Goal: Task Accomplishment & Management: Use online tool/utility

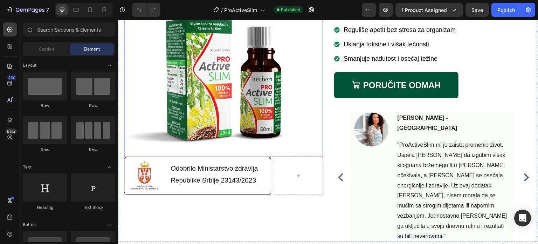
scroll to position [175, 0]
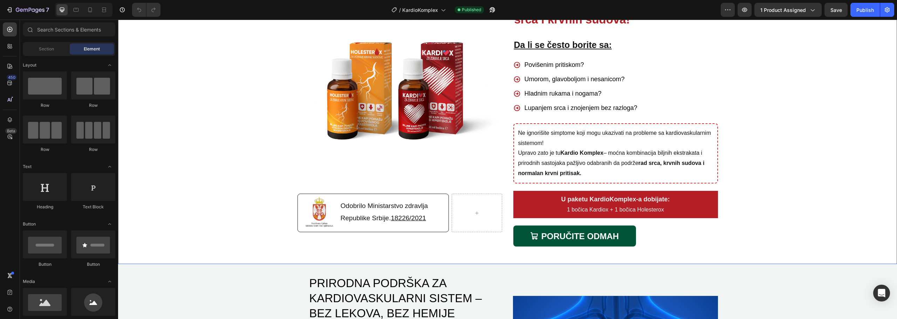
scroll to position [105, 0]
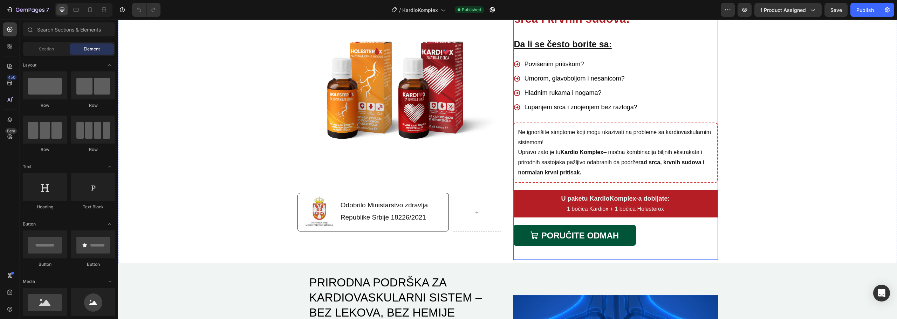
click at [616, 252] on div "PORUČITE ODMAH Button" at bounding box center [616, 239] width 205 height 29
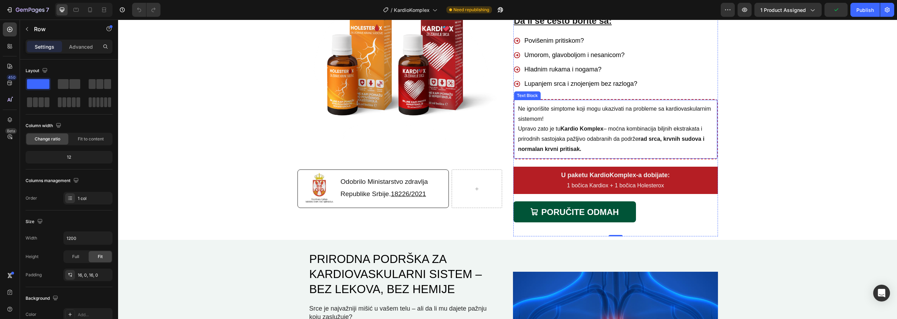
scroll to position [140, 0]
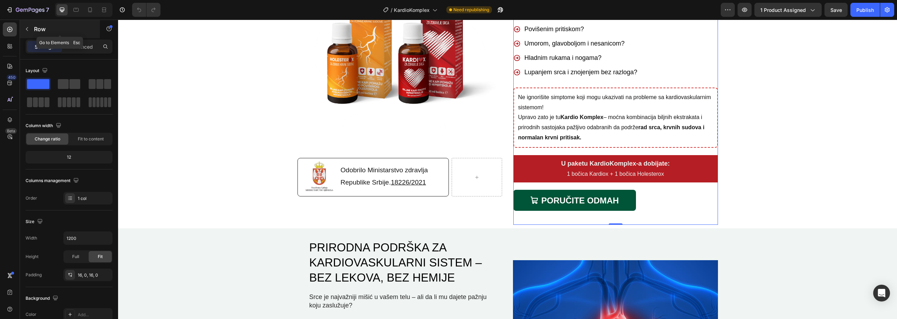
click at [23, 28] on button "button" at bounding box center [26, 28] width 11 height 11
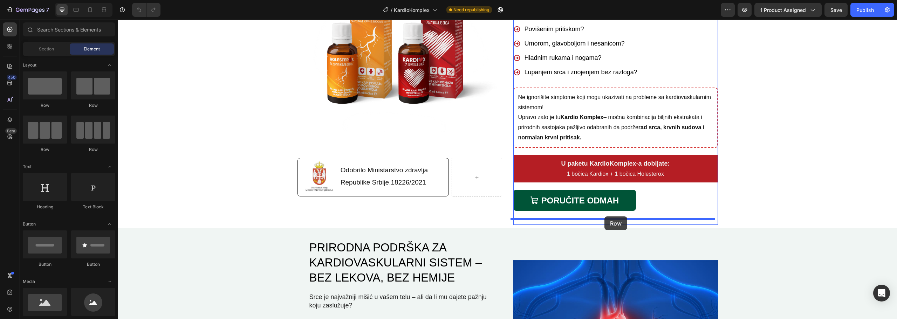
drag, startPoint x: 165, startPoint y: 150, endPoint x: 605, endPoint y: 217, distance: 444.9
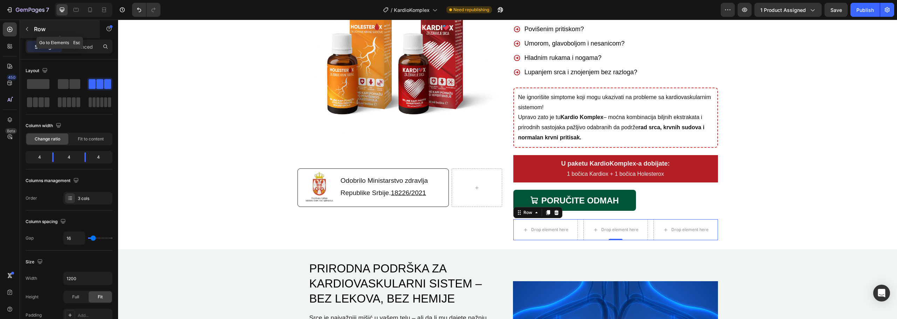
click at [28, 29] on icon "button" at bounding box center [27, 29] width 6 height 6
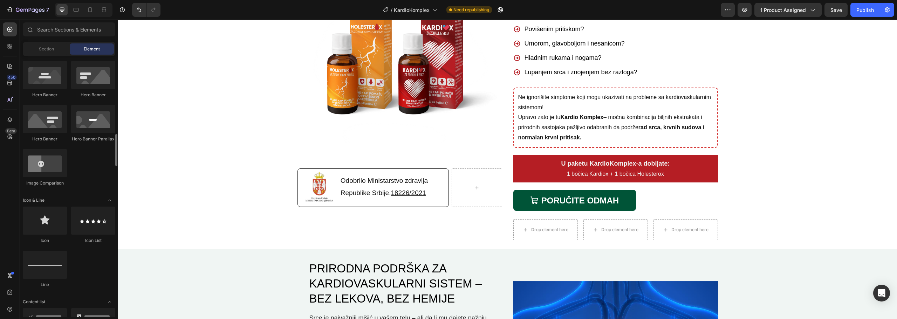
scroll to position [421, 0]
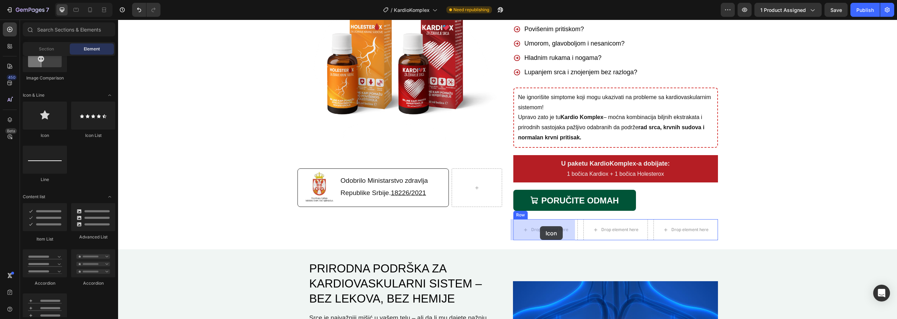
drag, startPoint x: 164, startPoint y: 138, endPoint x: 540, endPoint y: 226, distance: 386.1
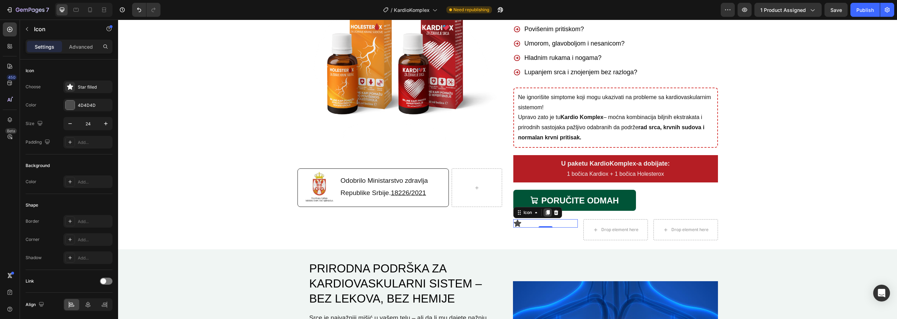
click at [546, 213] on icon at bounding box center [548, 213] width 4 height 5
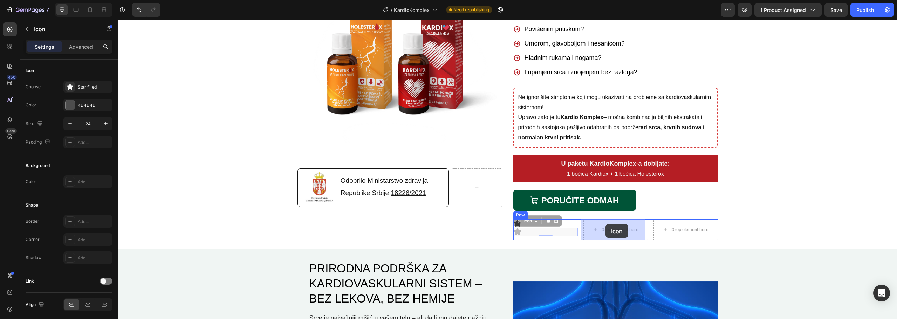
drag, startPoint x: 521, startPoint y: 222, endPoint x: 606, endPoint y: 224, distance: 84.5
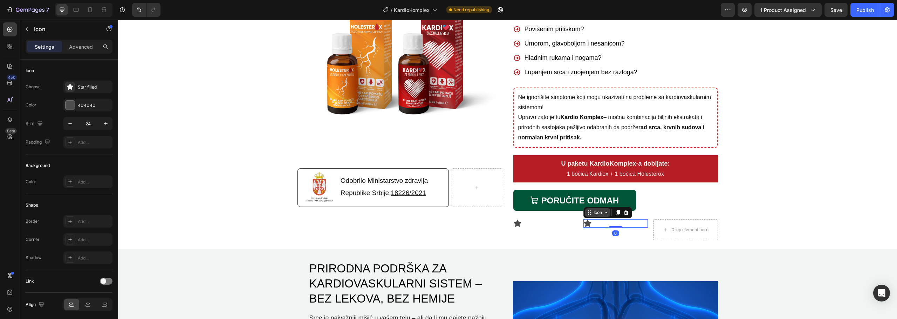
click at [587, 215] on icon at bounding box center [590, 213] width 6 height 6
click at [616, 215] on icon at bounding box center [618, 213] width 4 height 5
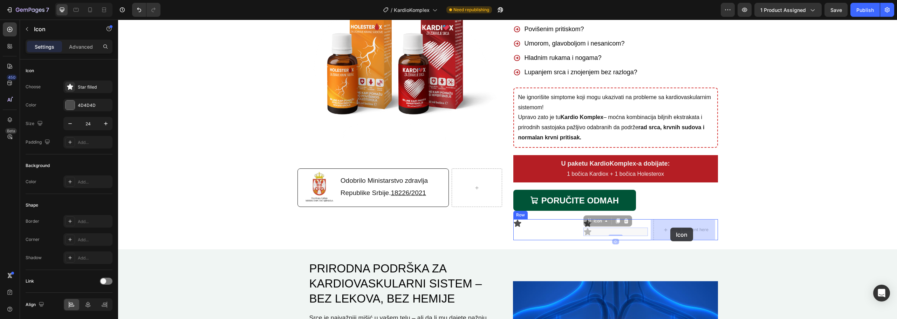
drag, startPoint x: 587, startPoint y: 222, endPoint x: 654, endPoint y: 226, distance: 67.1
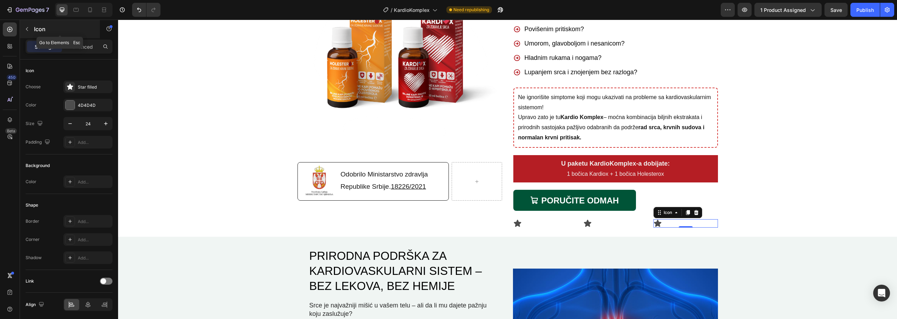
click at [28, 28] on icon "button" at bounding box center [27, 29] width 2 height 4
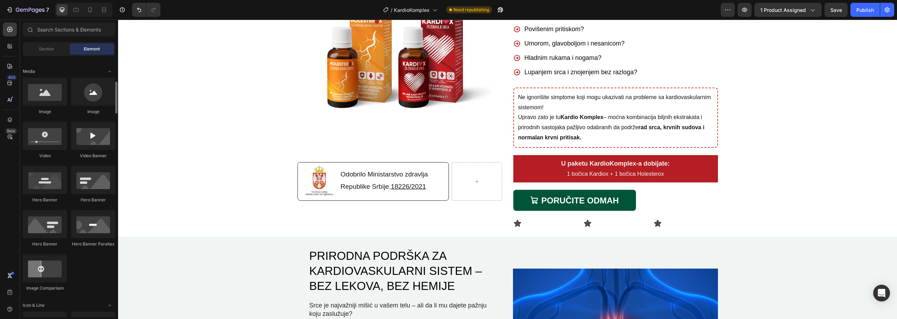
scroll to position [0, 0]
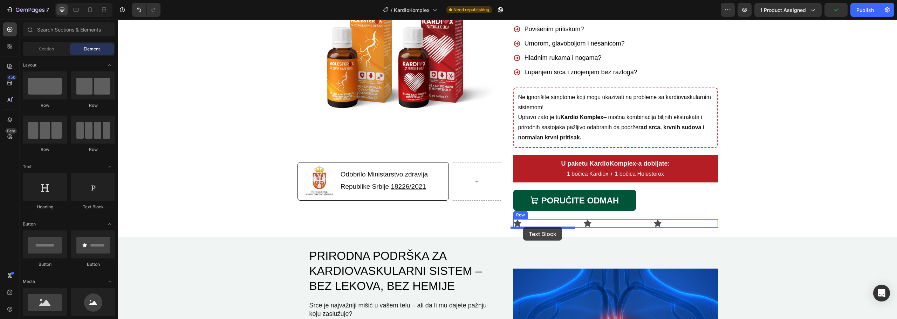
drag, startPoint x: 210, startPoint y: 212, endPoint x: 523, endPoint y: 227, distance: 314.2
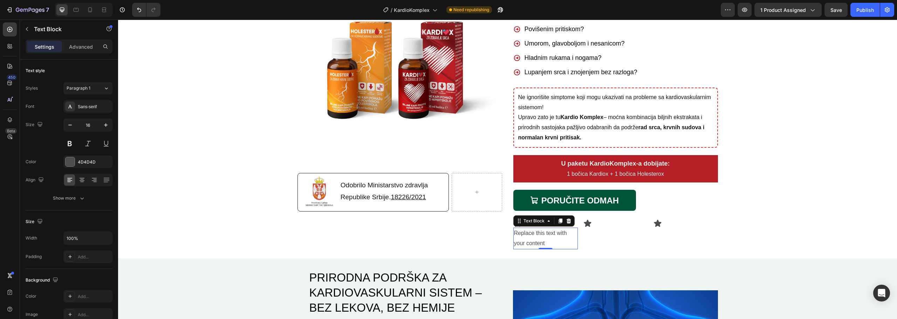
click at [550, 238] on div "Replace this text with your content" at bounding box center [546, 239] width 65 height 22
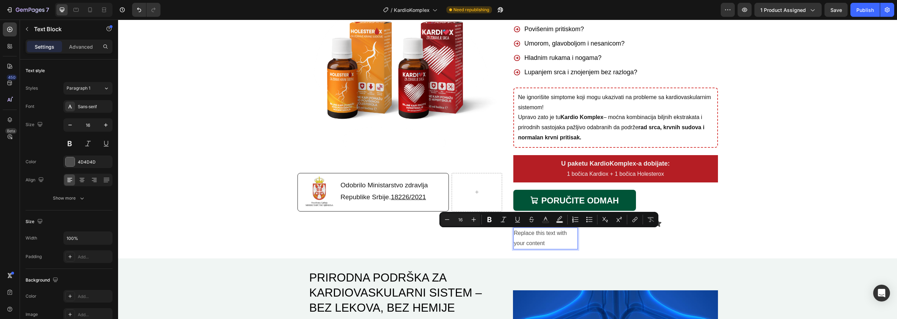
click at [544, 244] on p "Replace this text with your content" at bounding box center [545, 239] width 63 height 20
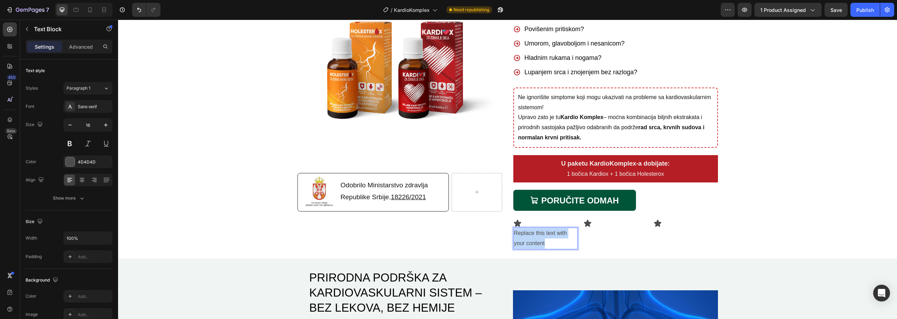
drag, startPoint x: 544, startPoint y: 244, endPoint x: 512, endPoint y: 236, distance: 33.2
click at [514, 236] on p "Replace this text with your content" at bounding box center [545, 239] width 63 height 20
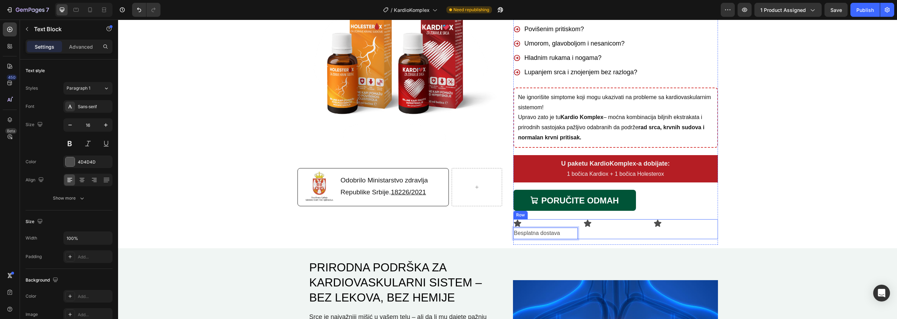
click at [595, 235] on div "Icon" at bounding box center [616, 229] width 65 height 20
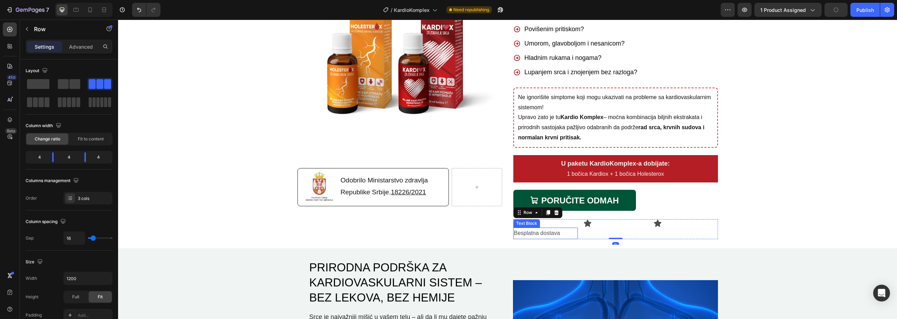
click at [544, 232] on p "Besplatna dostava" at bounding box center [545, 234] width 63 height 10
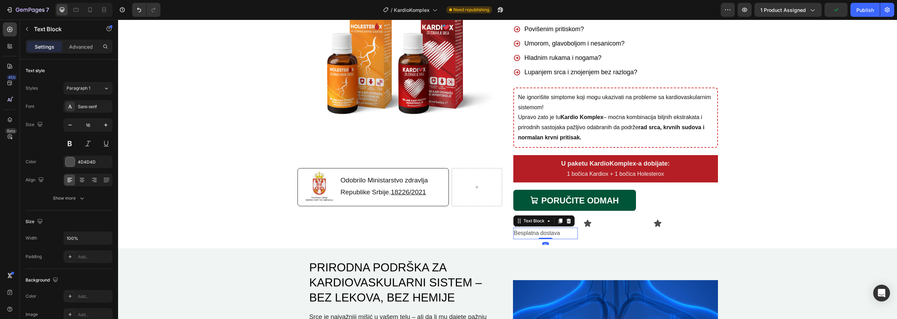
click at [558, 222] on icon at bounding box center [560, 221] width 4 height 5
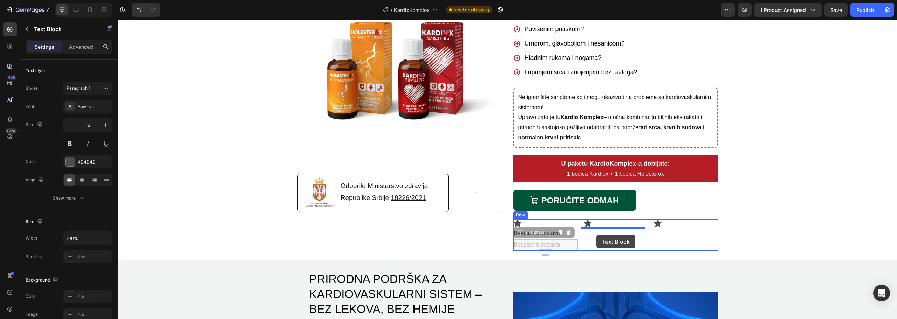
drag, startPoint x: 517, startPoint y: 235, endPoint x: 597, endPoint y: 235, distance: 79.2
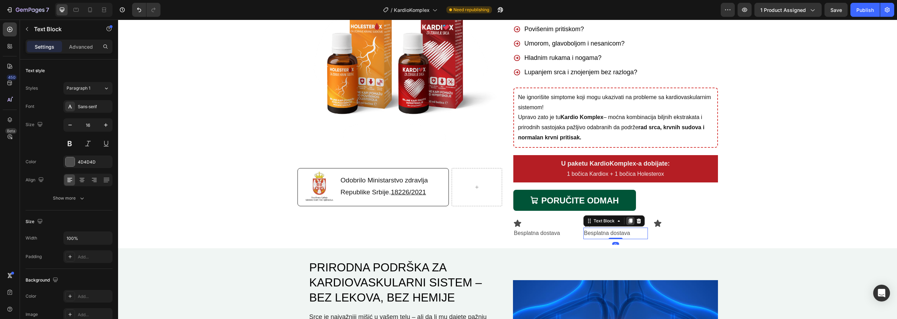
click at [629, 222] on icon at bounding box center [631, 221] width 4 height 5
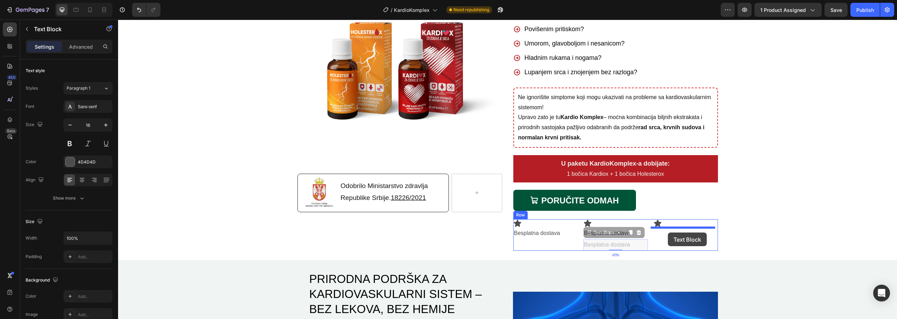
drag, startPoint x: 586, startPoint y: 235, endPoint x: 668, endPoint y: 233, distance: 82.1
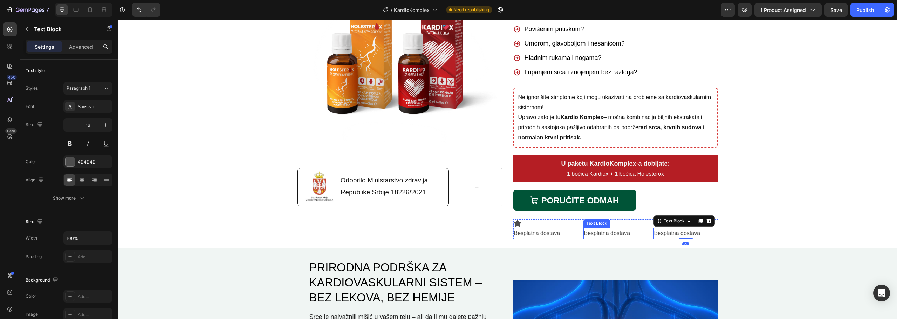
click at [613, 237] on p "Besplatna dostava" at bounding box center [615, 234] width 63 height 10
click at [618, 232] on p "Besplatna dostava" at bounding box center [615, 234] width 63 height 10
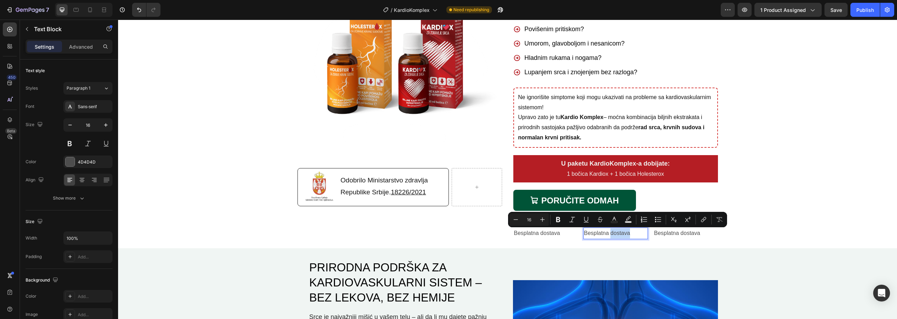
click at [616, 232] on p "Besplatna dostava" at bounding box center [615, 234] width 63 height 10
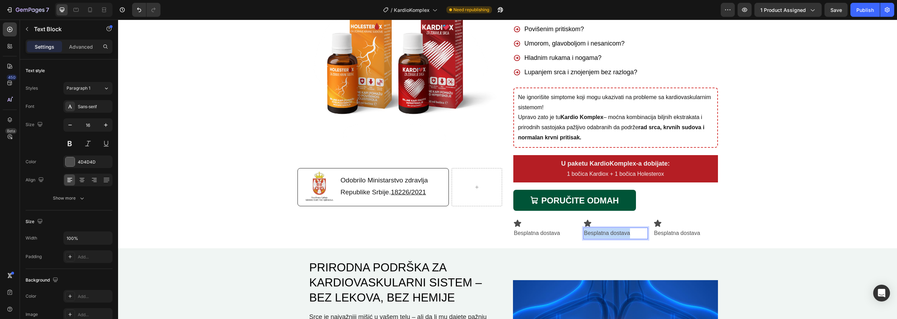
drag, startPoint x: 633, startPoint y: 233, endPoint x: 582, endPoint y: 234, distance: 51.5
click at [584, 234] on p "Besplatna dostava" at bounding box center [615, 234] width 63 height 10
click at [682, 234] on p "Besplatna dostava" at bounding box center [686, 234] width 63 height 10
click at [667, 234] on p "Besplatna dostava" at bounding box center [686, 234] width 63 height 10
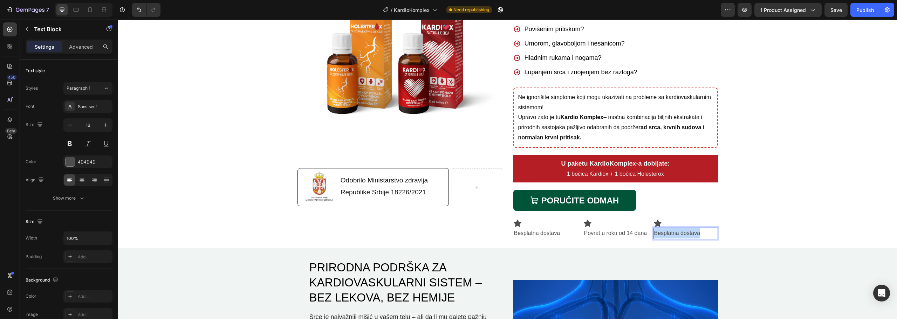
click at [667, 234] on p "Besplatna dostava" at bounding box center [686, 234] width 63 height 10
click at [767, 227] on div "Background Image" at bounding box center [507, 85] width 779 height 320
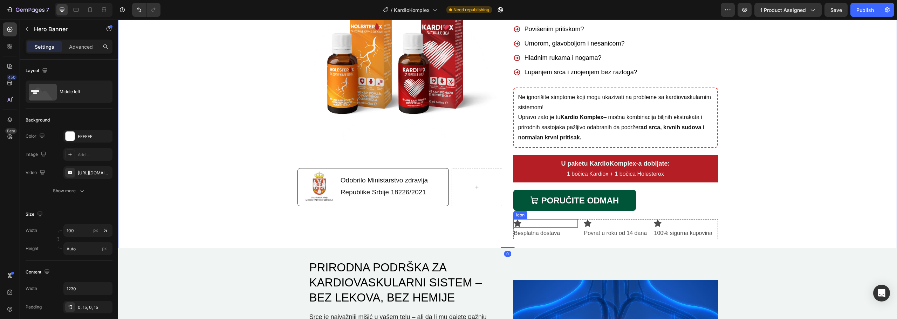
click at [529, 222] on div "Icon" at bounding box center [546, 223] width 65 height 8
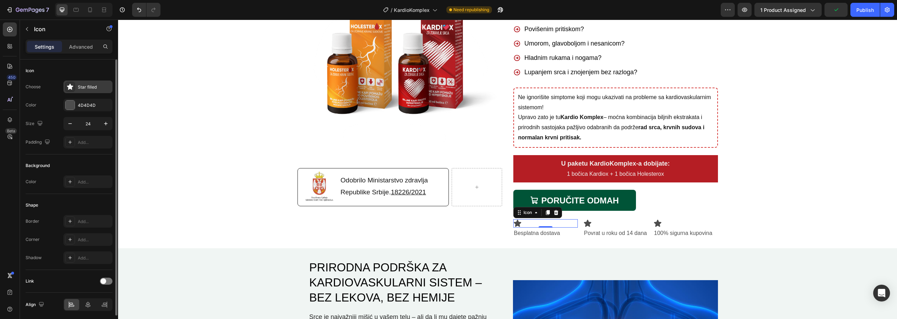
click at [86, 86] on div "Star filled" at bounding box center [94, 87] width 33 height 6
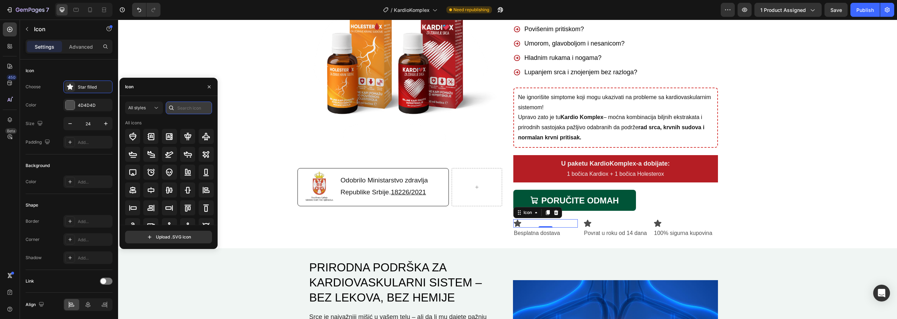
click at [184, 107] on input "text" at bounding box center [189, 108] width 46 height 13
type input "shipp"
click at [151, 152] on icon at bounding box center [151, 154] width 8 height 8
click at [138, 139] on div at bounding box center [132, 136] width 15 height 15
click at [193, 188] on div at bounding box center [187, 190] width 15 height 15
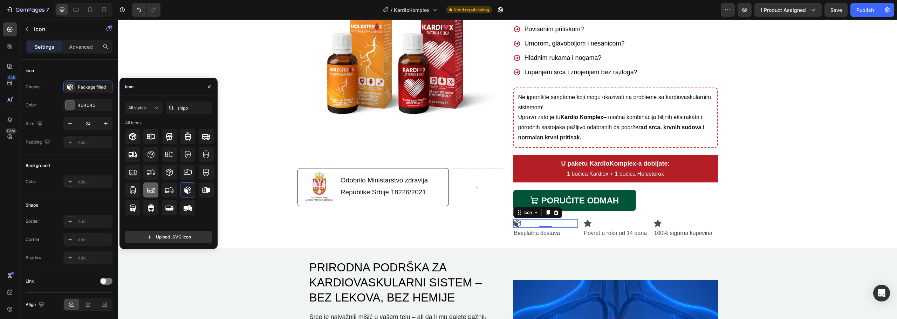
click at [155, 190] on icon at bounding box center [151, 191] width 8 height 6
click at [171, 209] on icon at bounding box center [170, 209] width 8 height 6
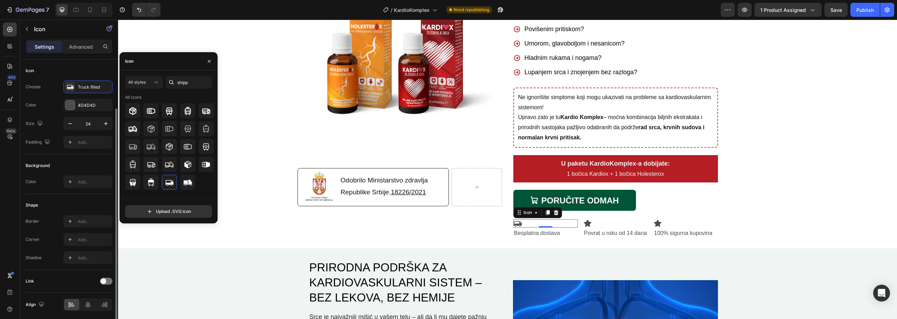
scroll to position [26, 0]
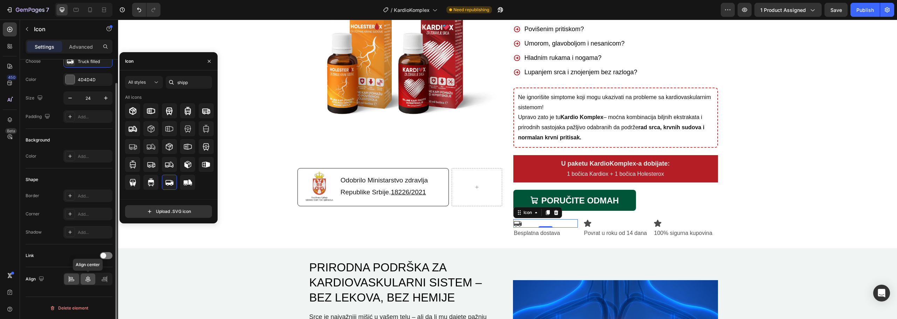
click at [89, 277] on icon at bounding box center [87, 279] width 7 height 7
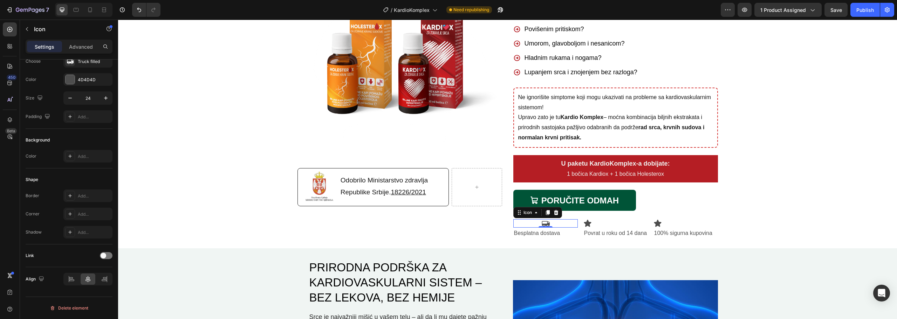
click at [542, 232] on div "0" at bounding box center [545, 234] width 7 height 6
click at [551, 233] on p "Besplatna dostava" at bounding box center [545, 234] width 63 height 10
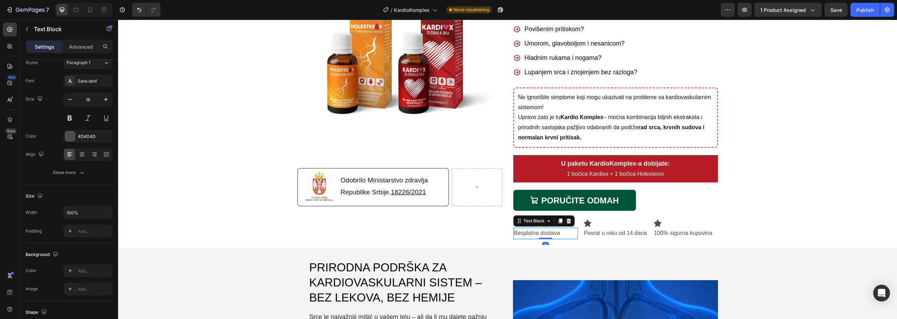
scroll to position [0, 0]
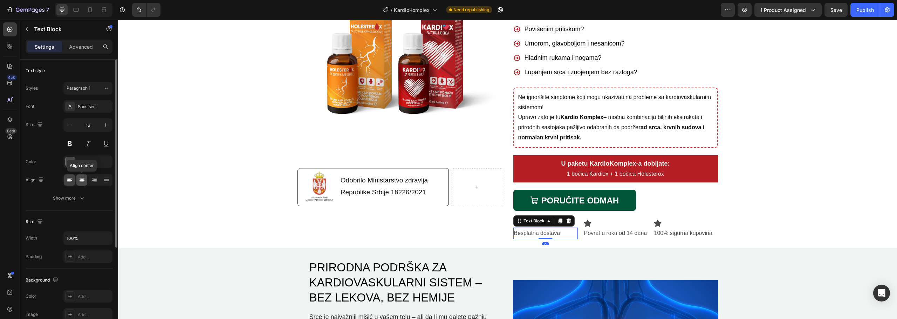
click at [83, 181] on icon at bounding box center [82, 180] width 7 height 7
click at [617, 234] on p "Povrat u roku od 14 dana" at bounding box center [615, 234] width 63 height 10
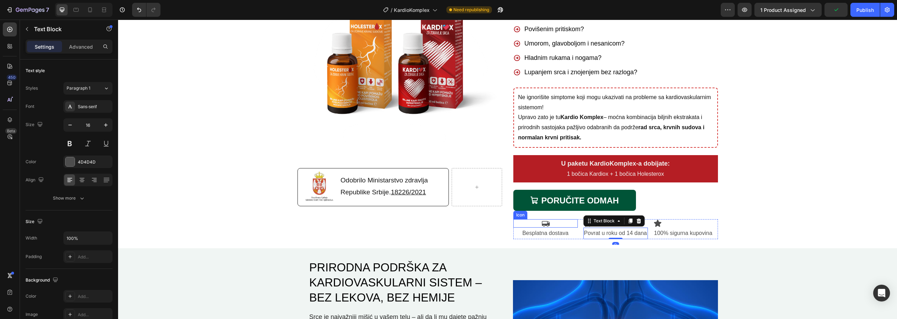
click at [575, 223] on div "Icon" at bounding box center [546, 223] width 65 height 8
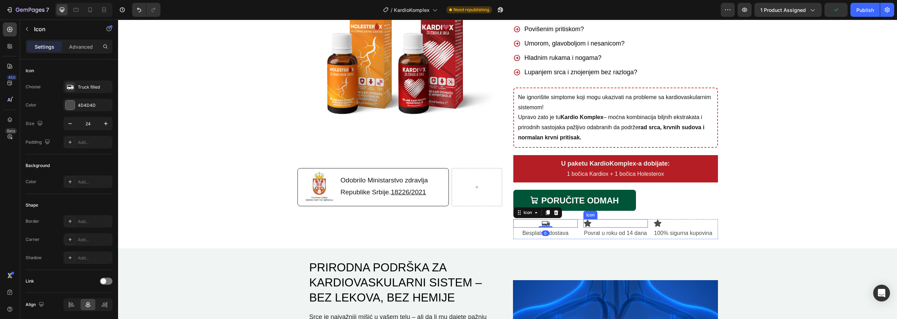
click at [588, 223] on icon at bounding box center [587, 223] width 7 height 7
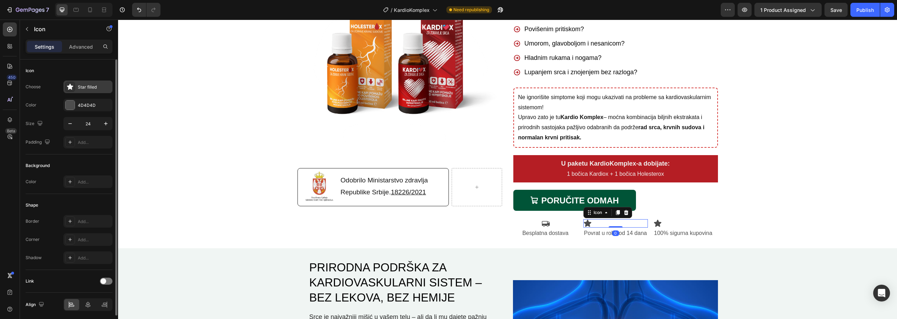
click at [86, 89] on div "Star filled" at bounding box center [94, 87] width 33 height 6
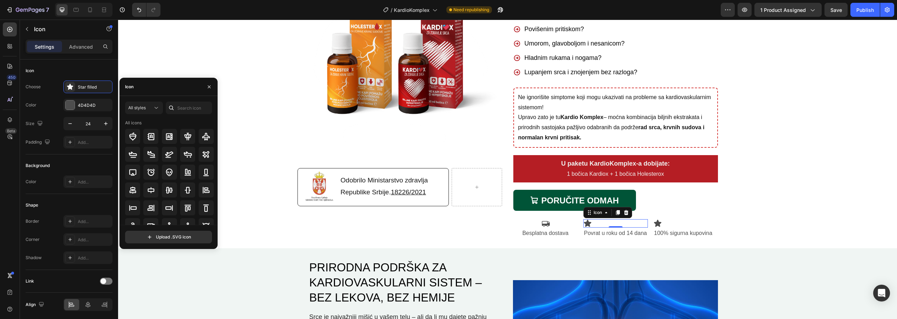
click at [154, 90] on div "Icon" at bounding box center [169, 87] width 98 height 18
click at [155, 85] on div "Icon" at bounding box center [169, 87] width 98 height 18
click at [181, 109] on input "text" at bounding box center [189, 108] width 46 height 13
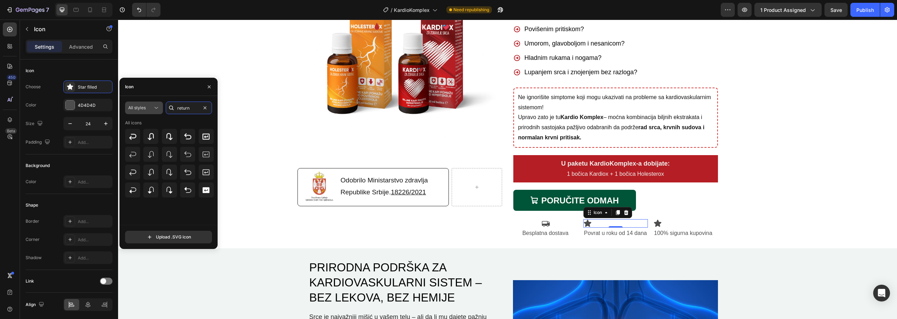
drag, startPoint x: 196, startPoint y: 111, endPoint x: 153, endPoint y: 106, distance: 43.1
click at [153, 106] on div "All styles return" at bounding box center [168, 108] width 87 height 13
type input "return"
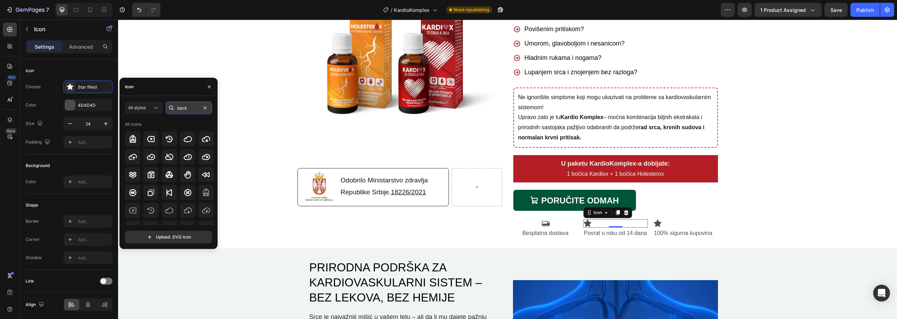
click at [191, 108] on input "back" at bounding box center [189, 108] width 46 height 13
drag, startPoint x: 193, startPoint y: 108, endPoint x: 163, endPoint y: 107, distance: 29.5
click at [163, 107] on div "All styles back" at bounding box center [168, 108] width 87 height 13
type input "money"
click at [198, 109] on input "money" at bounding box center [189, 108] width 46 height 13
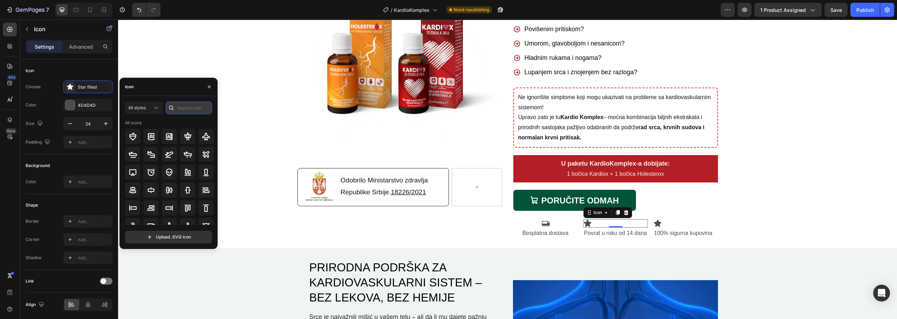
click at [189, 108] on input "text" at bounding box center [189, 108] width 46 height 13
type input "reclama"
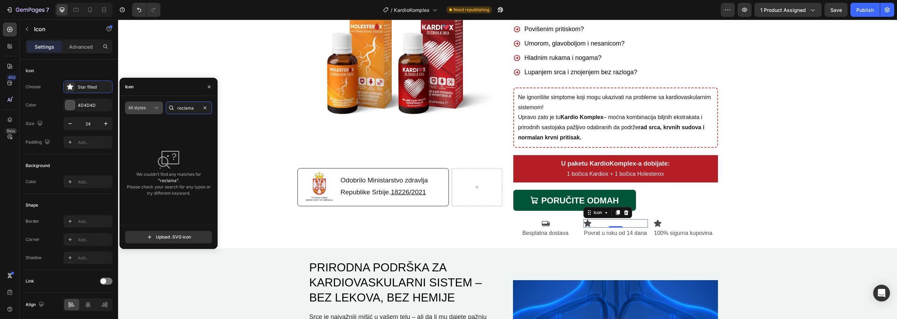
drag, startPoint x: 196, startPoint y: 108, endPoint x: 150, endPoint y: 108, distance: 45.6
click at [150, 108] on div "All styles reclama" at bounding box center [168, 108] width 87 height 13
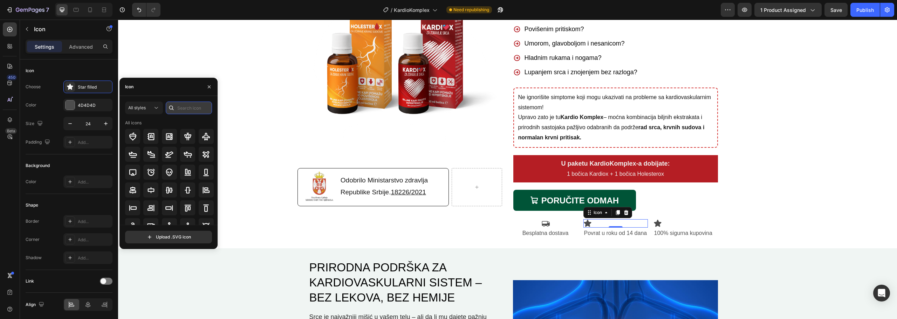
click at [181, 107] on input "text" at bounding box center [189, 108] width 46 height 13
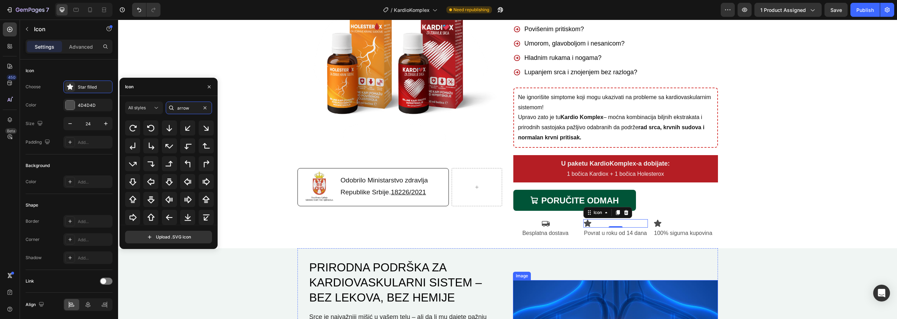
type input "arrow"
click at [778, 125] on div "Background Image" at bounding box center [507, 85] width 779 height 320
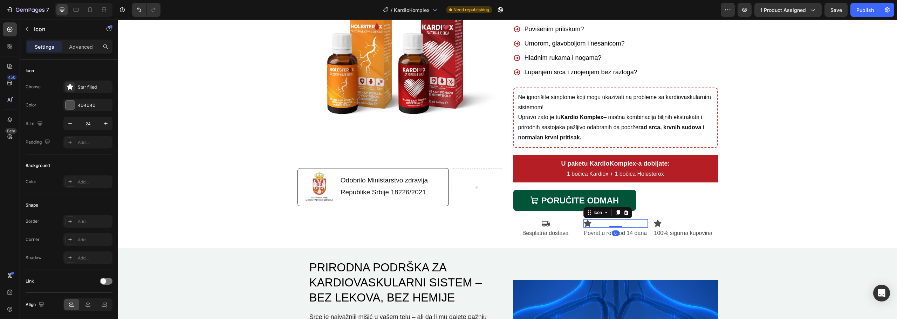
click at [594, 225] on div "Icon 0" at bounding box center [616, 223] width 65 height 8
click at [801, 214] on div "Background Image" at bounding box center [507, 85] width 779 height 320
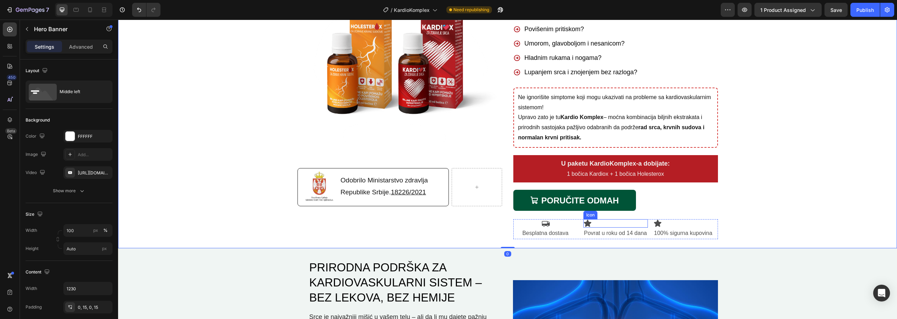
click at [629, 223] on div "Icon" at bounding box center [616, 223] width 65 height 8
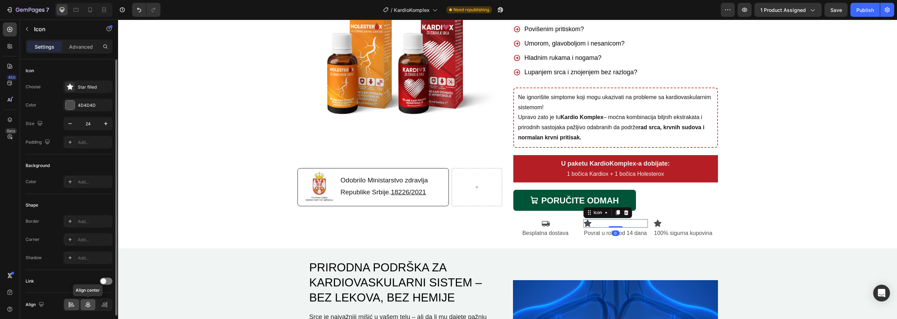
click at [90, 302] on icon at bounding box center [87, 305] width 7 height 7
click at [626, 234] on p "Povrat u roku od 14 dana" at bounding box center [615, 234] width 63 height 10
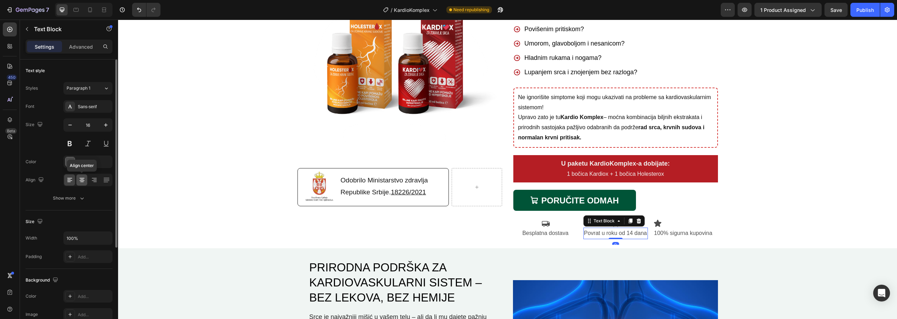
click at [82, 179] on icon at bounding box center [82, 179] width 4 height 1
click at [685, 233] on p "100% sigurna kupovina" at bounding box center [686, 234] width 63 height 10
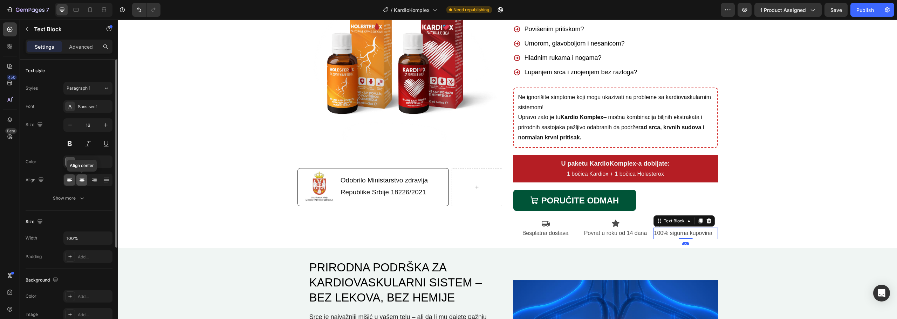
click at [83, 179] on icon at bounding box center [82, 180] width 7 height 7
click at [776, 233] on div "Background Image" at bounding box center [507, 85] width 779 height 320
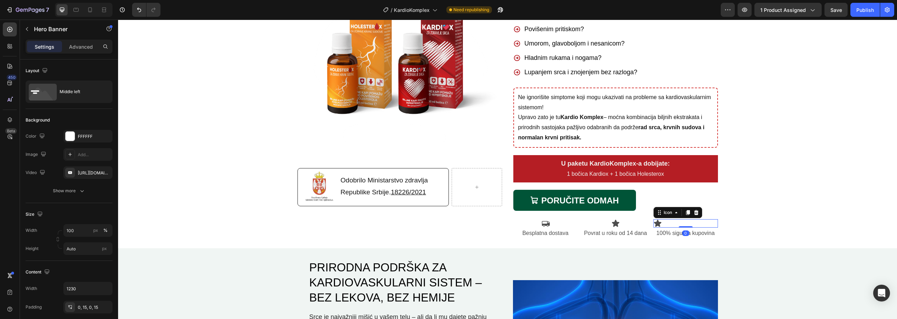
click at [666, 223] on div "Icon 0" at bounding box center [686, 223] width 65 height 8
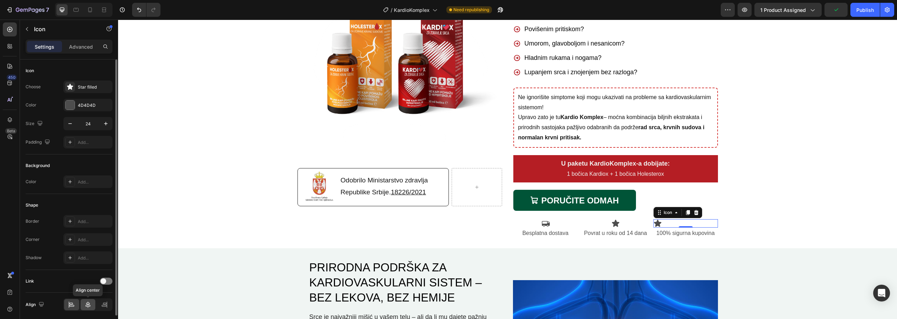
click at [89, 303] on icon at bounding box center [88, 305] width 5 height 6
click at [82, 84] on div "Star filled" at bounding box center [94, 87] width 33 height 6
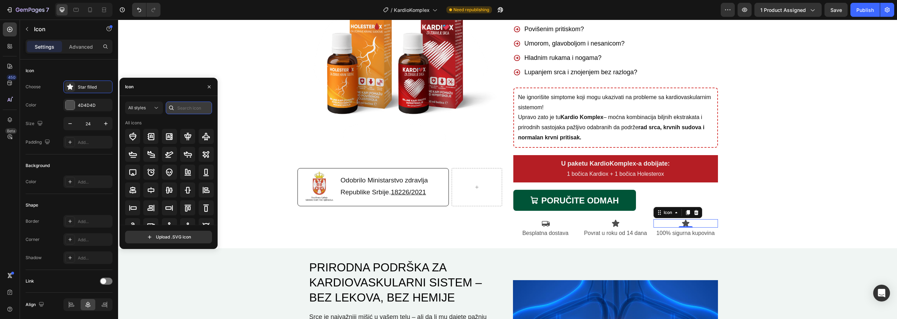
click at [179, 106] on input "text" at bounding box center [189, 108] width 46 height 13
type input "safe"
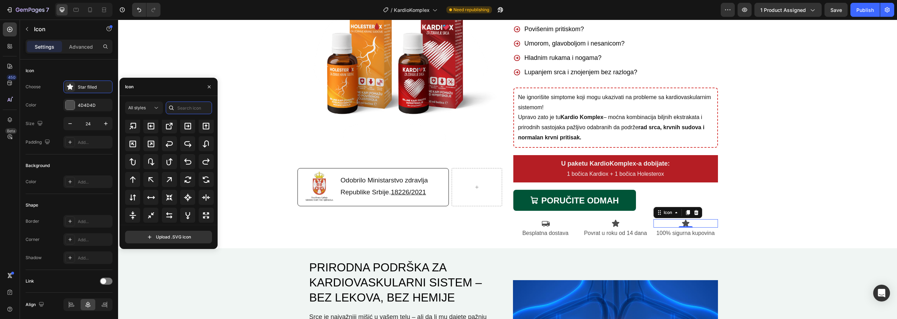
scroll to position [333, 0]
click at [616, 223] on icon at bounding box center [615, 223] width 7 height 7
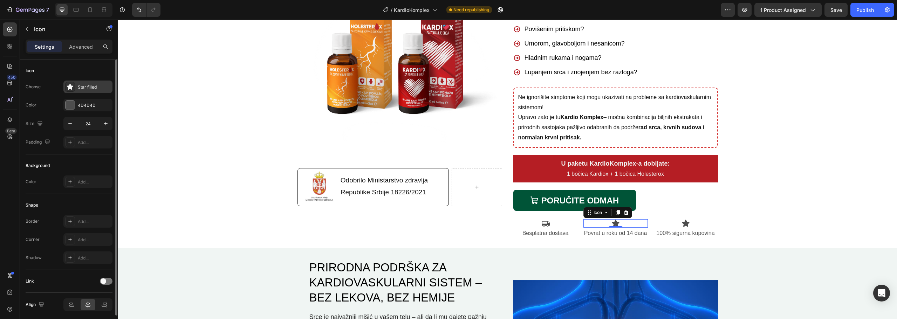
click at [93, 89] on div "Star filled" at bounding box center [94, 87] width 33 height 6
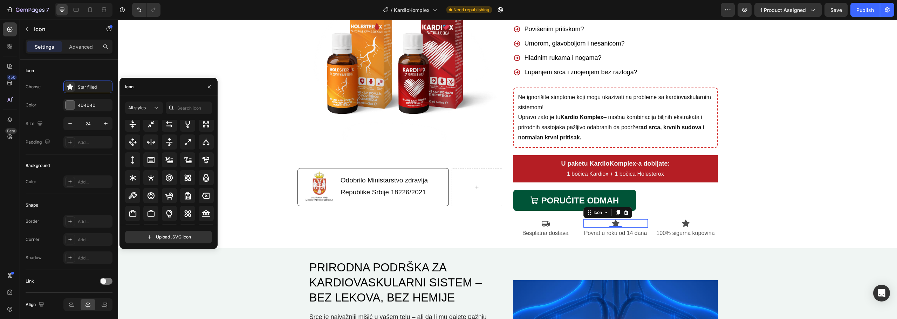
scroll to position [309, 0]
click at [189, 200] on icon at bounding box center [188, 199] width 8 height 8
click at [203, 200] on icon at bounding box center [206, 199] width 8 height 8
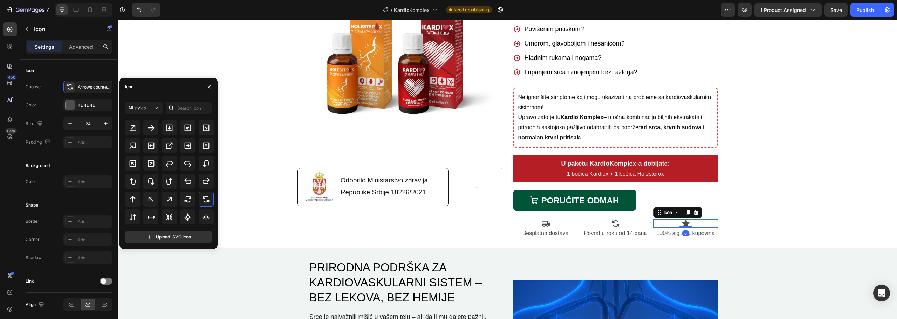
click at [688, 223] on div "Icon 0" at bounding box center [686, 223] width 65 height 8
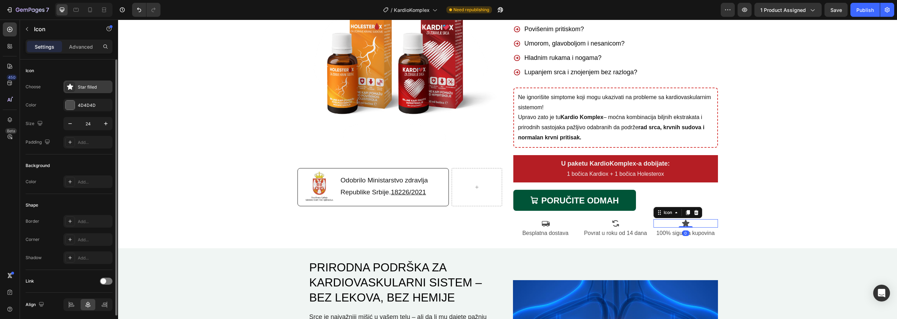
click at [98, 89] on div "Star filled" at bounding box center [94, 87] width 33 height 6
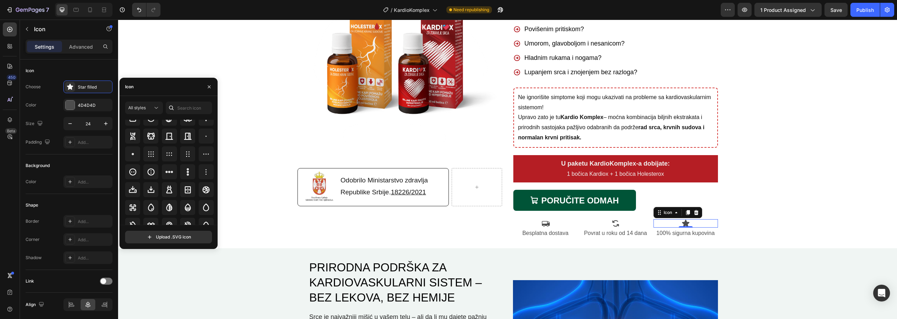
scroll to position [1539, 0]
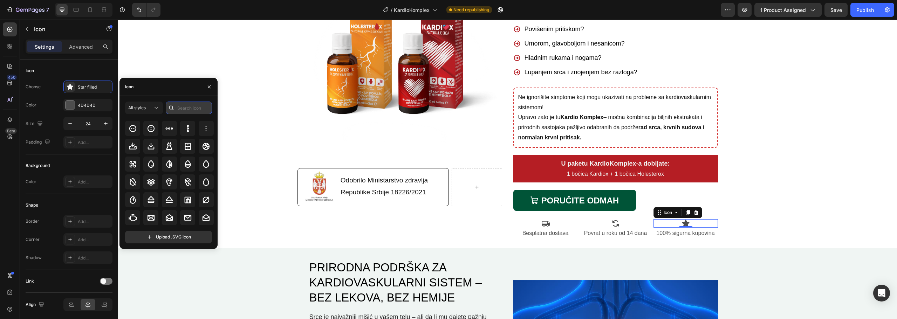
click at [185, 107] on input "text" at bounding box center [189, 108] width 46 height 13
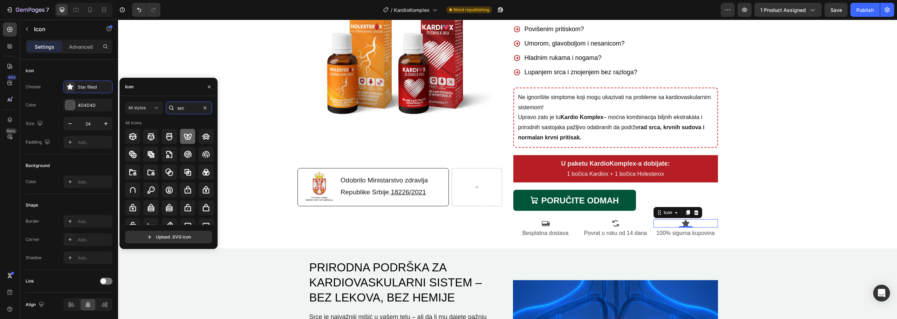
scroll to position [35, 0]
type input "sec"
click at [204, 189] on icon at bounding box center [206, 191] width 8 height 8
click at [798, 199] on div "Background Image" at bounding box center [507, 85] width 779 height 320
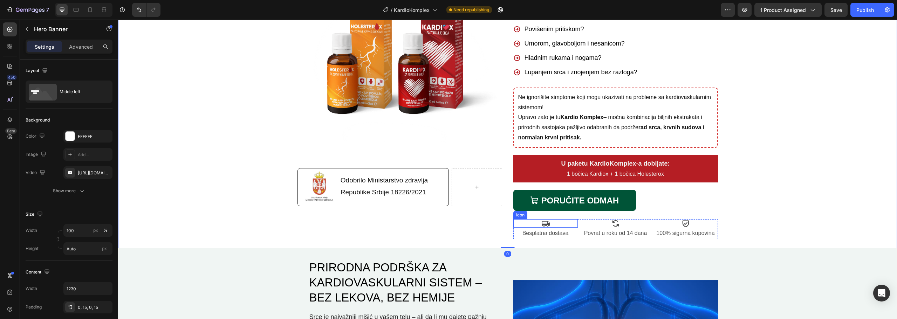
click at [544, 223] on icon at bounding box center [546, 223] width 8 height 8
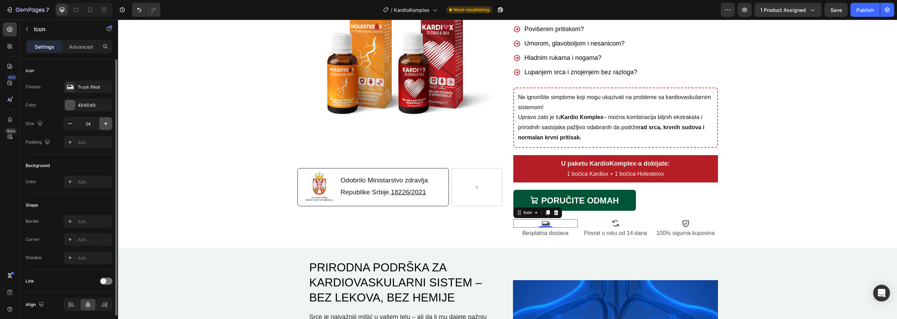
click at [104, 124] on icon "button" at bounding box center [105, 123] width 7 height 7
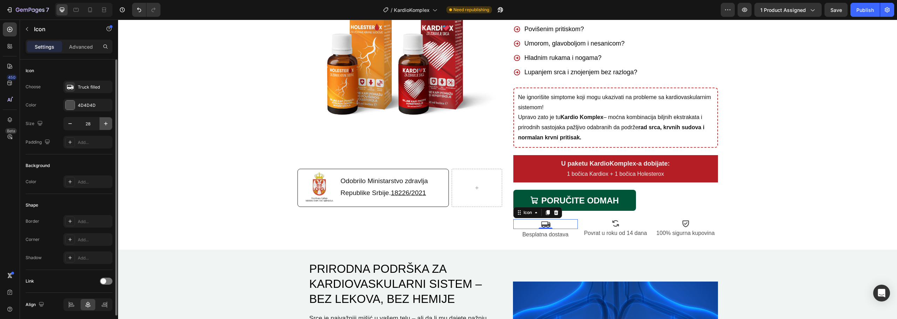
click at [104, 124] on icon "button" at bounding box center [105, 123] width 7 height 7
type input "30"
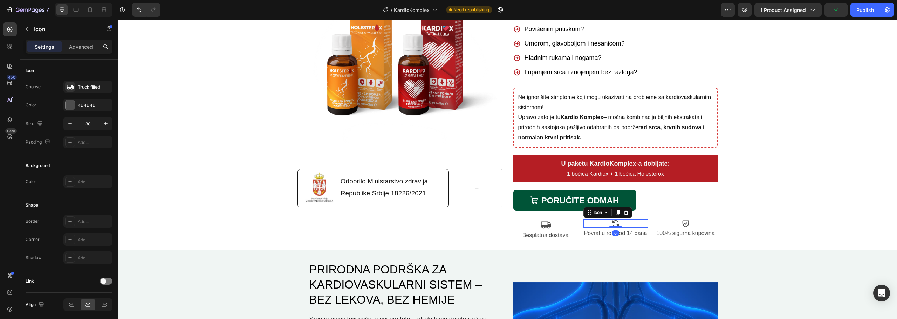
click at [615, 226] on icon at bounding box center [615, 224] width 7 height 6
type input "30"
click at [685, 225] on icon at bounding box center [686, 223] width 8 height 8
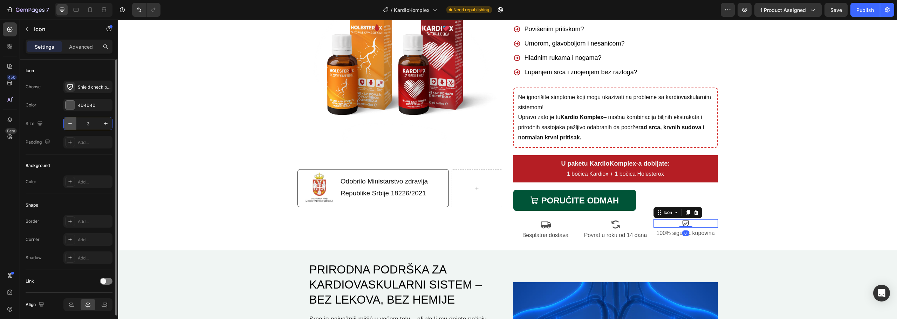
type input "30"
click at [818, 223] on div "Background Image" at bounding box center [507, 86] width 779 height 322
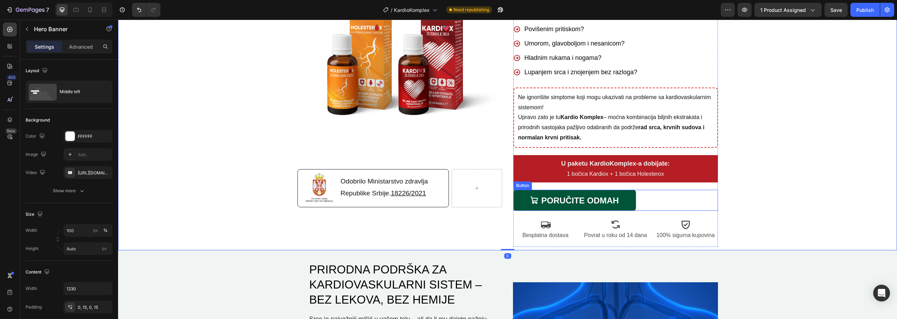
click at [648, 199] on div "PORUČITE ODMAH Button" at bounding box center [616, 200] width 205 height 21
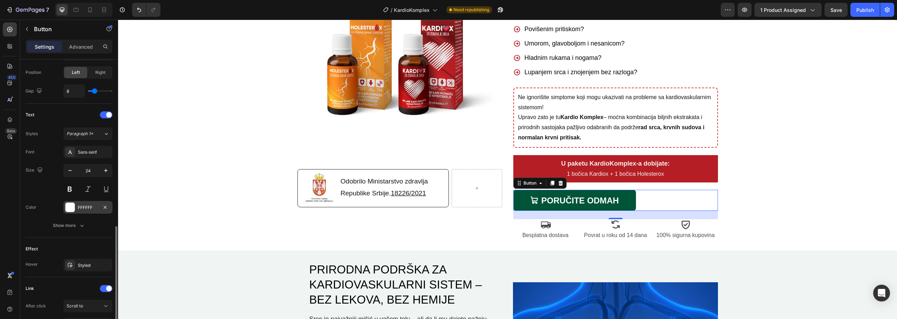
scroll to position [315, 0]
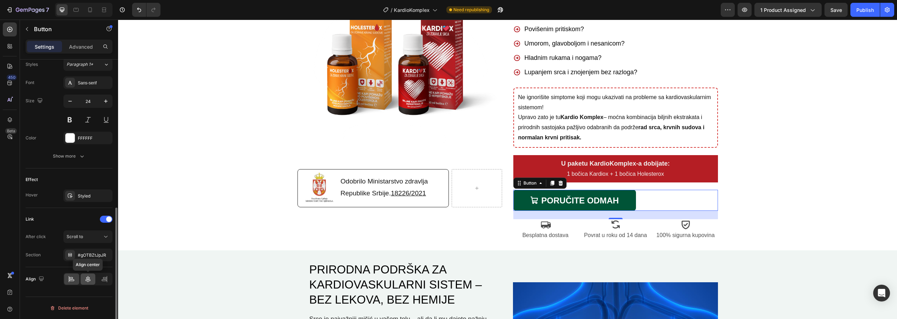
click at [90, 279] on icon at bounding box center [87, 279] width 7 height 7
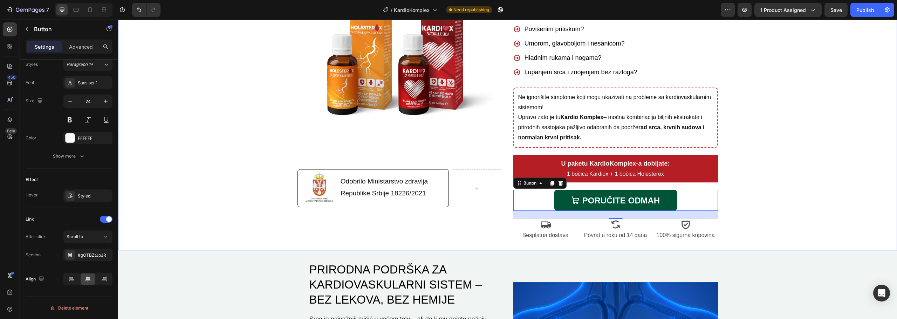
click at [849, 148] on div "Background Image" at bounding box center [507, 86] width 779 height 322
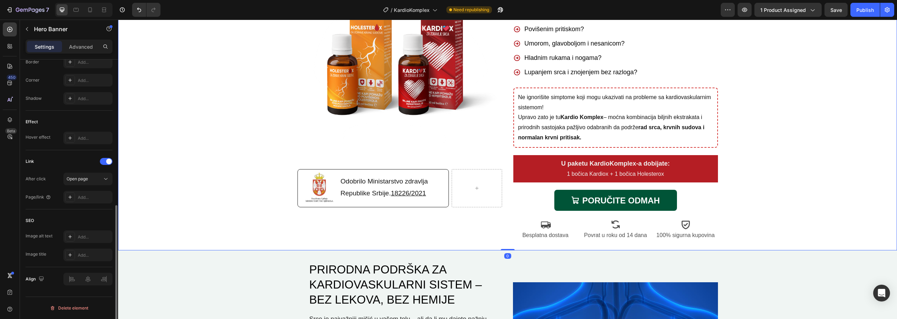
scroll to position [0, 0]
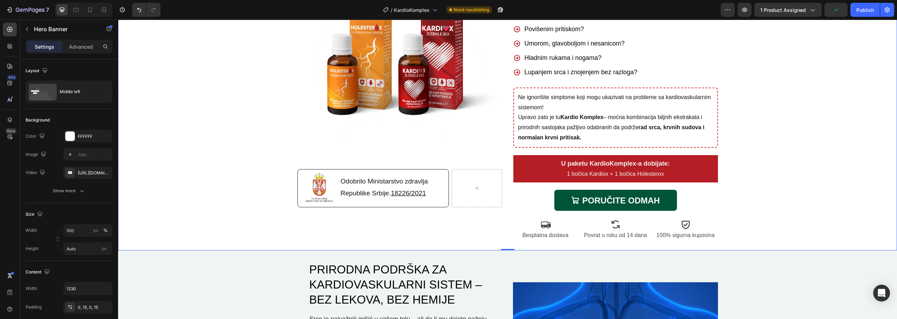
click at [826, 200] on div "Background Image" at bounding box center [507, 86] width 779 height 322
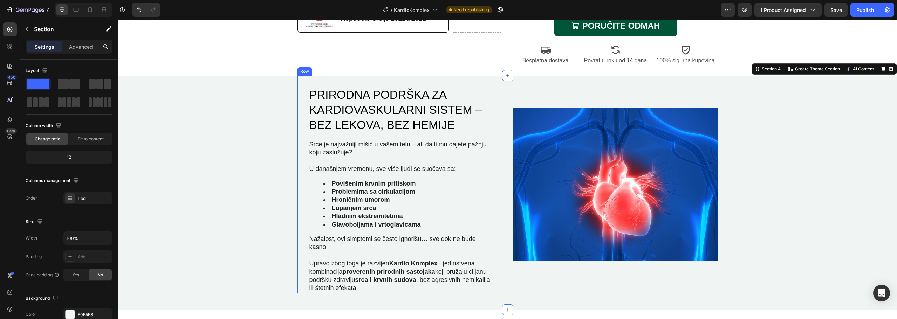
scroll to position [316, 0]
click at [695, 292] on div "Image" at bounding box center [615, 184] width 205 height 218
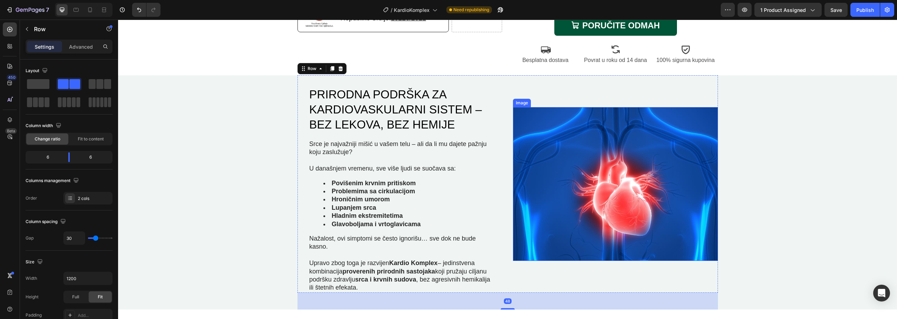
click at [640, 225] on img at bounding box center [615, 184] width 205 height 154
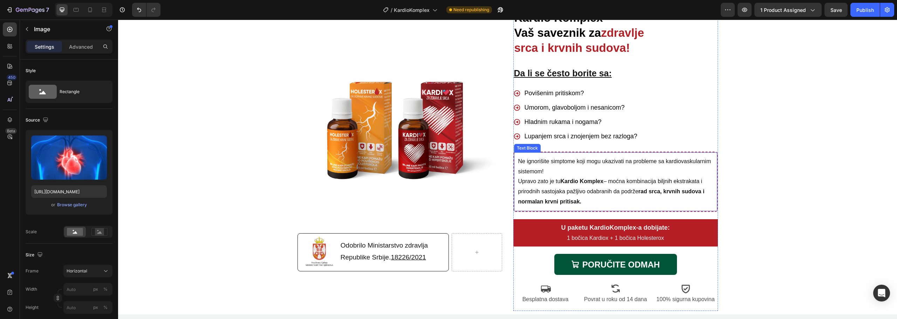
scroll to position [175, 0]
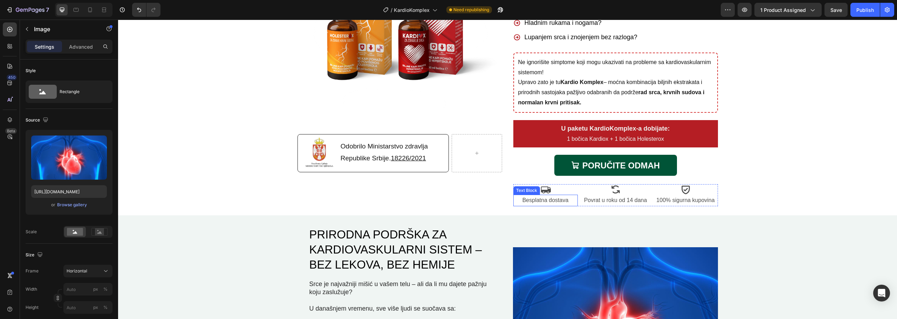
click at [554, 200] on p "Besplatna dostava" at bounding box center [545, 201] width 63 height 10
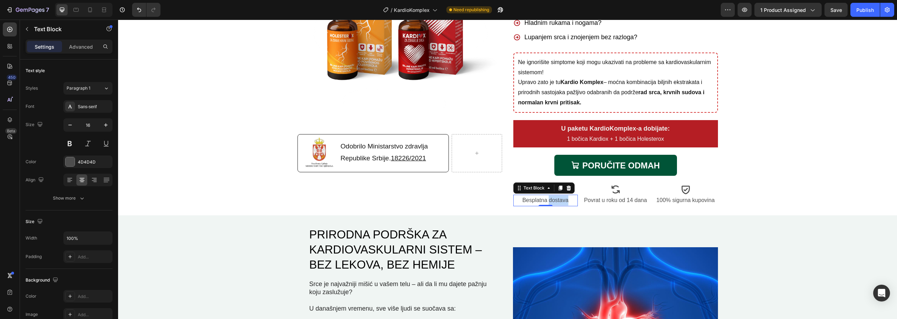
click at [561, 200] on p "Besplatna dostava" at bounding box center [545, 201] width 63 height 10
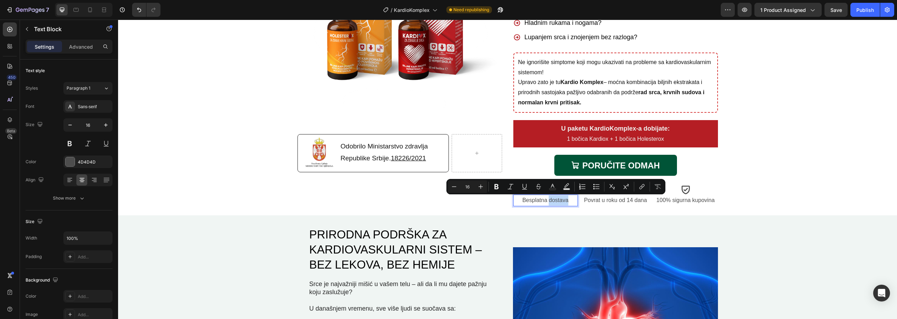
click at [569, 199] on p "Besplatna dostava" at bounding box center [545, 201] width 63 height 10
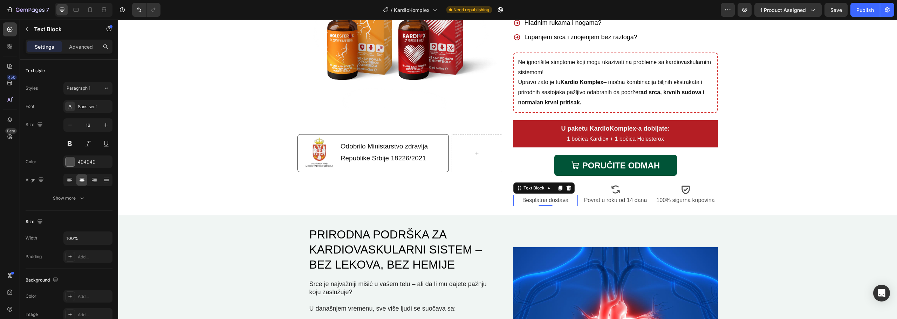
click at [556, 200] on p "Besplatna dostava" at bounding box center [545, 201] width 63 height 10
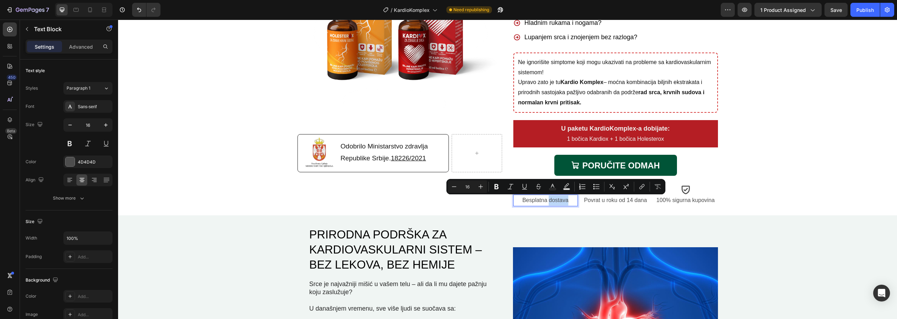
click at [565, 202] on p "Besplatna dostava" at bounding box center [545, 201] width 63 height 10
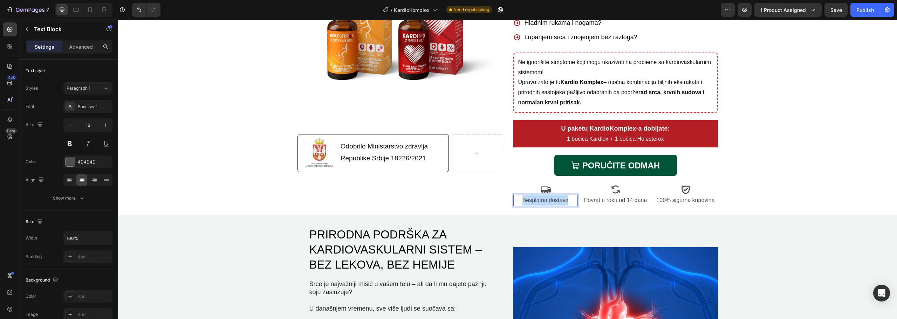
drag, startPoint x: 568, startPoint y: 201, endPoint x: 522, endPoint y: 201, distance: 46.6
click at [522, 201] on p "Besplatna dostava" at bounding box center [545, 201] width 63 height 10
click at [541, 190] on icon at bounding box center [546, 189] width 11 height 11
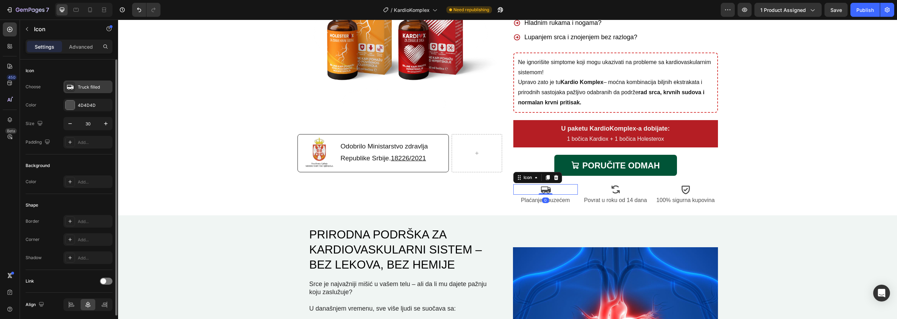
click at [89, 88] on div "Truck filled" at bounding box center [94, 87] width 33 height 6
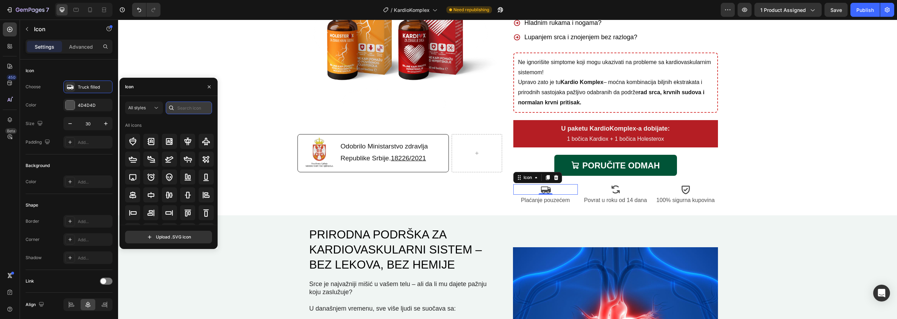
click at [182, 108] on input "text" at bounding box center [189, 108] width 46 height 13
type input "money"
click at [189, 180] on icon at bounding box center [187, 178] width 7 height 5
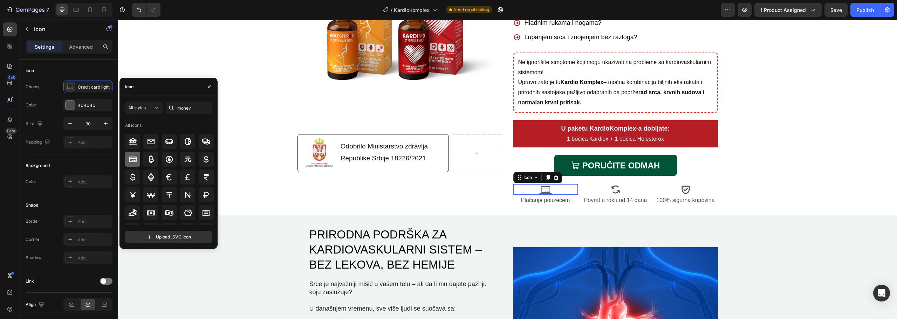
click at [132, 155] on icon at bounding box center [133, 159] width 8 height 8
click at [806, 133] on div "Background Image" at bounding box center [507, 51] width 779 height 322
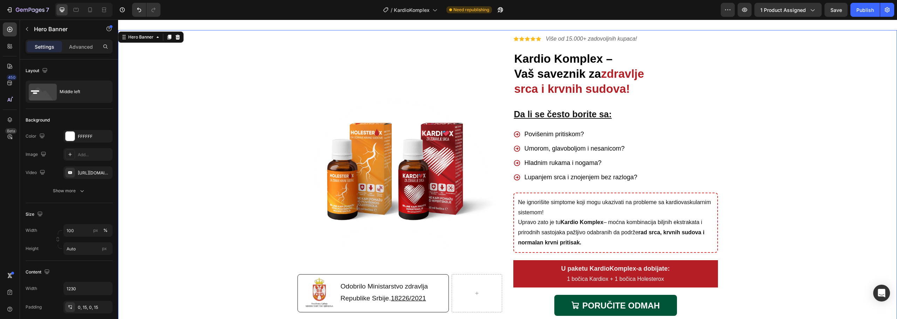
scroll to position [210, 0]
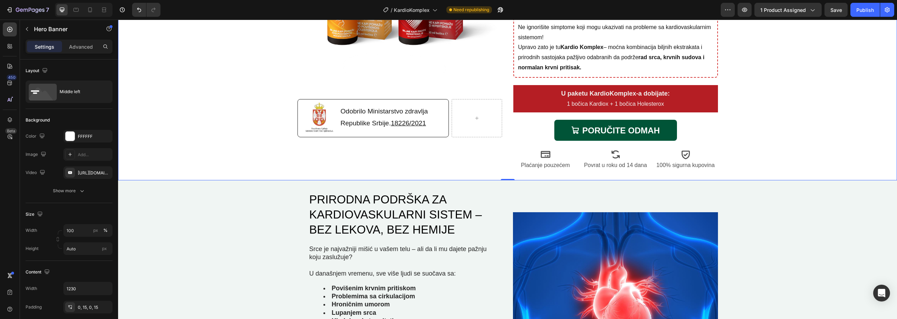
click at [777, 97] on div "Background Image" at bounding box center [507, 16] width 779 height 322
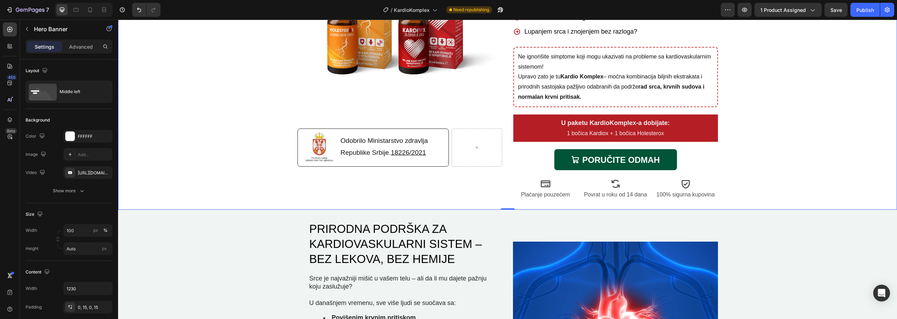
scroll to position [140, 0]
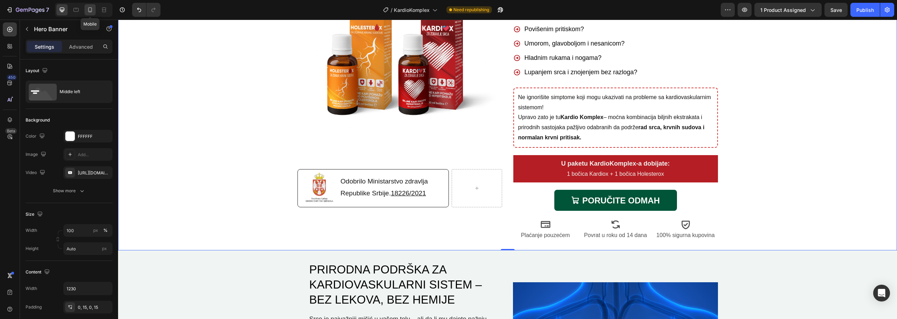
click at [92, 9] on icon at bounding box center [90, 9] width 4 height 5
type input "100%"
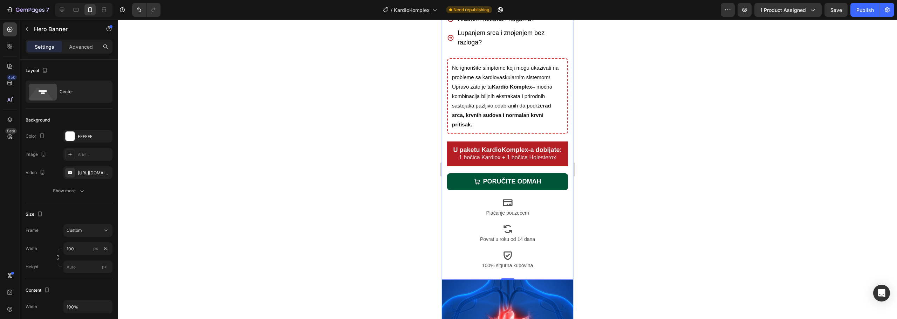
scroll to position [386, 0]
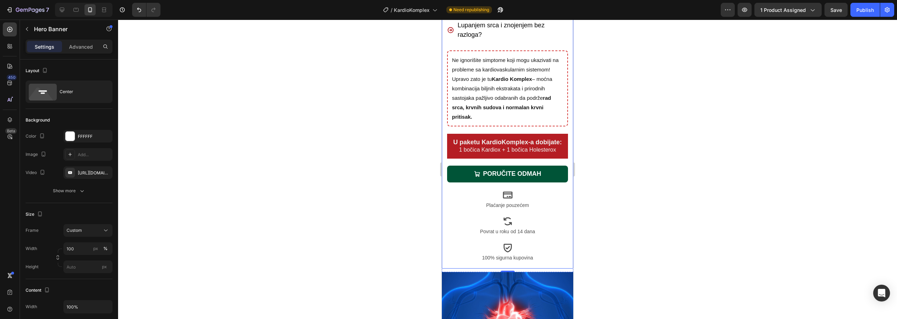
click at [716, 224] on div at bounding box center [507, 170] width 779 height 300
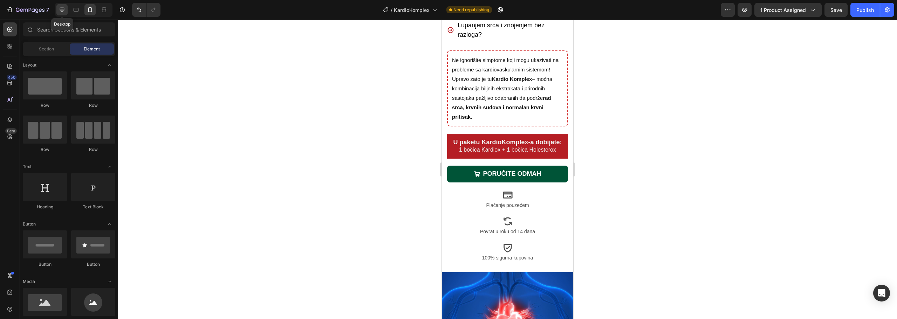
click at [63, 11] on icon at bounding box center [62, 10] width 5 height 5
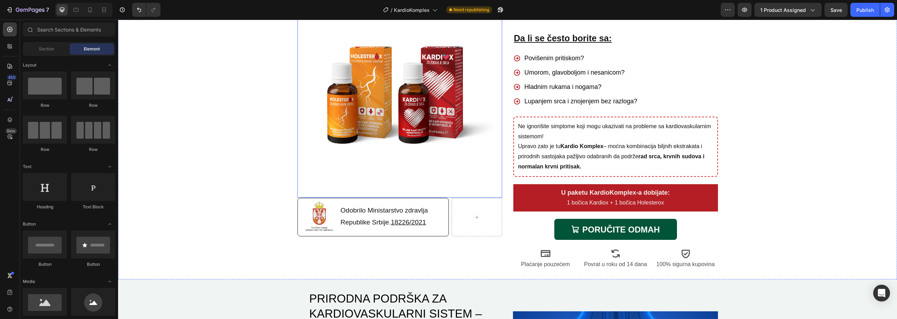
scroll to position [105, 0]
click at [595, 151] on p "Ne ignorišite simptome koji mogu ukazivati na probleme sa kardiovaskularnim sis…" at bounding box center [616, 147] width 195 height 50
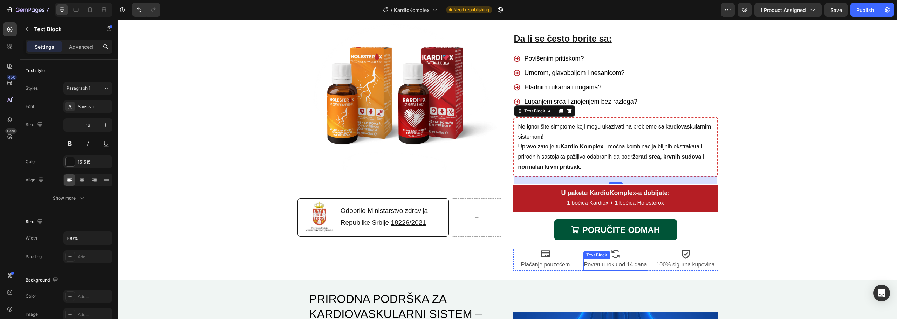
click at [595, 264] on p "Povrat u roku od 14 dana" at bounding box center [615, 265] width 63 height 10
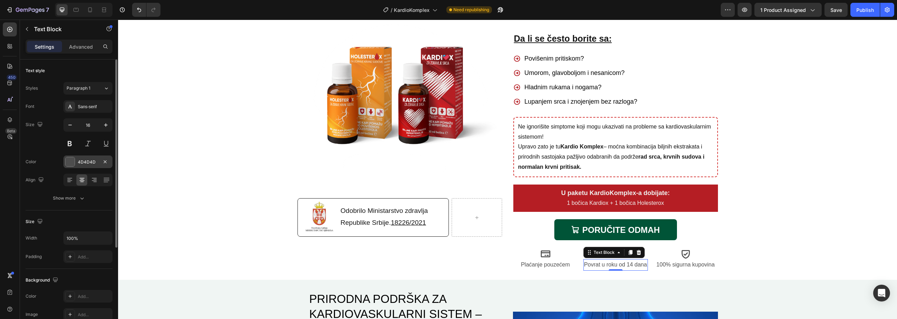
click at [81, 162] on div "4D4D4D" at bounding box center [88, 162] width 20 height 6
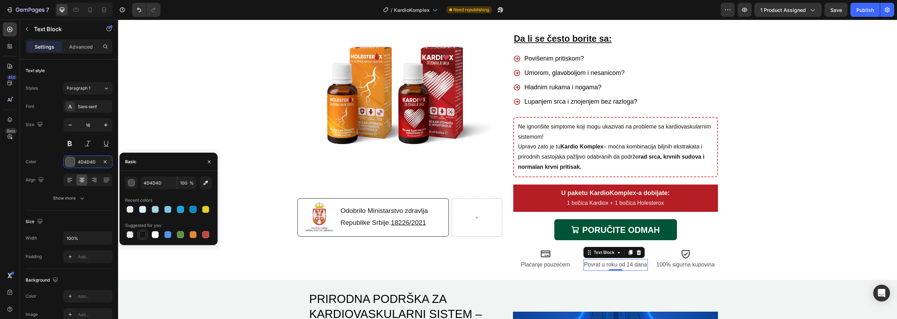
click at [144, 233] on div at bounding box center [142, 234] width 7 height 7
type input "151515"
click at [545, 263] on p "Plaćanje pouzećem" at bounding box center [545, 265] width 63 height 10
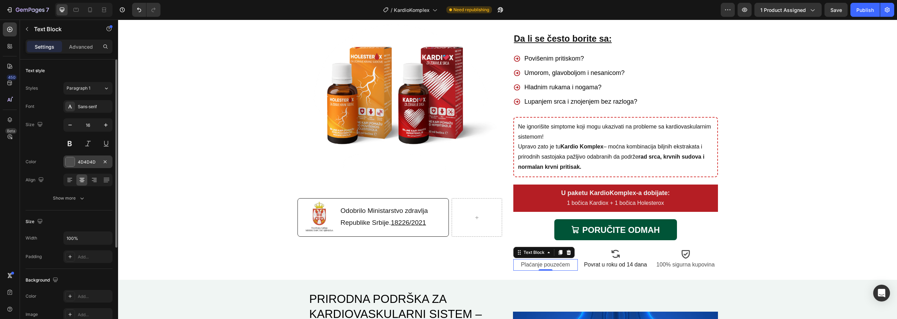
click at [84, 163] on div "4D4D4D" at bounding box center [88, 162] width 20 height 6
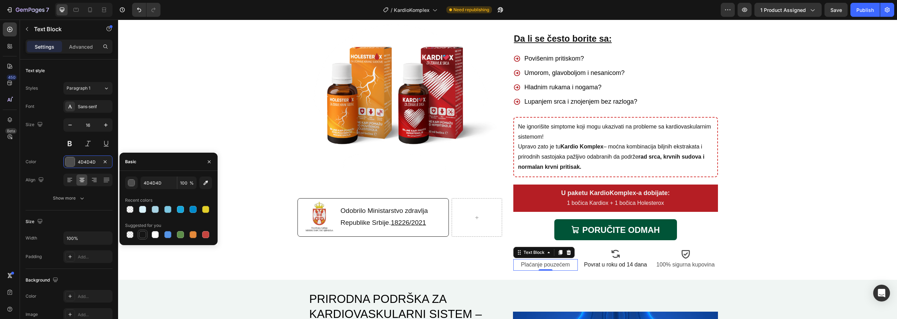
click at [145, 237] on div at bounding box center [142, 234] width 7 height 7
type input "151515"
click at [689, 264] on p "100% sigurna kupovina" at bounding box center [686, 265] width 63 height 10
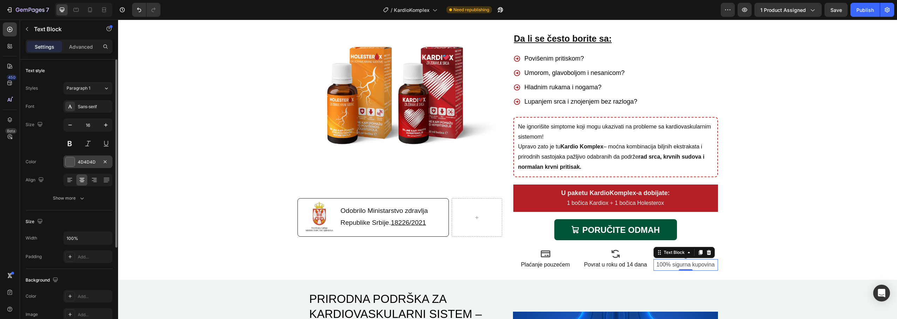
click at [80, 164] on div "4D4D4D" at bounding box center [88, 162] width 20 height 6
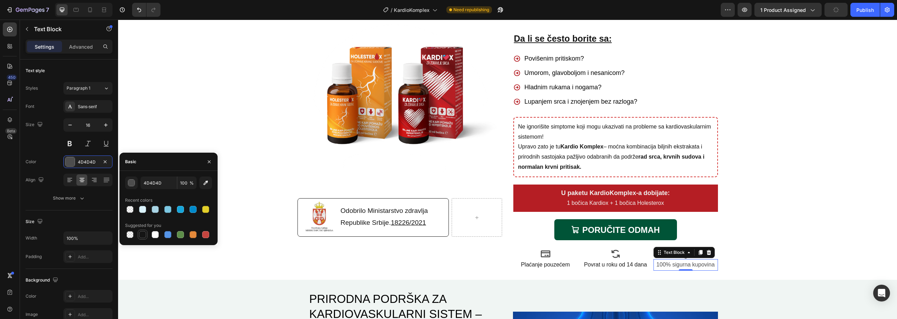
click at [141, 233] on div at bounding box center [142, 234] width 7 height 7
type input "151515"
click at [793, 186] on div "Background Image" at bounding box center [507, 115] width 779 height 322
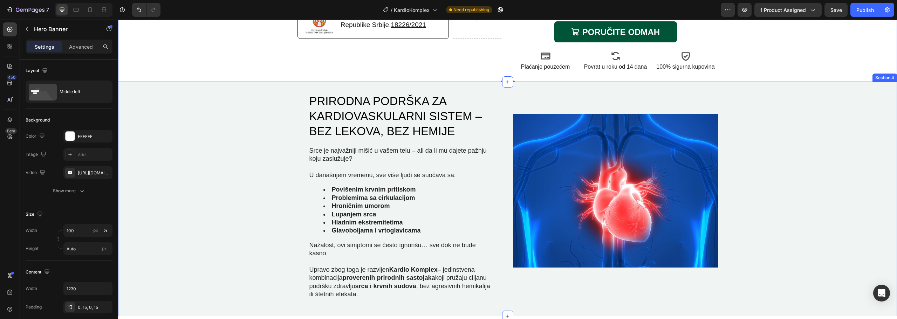
scroll to position [316, 0]
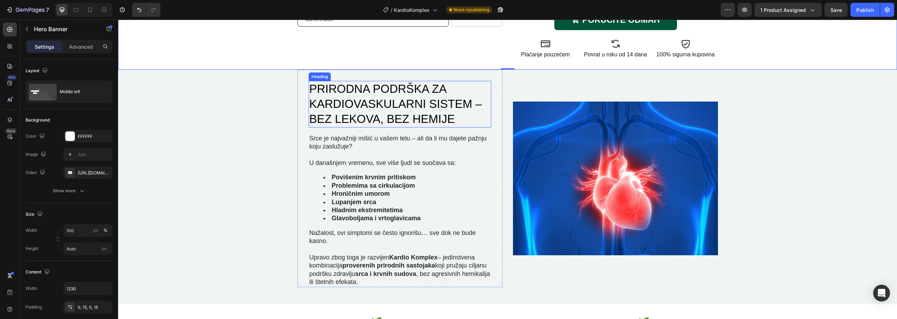
click at [460, 117] on h2 "PRIRODNA PODRŠKA ZA KARDIOVASKULARNI SISTEM – BEZ LEKOVA, BEZ HEMIJE" at bounding box center [400, 104] width 183 height 47
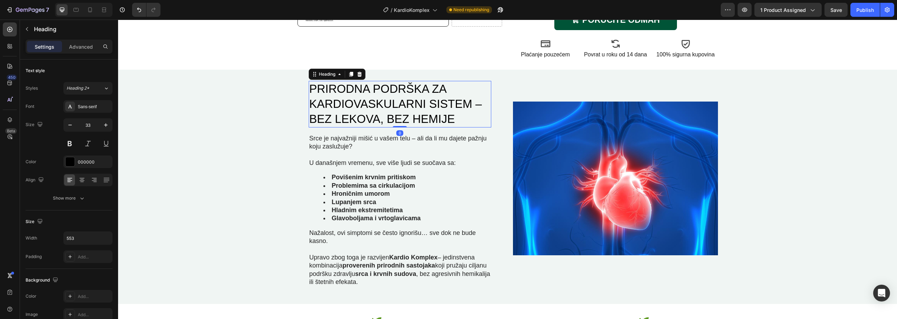
click at [461, 118] on h2 "PRIRODNA PODRŠKA ZA KARDIOVASKULARNI SISTEM – BEZ LEKOVA, BEZ HEMIJE" at bounding box center [400, 104] width 183 height 47
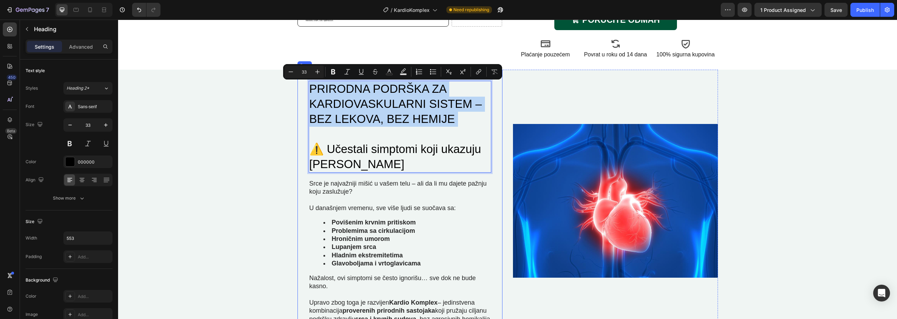
drag, startPoint x: 315, startPoint y: 134, endPoint x: 305, endPoint y: 89, distance: 45.3
click at [305, 89] on div "PRIRODNA PODRŠKA ZA KARDIOVASKULARNI SISTEM – BEZ LEKOVA, BEZ HEMIJE ⚠️ Učestal…" at bounding box center [400, 201] width 205 height 263
copy p "PRIRODNA PODRŠKA ZA KARDIOVASKULARNI SISTEM – BEZ LEKOVA, BEZ HEMIJE"
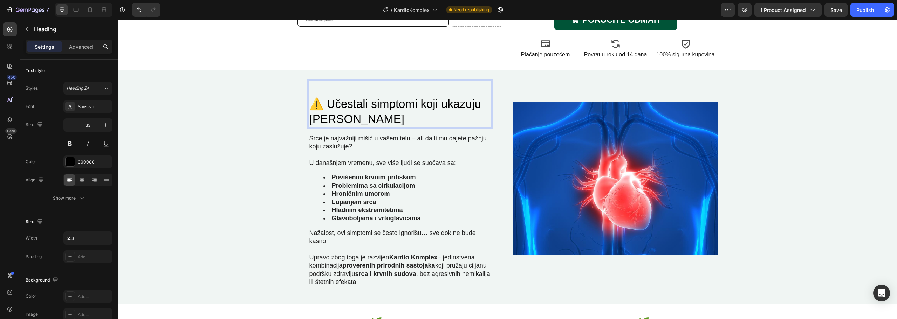
click at [310, 104] on p "⁠⁠⁠⁠⁠⁠⁠ ⚠️ Učestali simptomi koji ukazuju [PERSON_NAME]" at bounding box center [400, 104] width 181 height 45
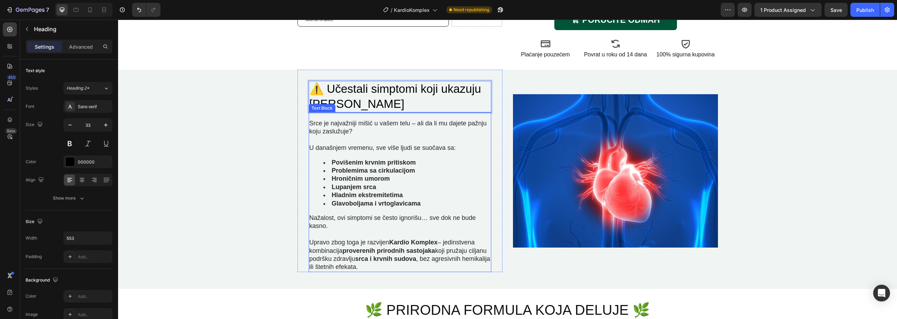
click at [485, 195] on li "Hladnim ekstremitetima" at bounding box center [407, 195] width 167 height 8
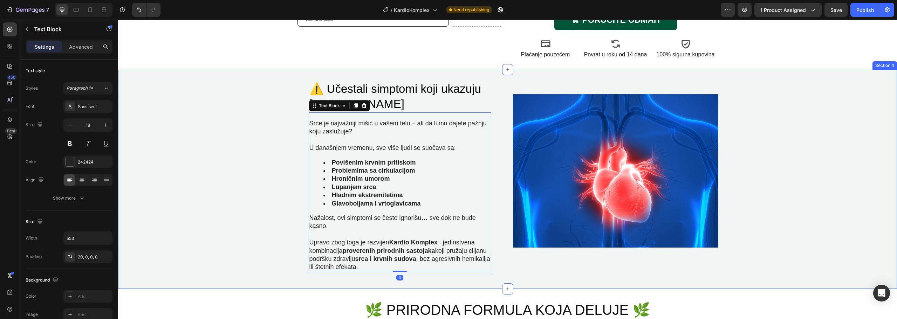
click at [810, 169] on div "⚠️ Učestali simptomi koji ukazuju [PERSON_NAME] Heading Srce je najvažniji miši…" at bounding box center [507, 179] width 779 height 219
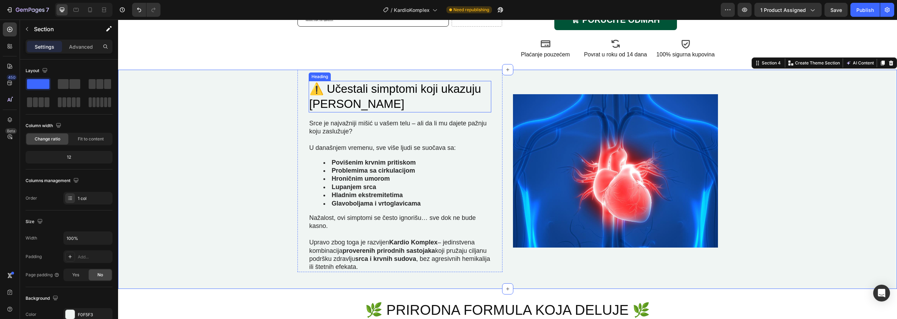
click at [394, 94] on p "⚠️ Učestali simptomi koji ukazuju [PERSON_NAME]" at bounding box center [400, 97] width 181 height 30
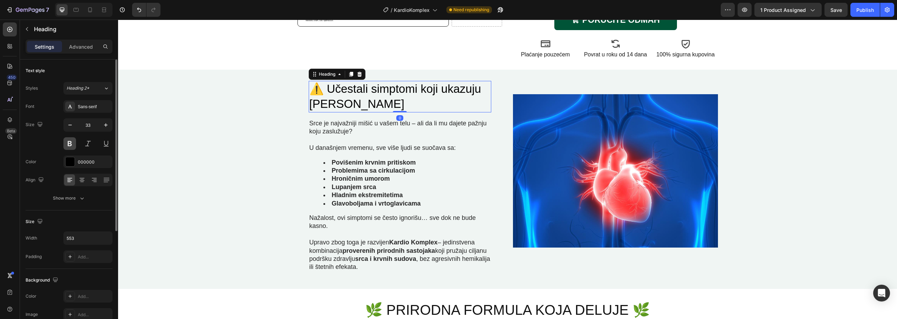
click at [72, 145] on button at bounding box center [69, 143] width 13 height 13
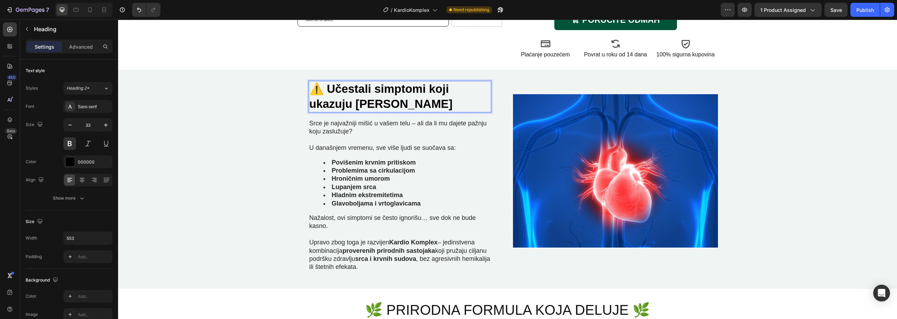
click at [328, 89] on p "⚠️ Učestali simptomi koji ukazuju [PERSON_NAME]" at bounding box center [400, 97] width 181 height 30
click at [353, 103] on p "Učestali simptomi koji ukazuju [PERSON_NAME]" at bounding box center [400, 97] width 181 height 30
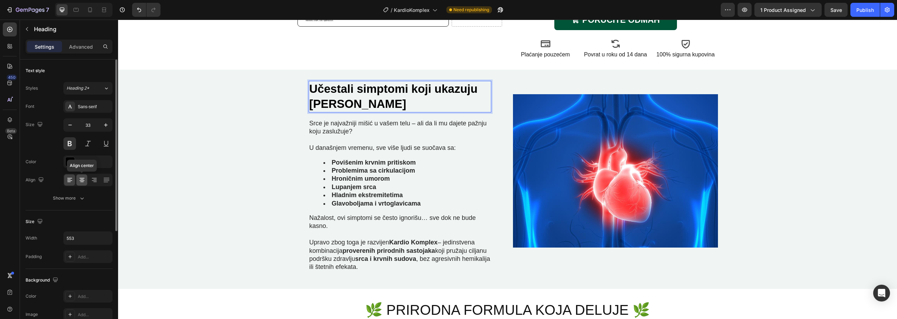
click at [85, 181] on icon at bounding box center [82, 180] width 7 height 7
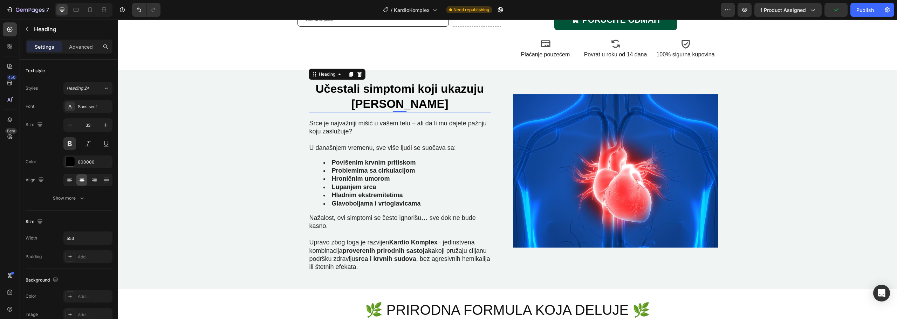
click at [445, 101] on p "Učestali simptomi koji ukazuju [PERSON_NAME]" at bounding box center [400, 97] width 181 height 30
click at [452, 142] on p "Srce je najvažniji mišić u vašem telu – ali da li mu dajete pažnju koju zaslužu…" at bounding box center [400, 132] width 181 height 25
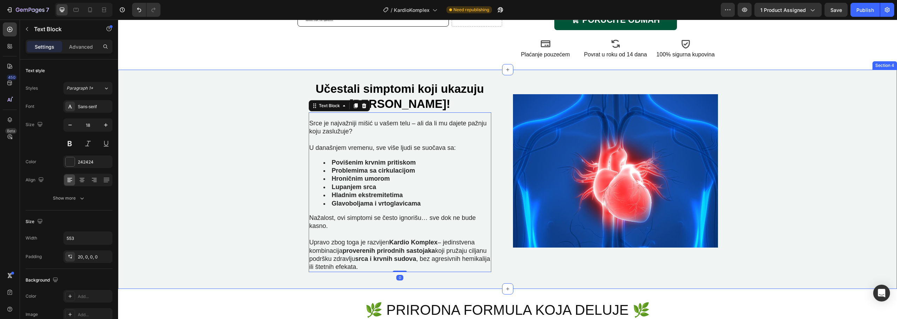
click at [808, 137] on div "Učestali simptomi koji ukazuju [PERSON_NAME]! Heading Srce je najvažniji mišić …" at bounding box center [507, 179] width 779 height 219
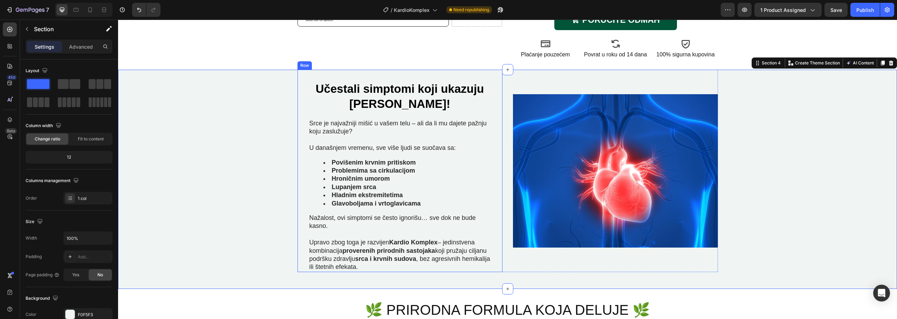
click at [415, 92] on p "Učestali simptomi koji ukazuju [PERSON_NAME]!" at bounding box center [400, 97] width 181 height 30
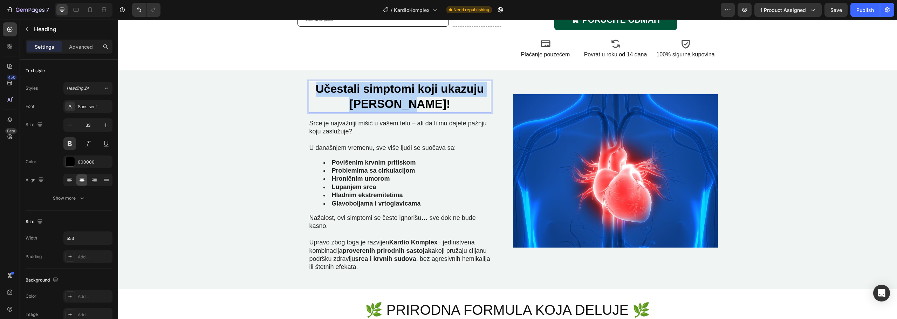
drag, startPoint x: 422, startPoint y: 103, endPoint x: 314, endPoint y: 89, distance: 108.2
click at [314, 89] on p "Učestali simptomi koji ukazuju [PERSON_NAME]!" at bounding box center [400, 97] width 181 height 30
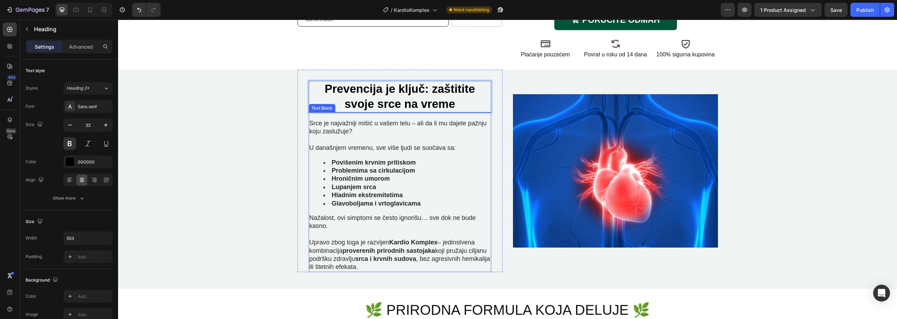
click at [474, 149] on p "U današnjem vremenu, sve više ljudi se suočava sa:" at bounding box center [400, 148] width 181 height 8
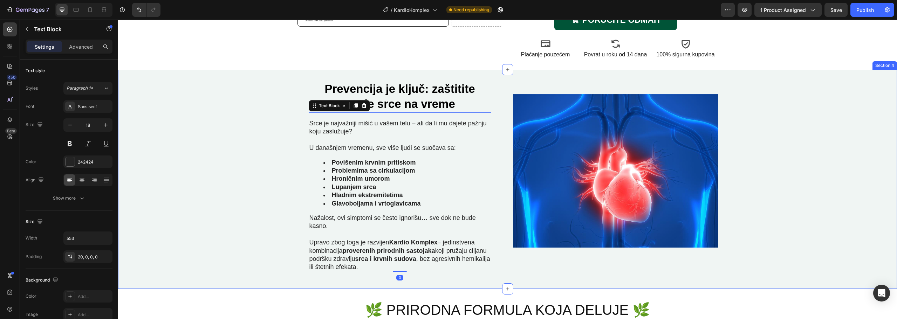
click at [826, 139] on div "Prevencija je ključ: zaštitite svoje srce na vreme Heading Srce je najvažniji m…" at bounding box center [507, 179] width 779 height 219
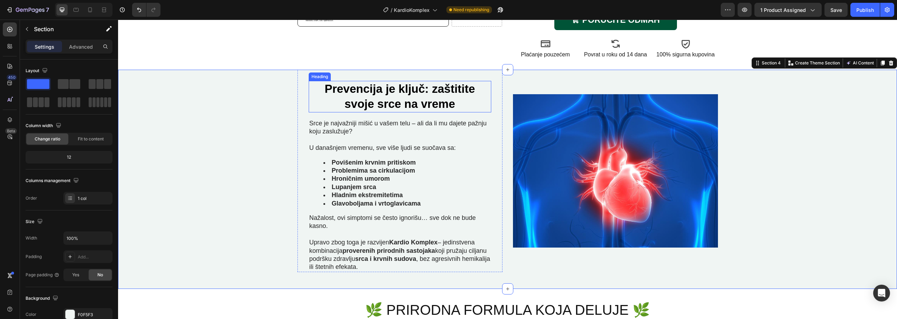
click at [468, 100] on p "Prevencija je ključ: zaštitite svoje srce na vreme" at bounding box center [400, 97] width 181 height 30
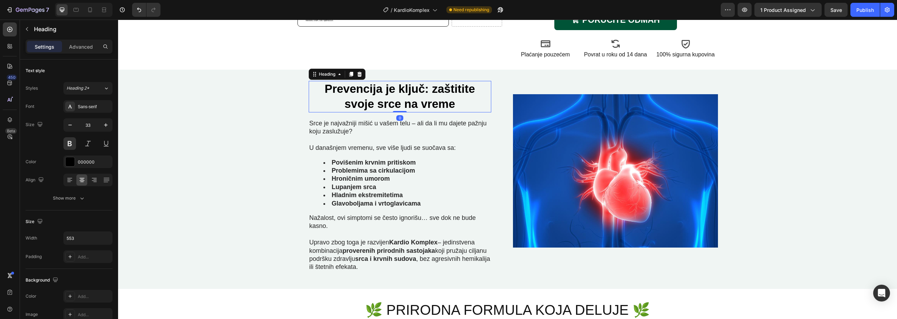
click at [458, 106] on p "Prevencija je ključ: zaštitite svoje srce na vreme" at bounding box center [400, 97] width 181 height 30
click at [804, 133] on div "Prevencija je ključ: zaštitite svoje srce na vreme! Heading 0 Srce je najvažnij…" at bounding box center [507, 179] width 779 height 219
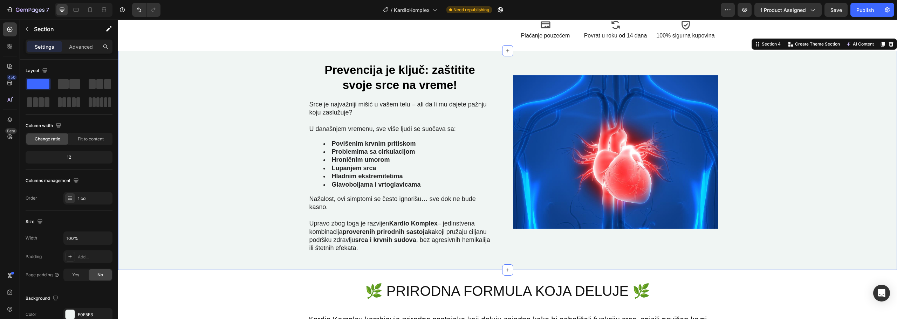
scroll to position [386, 0]
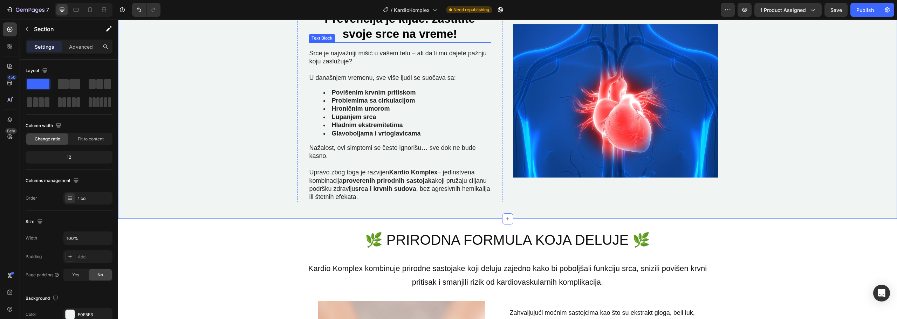
click at [341, 156] on p "Nažalost, ovi simptomi se često ignorišu… sve dok ne bude kasno." at bounding box center [400, 156] width 181 height 25
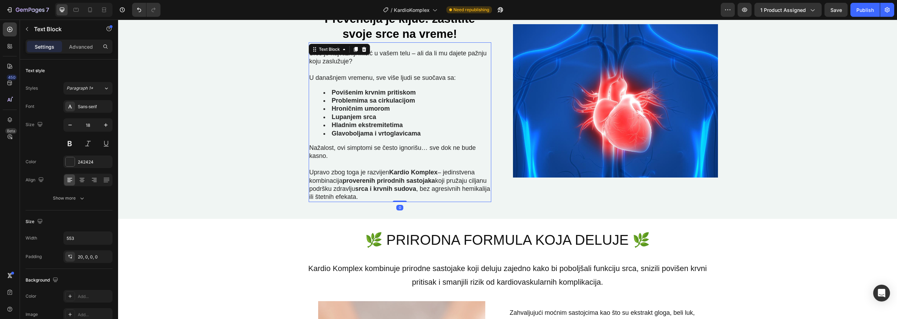
click at [329, 156] on p "Nažalost, ovi simptomi se često ignorišu… sve dok ne bude kasno." at bounding box center [400, 156] width 181 height 25
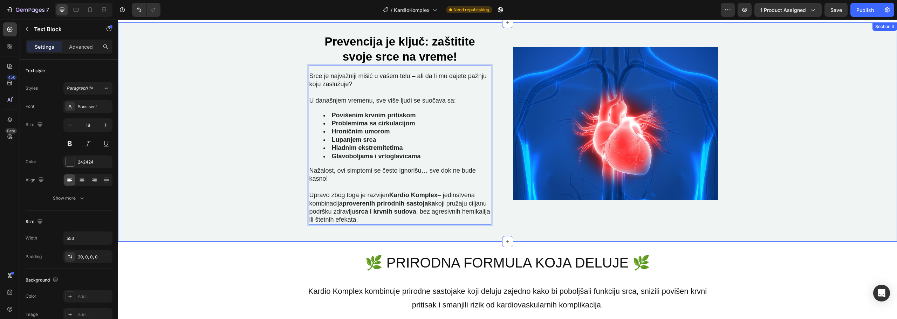
scroll to position [351, 0]
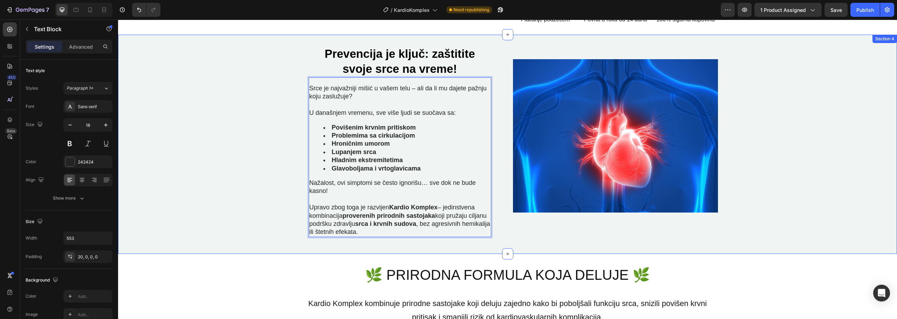
click at [821, 123] on div "Prevencija je ključ: zaštitite svoje srce na vreme! Heading Srce je najvažniji …" at bounding box center [507, 144] width 779 height 219
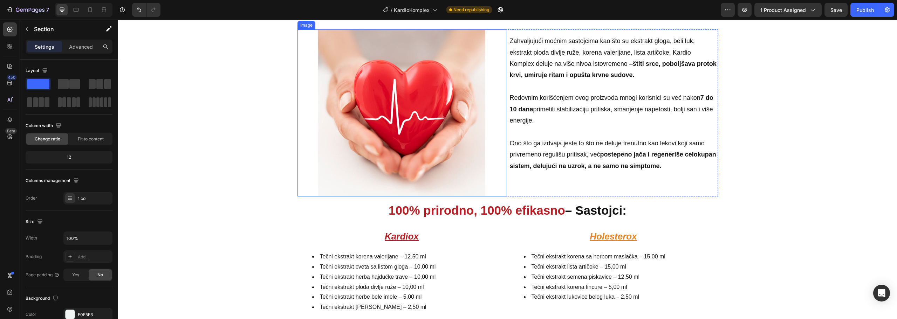
scroll to position [701, 0]
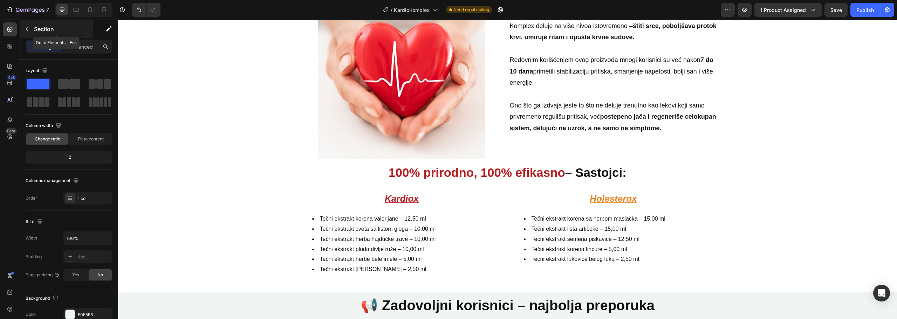
click at [27, 29] on icon "button" at bounding box center [27, 29] width 6 height 6
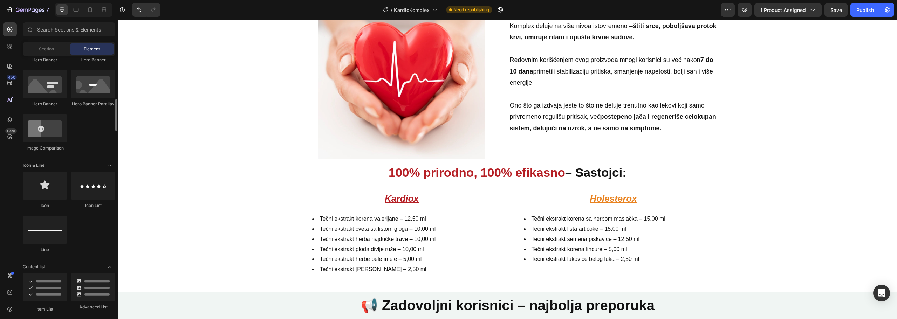
scroll to position [386, 0]
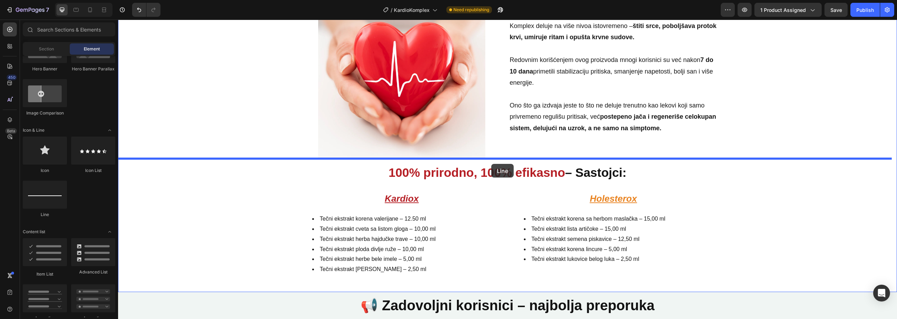
drag, startPoint x: 169, startPoint y: 215, endPoint x: 492, endPoint y: 164, distance: 326.9
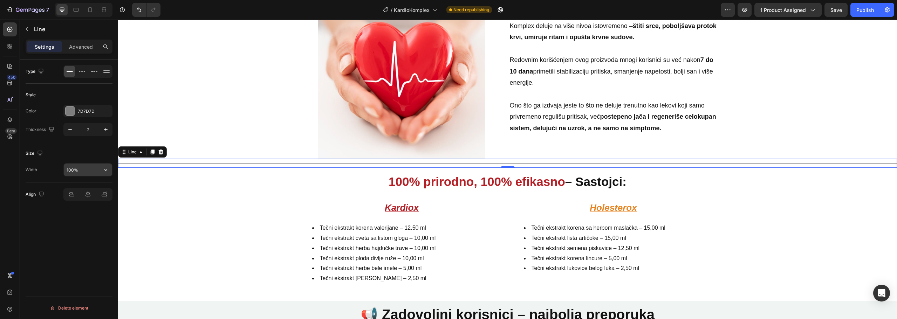
click at [88, 171] on input "100%" at bounding box center [88, 170] width 48 height 13
type input "30%"
click at [745, 219] on div "Image Zahvaljujući moćnim sastojcima kao što su ekstrakt gloga, beli luk, ekstr…" at bounding box center [507, 141] width 779 height 299
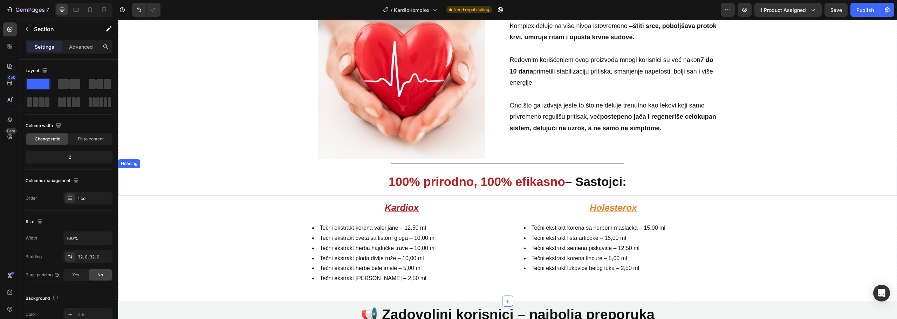
scroll to position [666, 0]
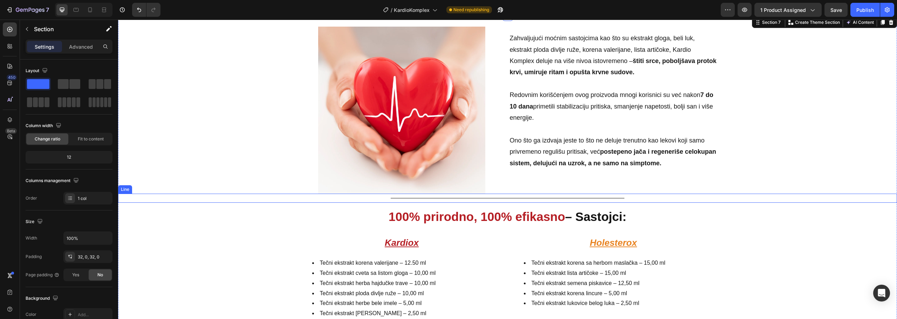
click at [649, 197] on div "Title Line" at bounding box center [507, 198] width 779 height 9
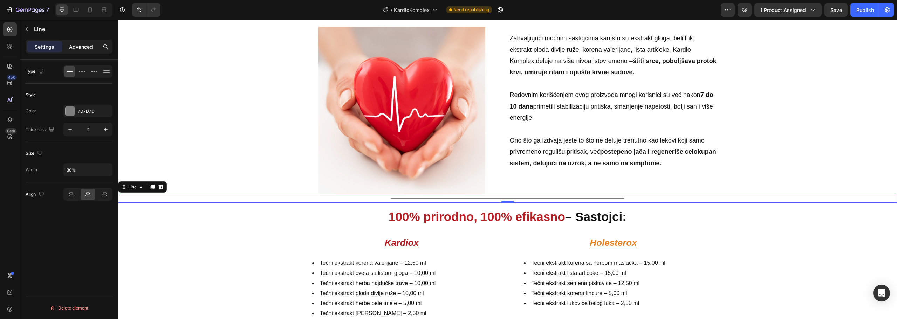
click at [78, 48] on p "Advanced" at bounding box center [81, 46] width 24 height 7
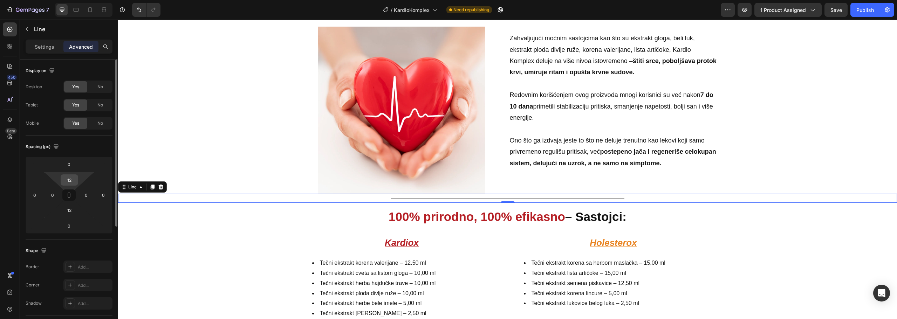
click at [74, 179] on input "12" at bounding box center [69, 180] width 14 height 11
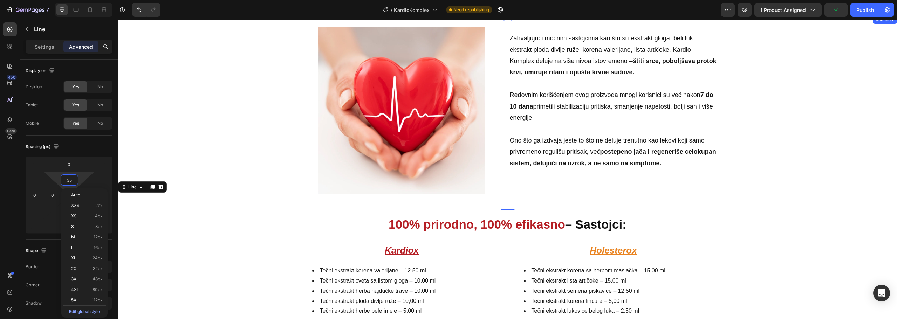
type input "34"
click at [48, 48] on p "Settings" at bounding box center [45, 46] width 20 height 7
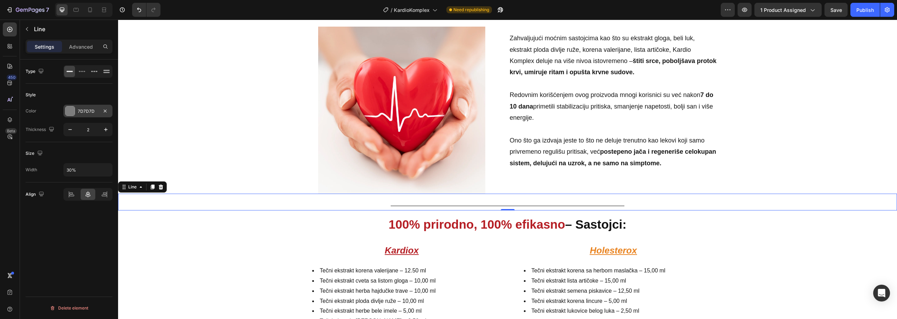
click at [76, 107] on div "7D7D7D" at bounding box center [87, 111] width 49 height 13
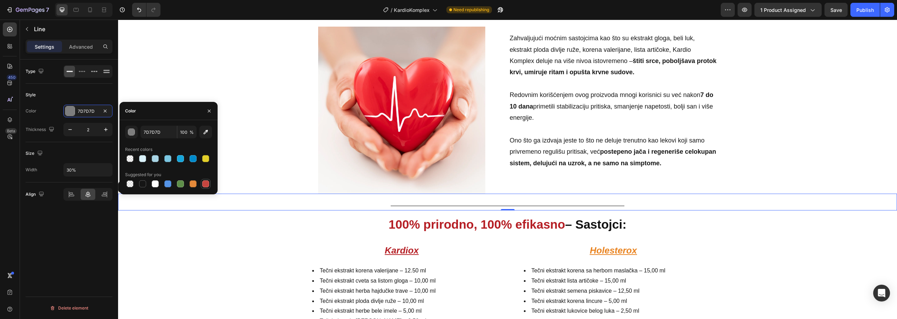
click at [206, 184] on div at bounding box center [205, 184] width 7 height 7
click at [144, 183] on div at bounding box center [142, 184] width 7 height 7
type input "151515"
click at [197, 260] on div "Image Zahvaljujući moćnim sastojcima kao što su ekstrakt gloga, beli luk, ekstr…" at bounding box center [507, 180] width 779 height 306
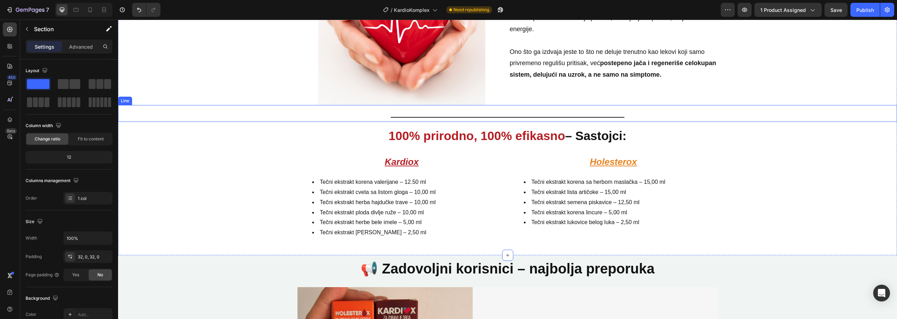
scroll to position [771, 0]
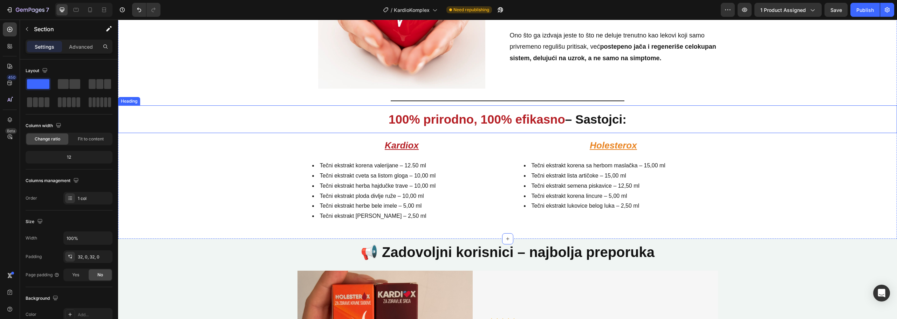
click at [598, 121] on h2 "100% prirodno, 100% efikasno – Sastojci:" at bounding box center [507, 120] width 779 height 18
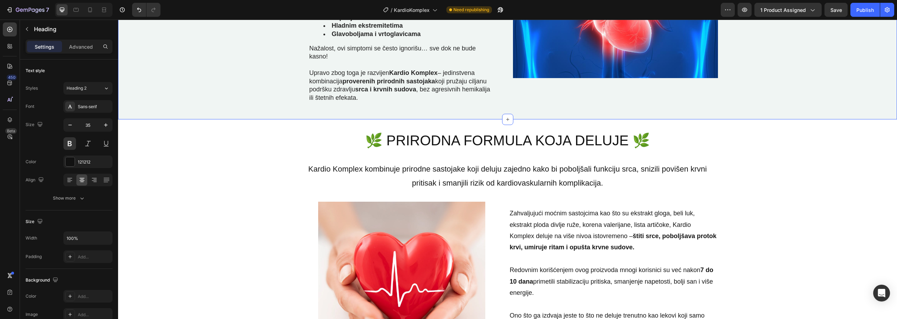
scroll to position [526, 0]
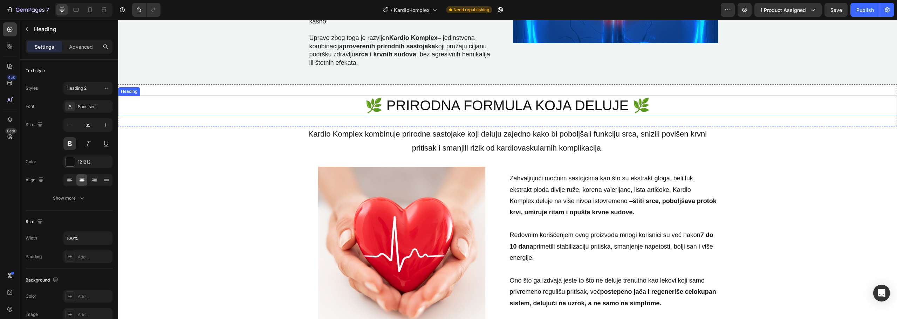
click at [580, 106] on h2 "🌿 PRIRODNA FORMULA KOJA DELUJE 🌿" at bounding box center [508, 106] width 421 height 20
click at [67, 124] on icon "button" at bounding box center [70, 125] width 7 height 7
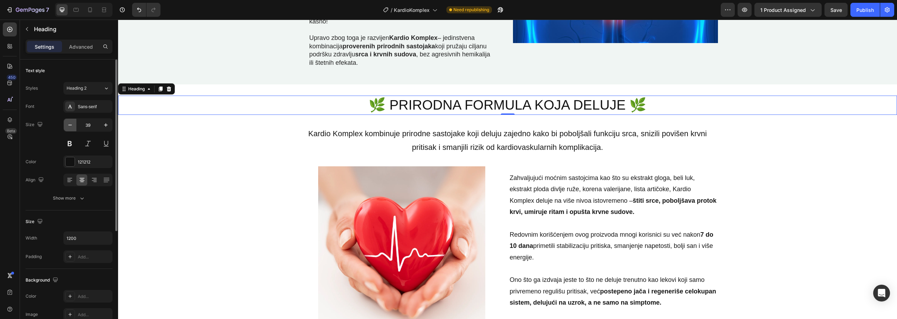
click at [67, 124] on icon "button" at bounding box center [70, 125] width 7 height 7
type input "38"
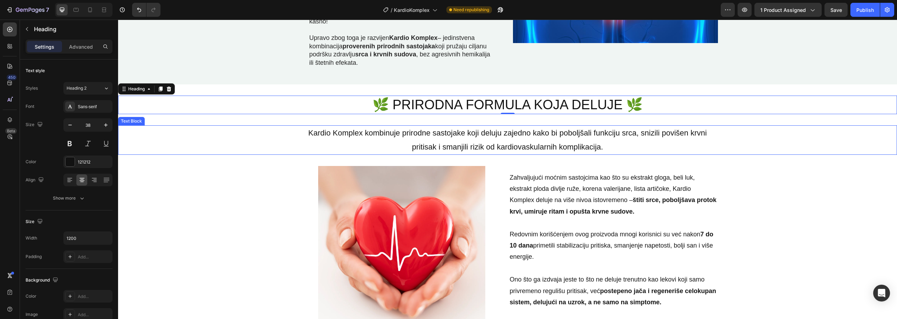
click at [456, 143] on p "Kardio Komplex kombinuje prirodne sastojake koji deluju zajedno kako bi poboljš…" at bounding box center [507, 140] width 419 height 28
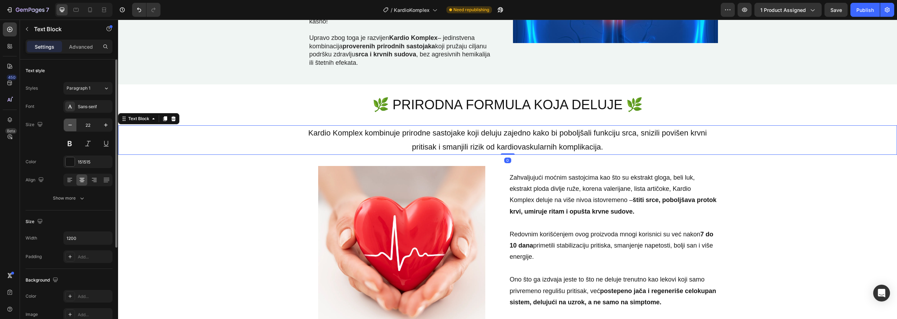
click at [72, 123] on icon "button" at bounding box center [70, 125] width 7 height 7
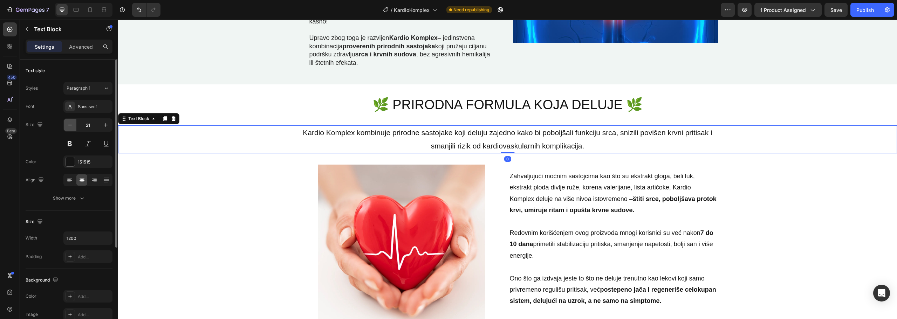
type input "20"
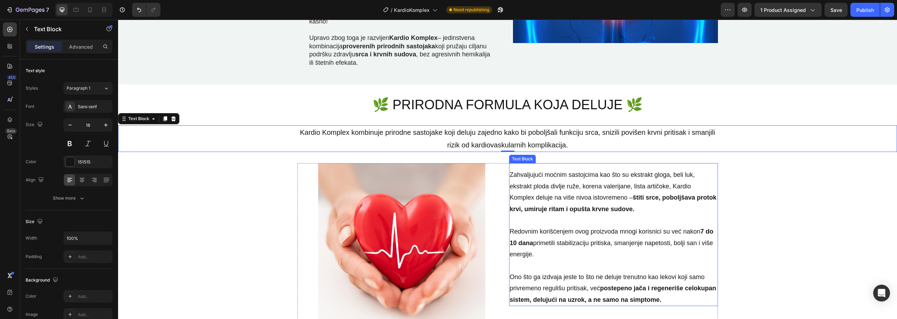
click at [594, 203] on p "Zahvaljujući moćnim sastojcima kao što su ekstrakt gloga, beli luk, ekstrakt pl…" at bounding box center [614, 237] width 208 height 136
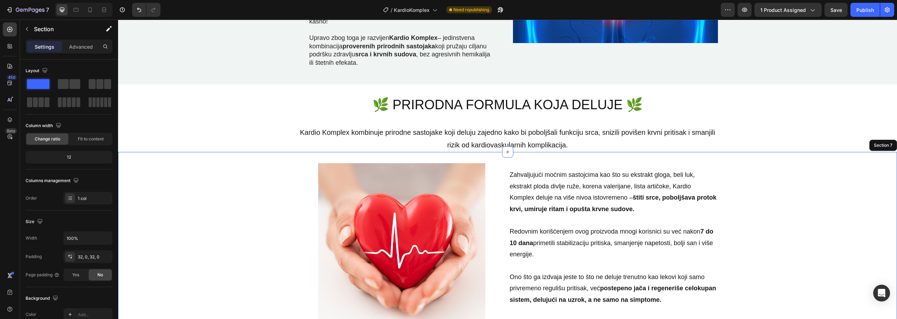
click at [759, 190] on div "Image Zahvaljujući moćnim sastojcima kao što su ekstrakt gloga, beli luk, ekstr…" at bounding box center [507, 316] width 779 height 306
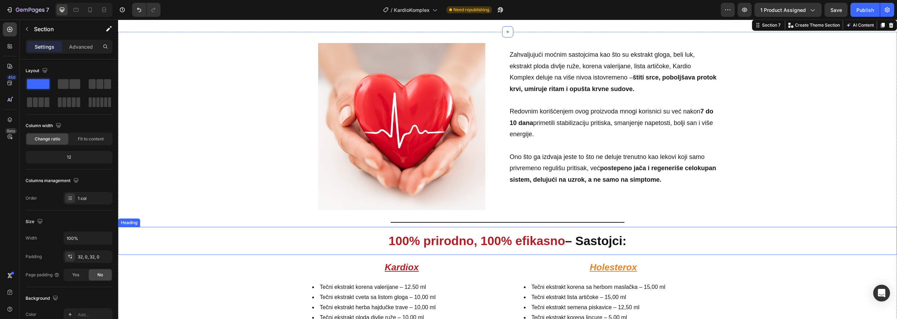
scroll to position [806, 0]
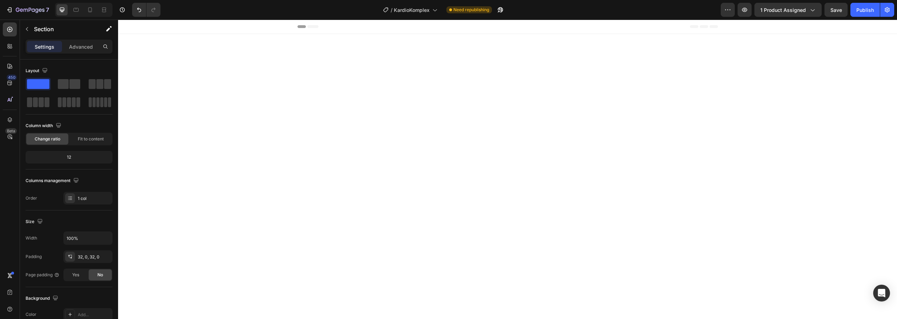
scroll to position [736, 0]
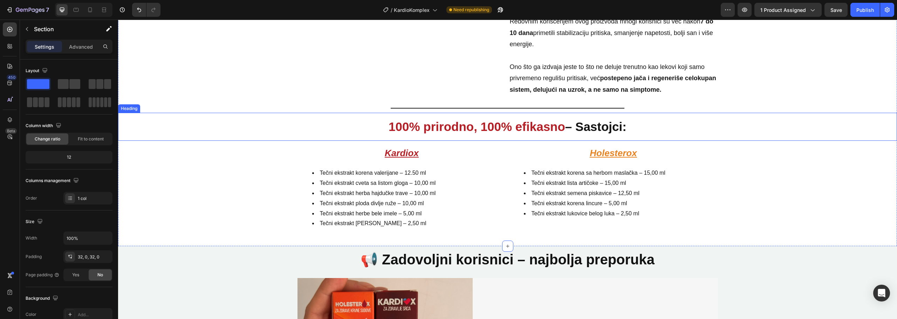
click at [609, 136] on h2 "100% prirodno, 100% efikasno – Sastojci:" at bounding box center [507, 127] width 779 height 18
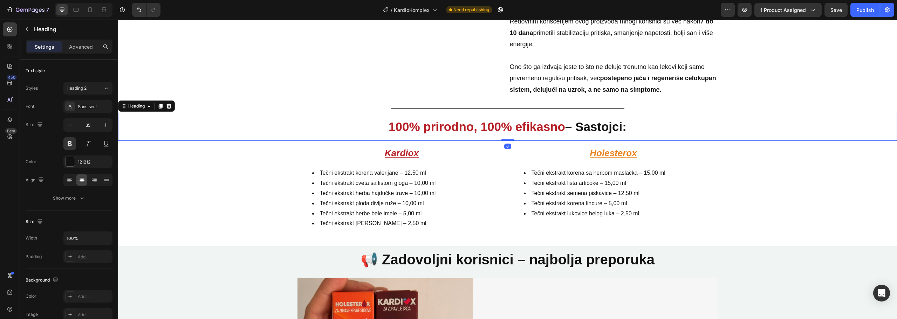
click at [577, 136] on h2 "100% prirodno, 100% efikasno – Sastojci:" at bounding box center [507, 127] width 779 height 18
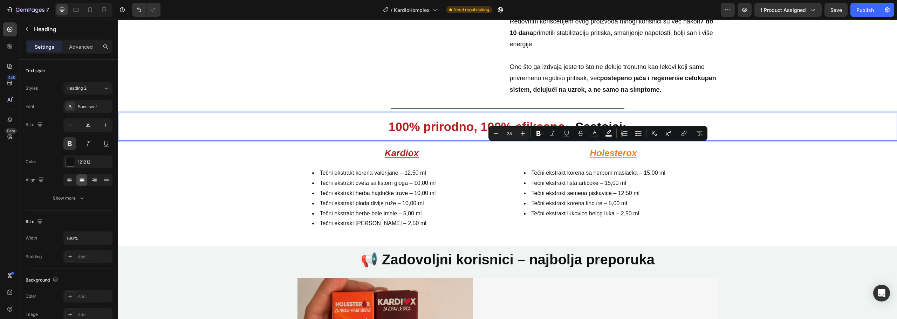
click at [565, 135] on p "100% prirodno, 100% efikasno – Sastojci:" at bounding box center [508, 127] width 778 height 16
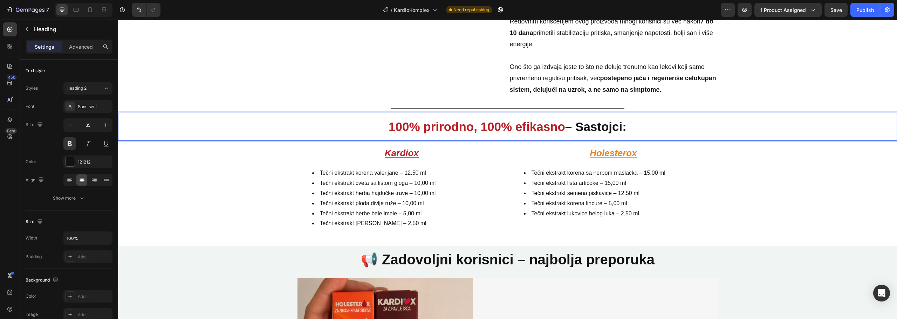
drag, startPoint x: 564, startPoint y: 153, endPoint x: 628, endPoint y: 154, distance: 63.8
click at [628, 135] on p "100% prirodno, 100% efikasno – Sastojci:" at bounding box center [508, 127] width 778 height 16
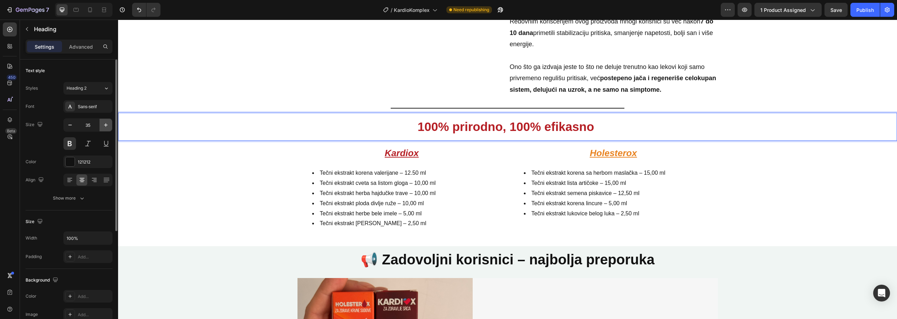
click at [104, 124] on icon "button" at bounding box center [105, 125] width 7 height 7
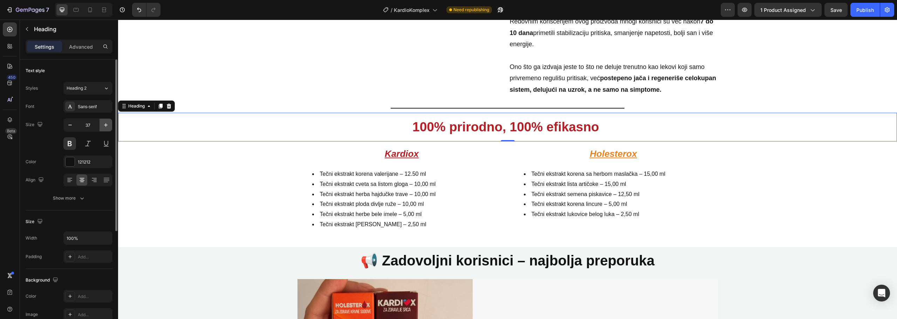
click at [104, 124] on icon "button" at bounding box center [105, 125] width 7 height 7
type input "38"
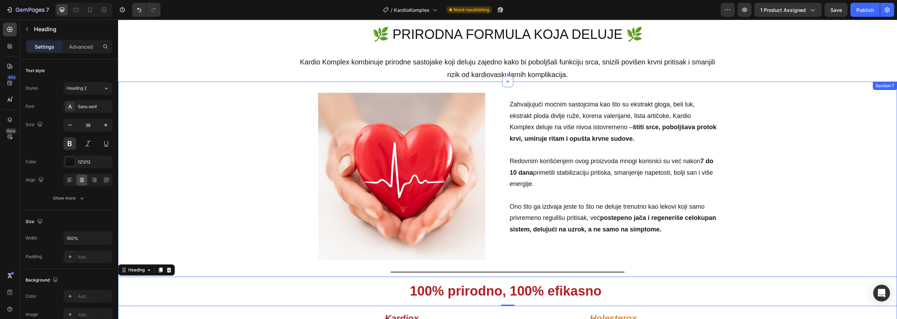
scroll to position [596, 0]
click at [547, 38] on h2 "🌿 PRIRODNA FORMULA KOJA DELUJE 🌿" at bounding box center [508, 35] width 421 height 19
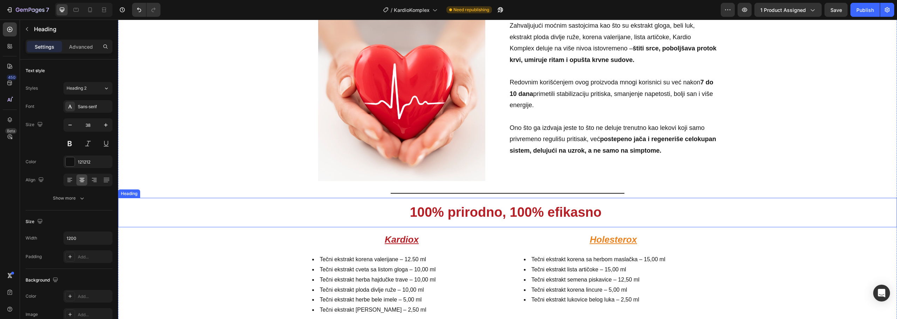
scroll to position [736, 0]
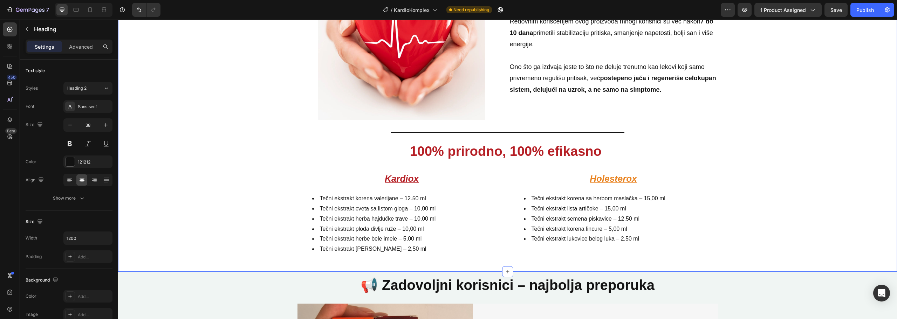
click at [793, 186] on div "Image Zahvaljujući moćnim sastojcima kao što su ekstrakt gloga, beli luk, ekstr…" at bounding box center [507, 107] width 779 height 308
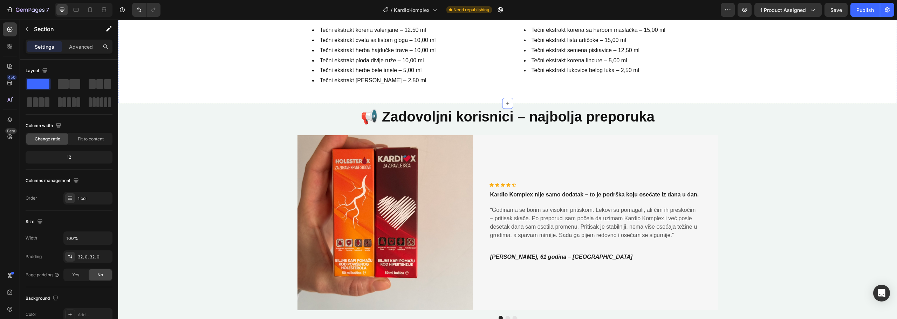
scroll to position [912, 0]
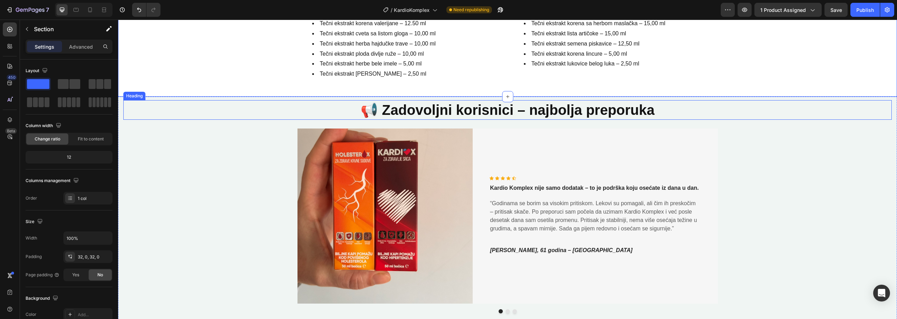
click at [618, 109] on h2 "📢 Zadovoljni korisnici – najbolja preporuka" at bounding box center [507, 110] width 769 height 20
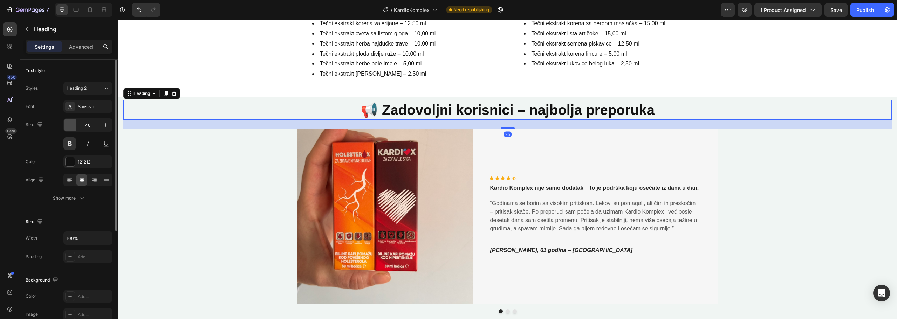
click at [73, 126] on icon "button" at bounding box center [70, 125] width 7 height 7
type input "38"
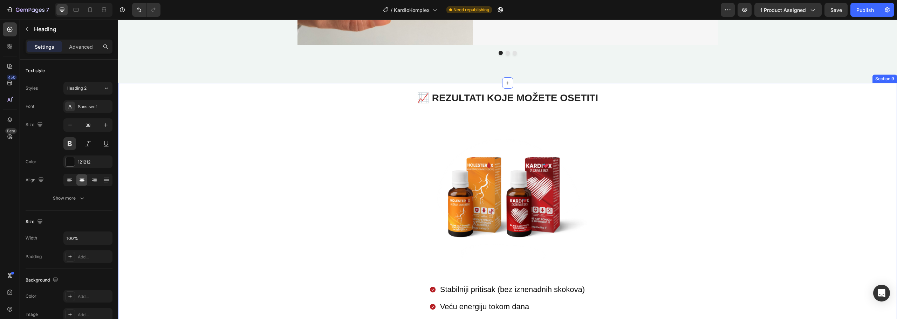
scroll to position [1157, 0]
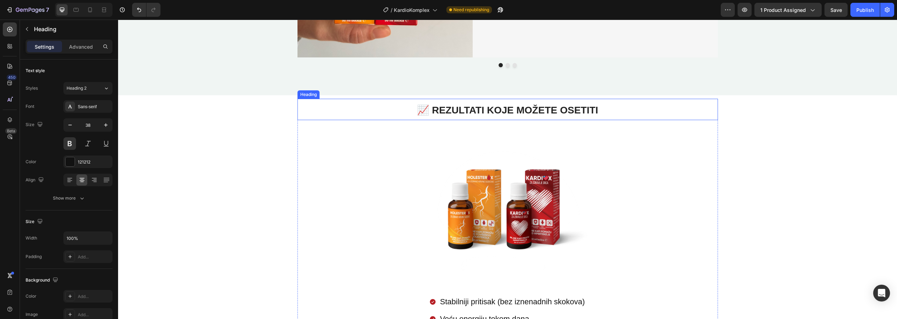
click at [551, 116] on strong "📈 REZULTATI KOJE MOŽETE OSETITI" at bounding box center [507, 110] width 181 height 11
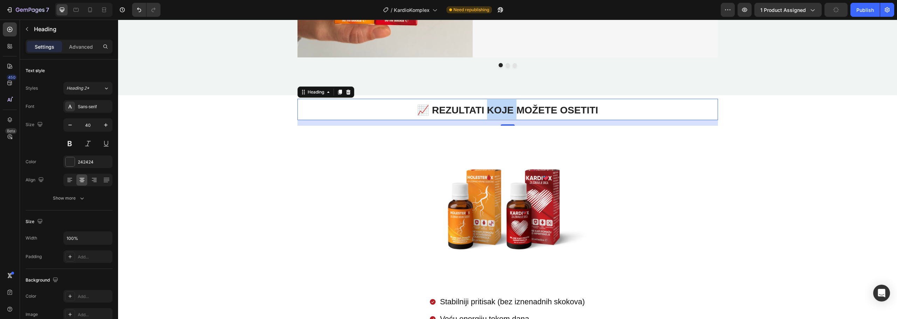
click at [486, 111] on strong "📈 REZULTATI KOJE MOŽETE OSETITI" at bounding box center [507, 110] width 181 height 11
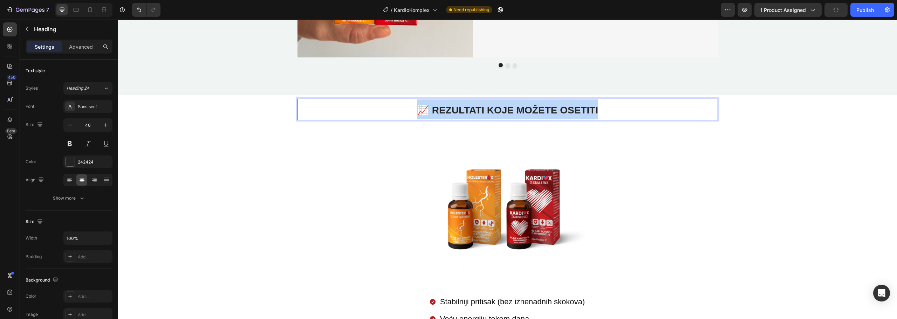
click at [486, 111] on strong "📈 REZULTATI KOJE MOŽETE OSETITI" at bounding box center [507, 110] width 181 height 11
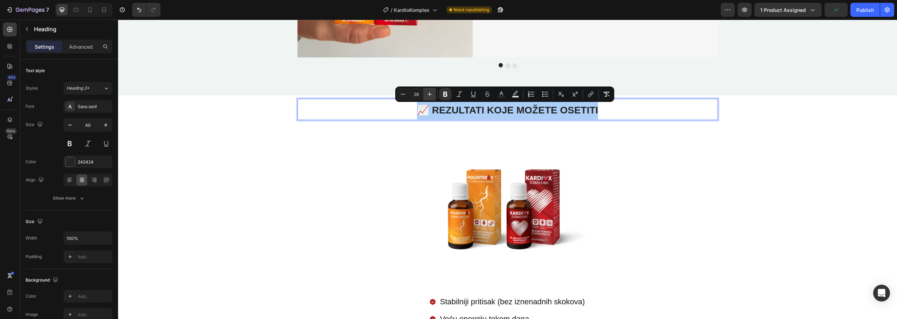
click at [429, 93] on icon "Editor contextual toolbar" at bounding box center [429, 94] width 7 height 7
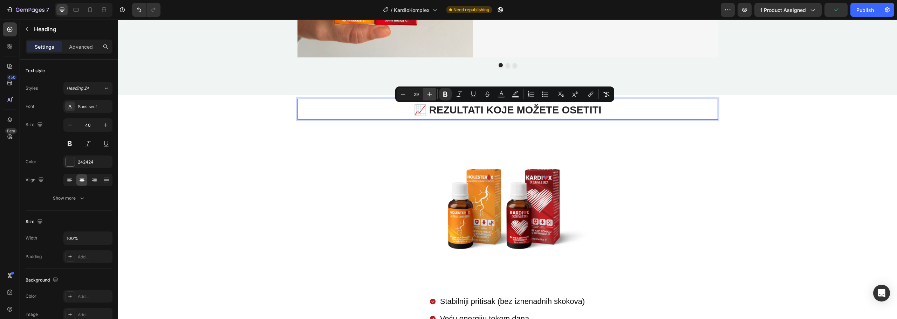
click at [429, 93] on icon "Editor contextual toolbar" at bounding box center [429, 94] width 7 height 7
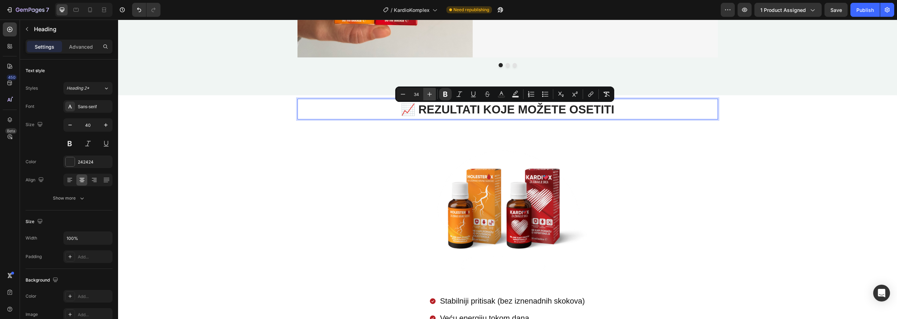
click at [429, 93] on icon "Editor contextual toolbar" at bounding box center [429, 94] width 7 height 7
type input "38"
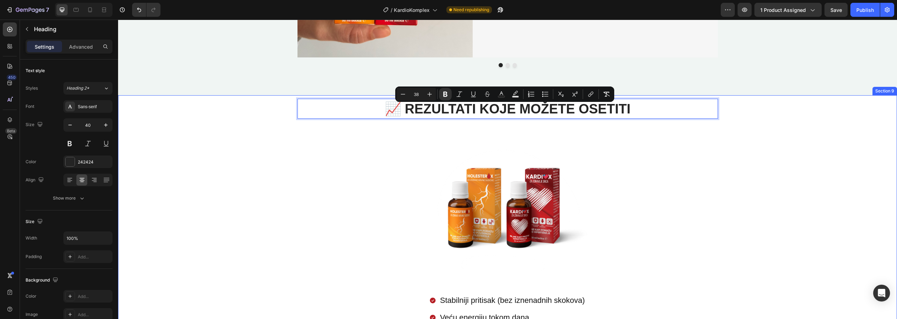
click at [814, 131] on div "📈 REZULTATI KOJE MOŽETE OSETITI Heading 16 Image Stabilniji pritisak (bez iznen…" at bounding box center [507, 259] width 769 height 321
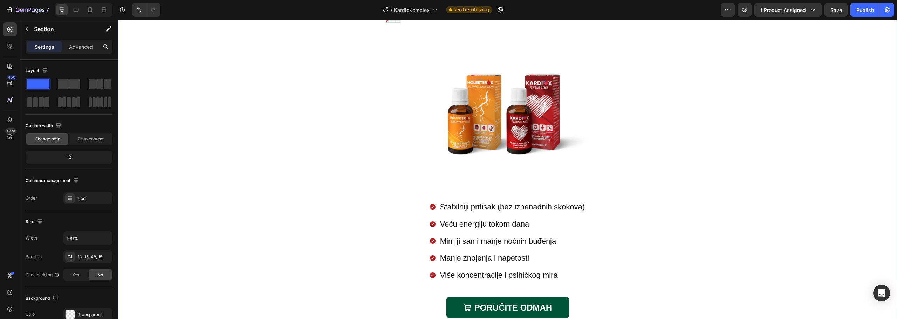
scroll to position [1227, 0]
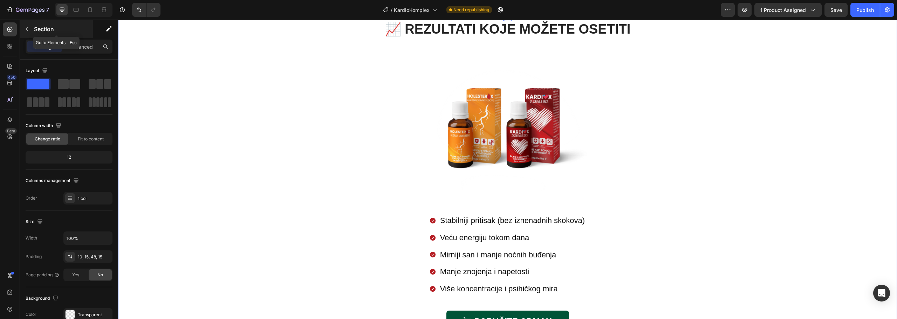
click at [34, 28] on div "Section" at bounding box center [56, 29] width 73 height 18
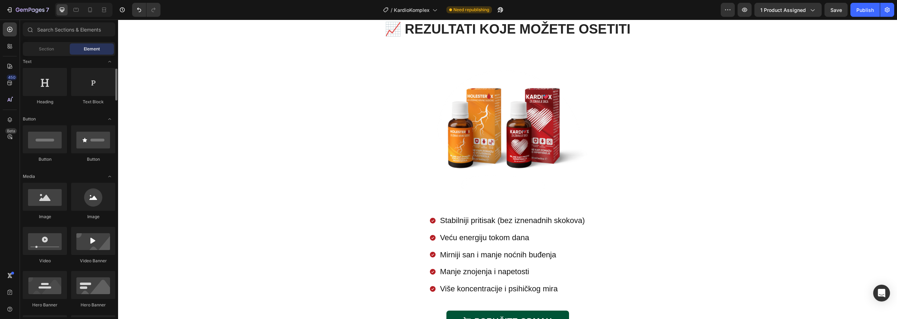
scroll to position [0, 0]
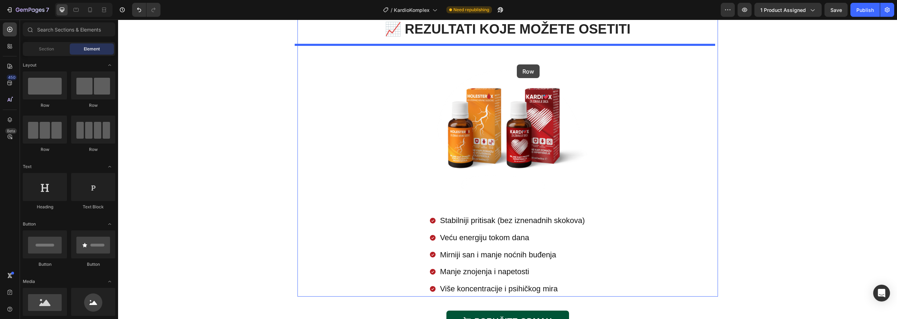
drag, startPoint x: 209, startPoint y: 110, endPoint x: 517, endPoint y: 65, distance: 311.2
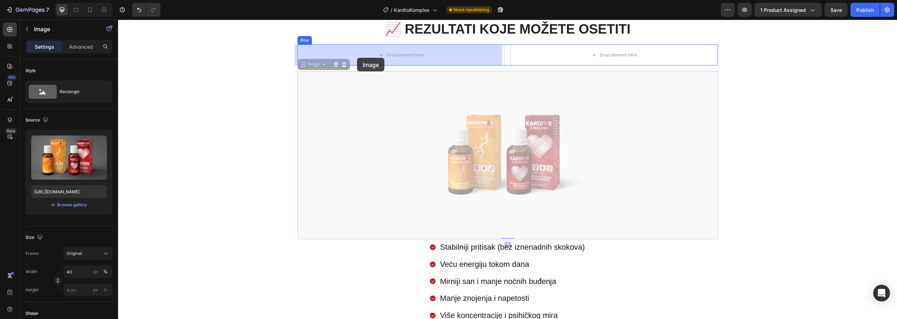
drag, startPoint x: 303, startPoint y: 68, endPoint x: 357, endPoint y: 58, distance: 55.0
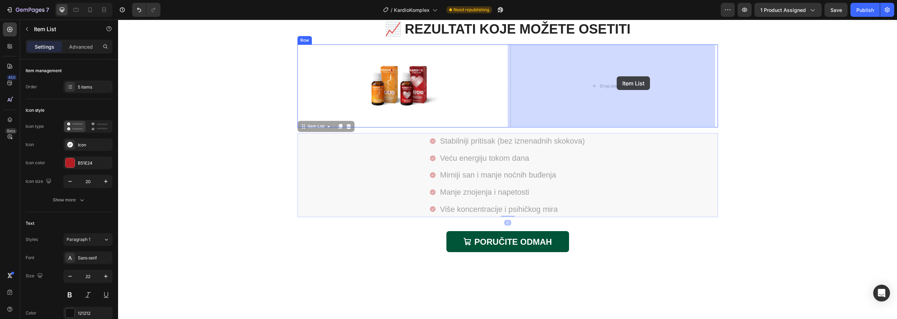
drag, startPoint x: 305, startPoint y: 130, endPoint x: 617, endPoint y: 76, distance: 316.3
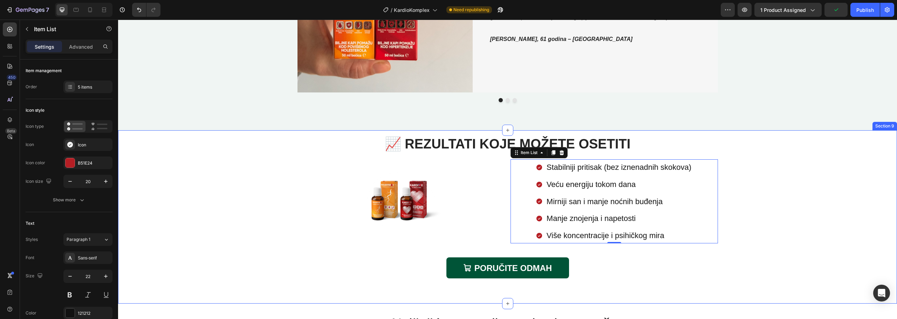
scroll to position [1157, 0]
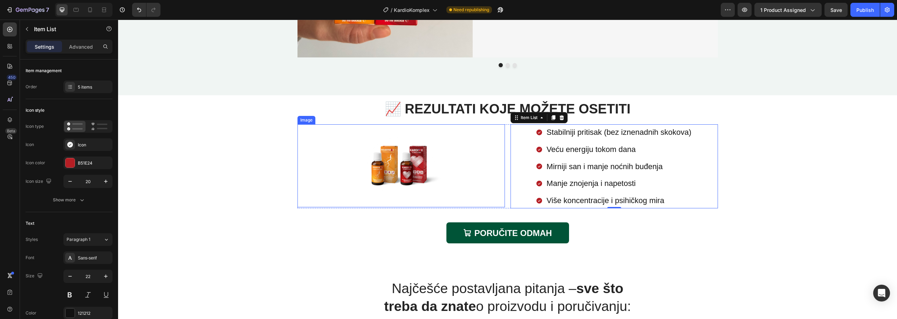
click at [421, 173] on img at bounding box center [401, 165] width 83 height 83
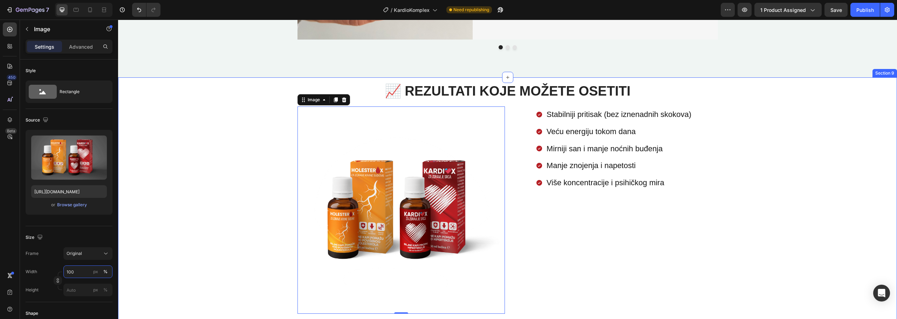
scroll to position [1192, 0]
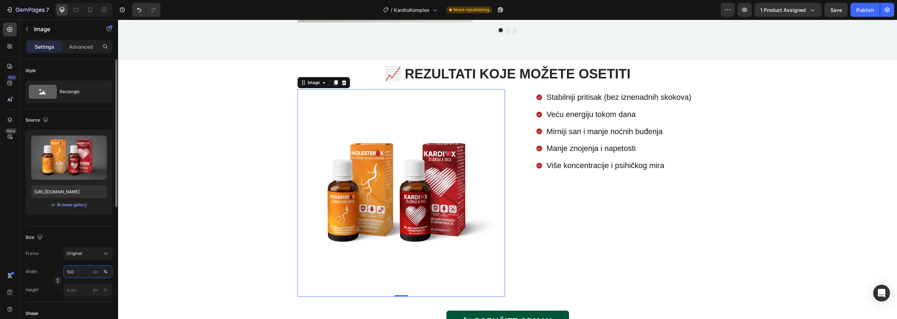
click at [61, 270] on div "Width 100 px %" at bounding box center [69, 272] width 87 height 13
type input "80"
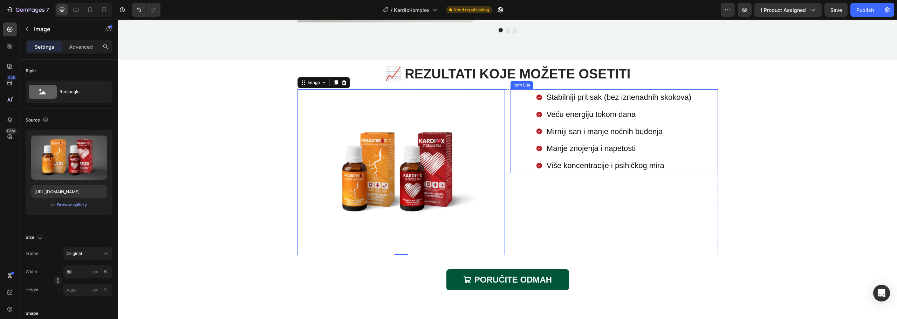
click at [714, 154] on div "Stabilniji pritisak (bez iznenadnih skokova) Veću energiju tokom dana Mirniji s…" at bounding box center [615, 131] width 208 height 84
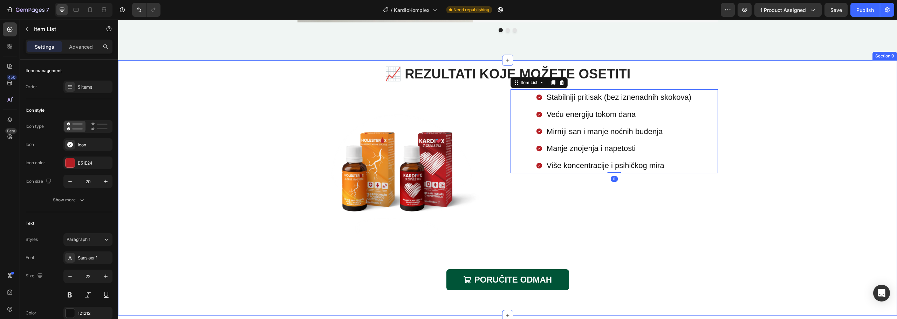
click at [783, 173] on div "⁠⁠⁠⁠⁠⁠⁠ 📈 REZULTATI KOJE MOŽETE OSETITI Heading Image Stabilniji pritisak (bez …" at bounding box center [507, 181] width 769 height 235
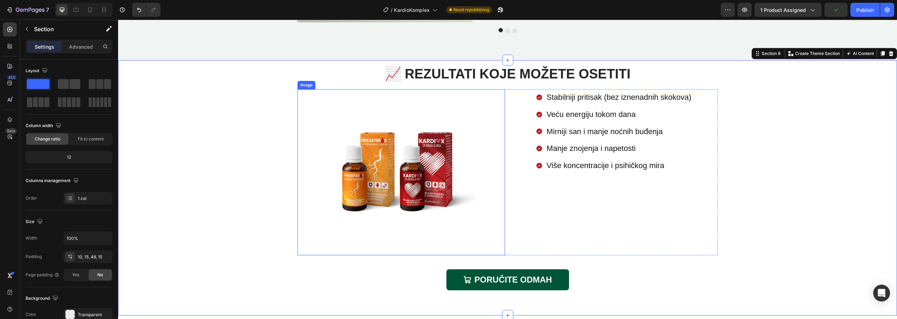
click at [465, 238] on img at bounding box center [401, 172] width 166 height 166
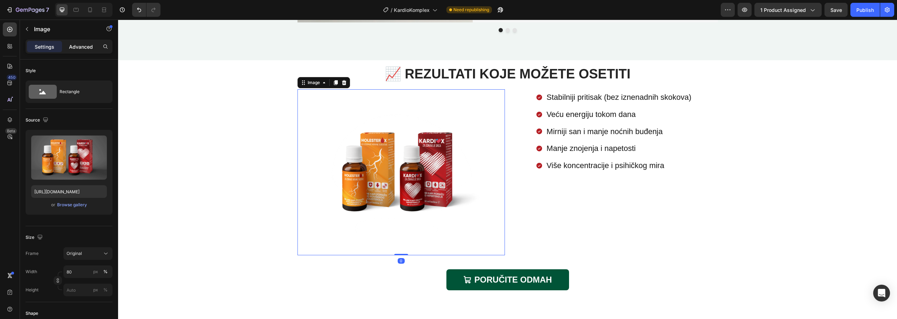
click at [79, 50] on p "Advanced" at bounding box center [81, 46] width 24 height 7
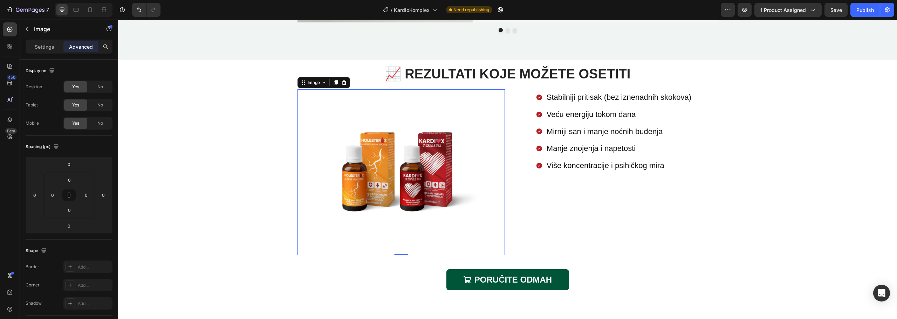
click at [502, 250] on div at bounding box center [402, 172] width 208 height 166
click at [456, 88] on div "⁠⁠⁠⁠⁠⁠⁠ 📈 REZULTATI KOJE MOŽETE OSETITI Heading Image 0 Stabilniji pritisak (be…" at bounding box center [508, 160] width 421 height 192
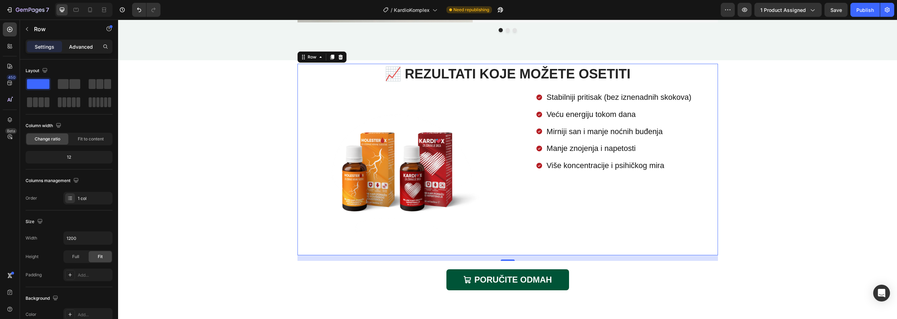
click at [88, 47] on p "Advanced" at bounding box center [81, 46] width 24 height 7
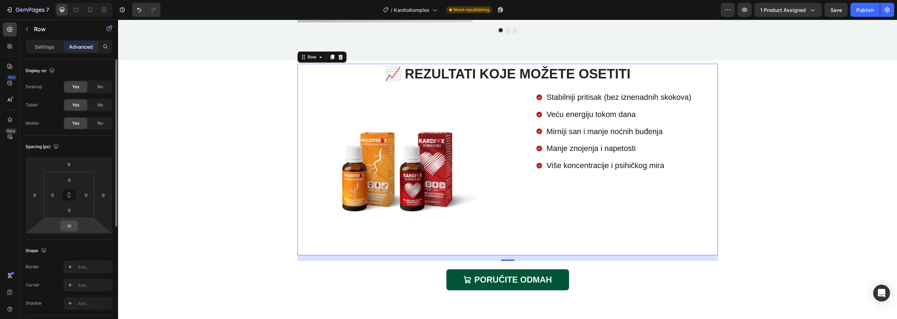
click at [73, 226] on input "16" at bounding box center [69, 226] width 14 height 11
type input "0"
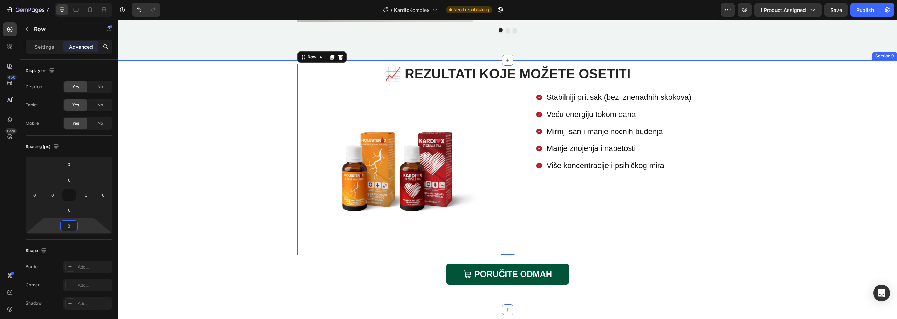
click at [763, 160] on div "⁠⁠⁠⁠⁠⁠⁠ 📈 REZULTATI KOJE MOŽETE OSETITI Heading Image Stabilniji pritisak (bez …" at bounding box center [507, 179] width 769 height 230
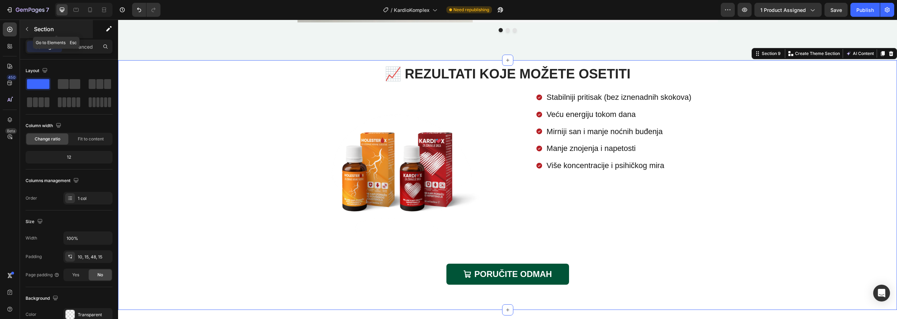
click at [29, 29] on icon "button" at bounding box center [27, 29] width 6 height 6
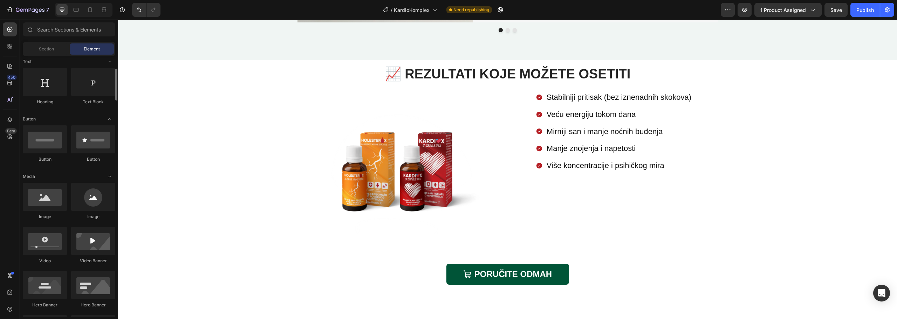
scroll to position [0, 0]
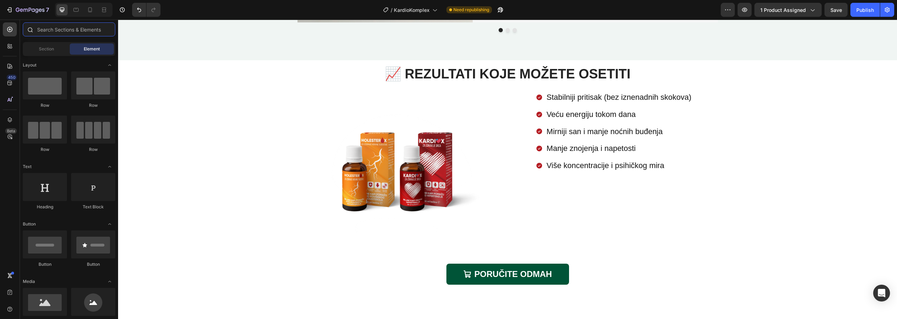
click at [63, 29] on input "text" at bounding box center [69, 29] width 93 height 14
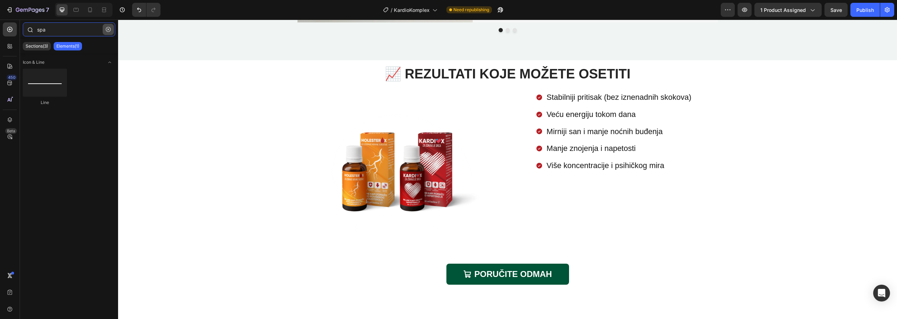
type input "spa"
click at [108, 28] on icon "button" at bounding box center [108, 29] width 5 height 5
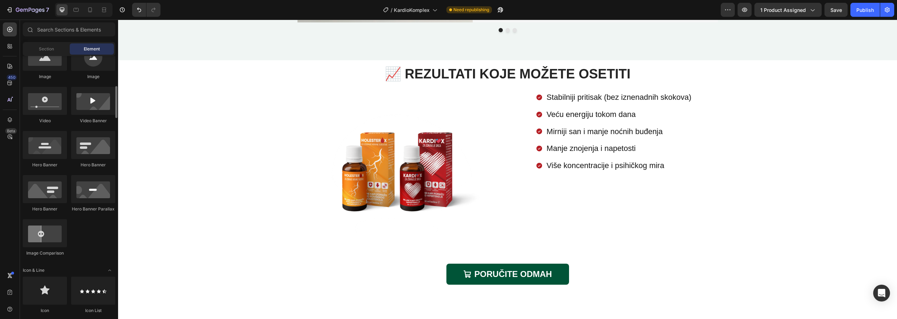
scroll to position [280, 0]
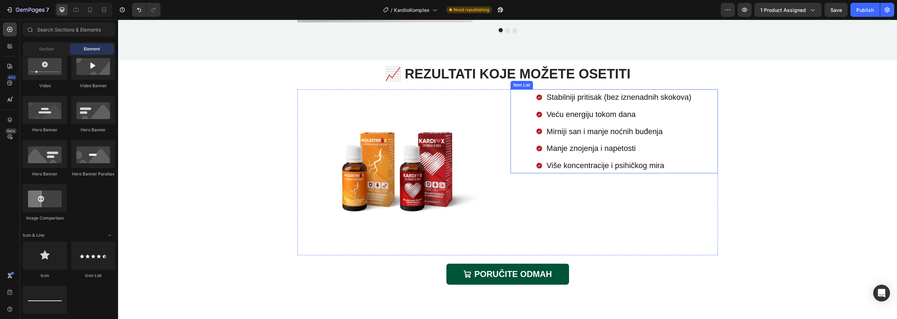
click at [521, 97] on div "Stabilniji pritisak (bez iznenadnih skokova) Veću energiju tokom dana Mirniji s…" at bounding box center [615, 131] width 208 height 84
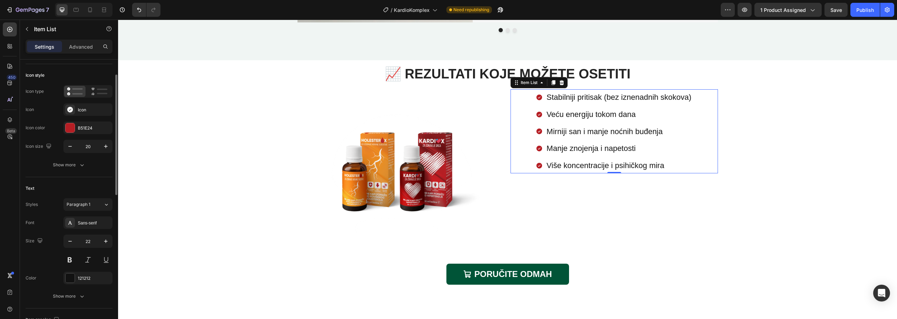
scroll to position [0, 0]
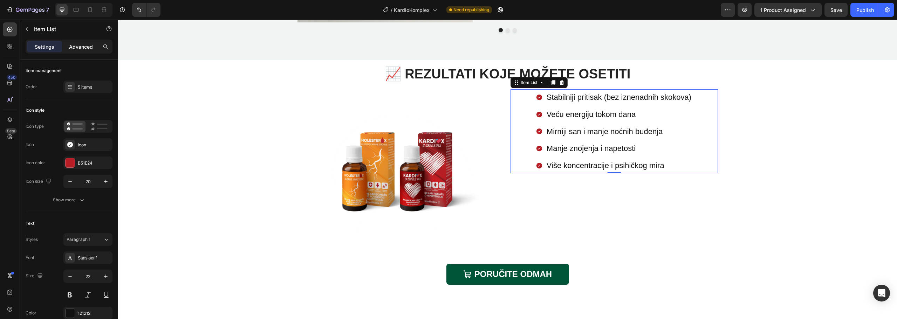
click at [79, 50] on p "Advanced" at bounding box center [81, 46] width 24 height 7
type input "100%"
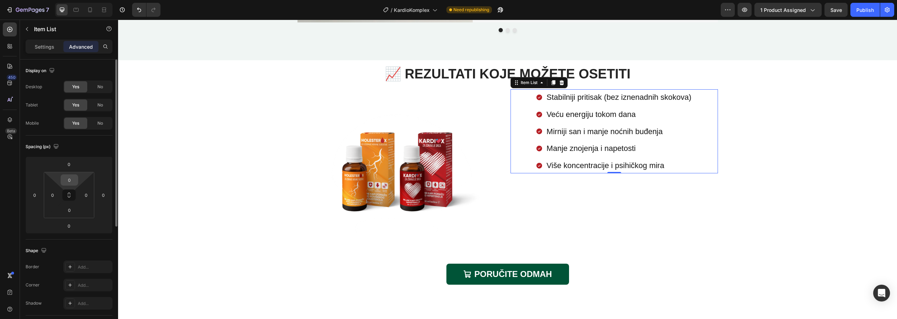
click at [72, 182] on input "0" at bounding box center [69, 180] width 14 height 11
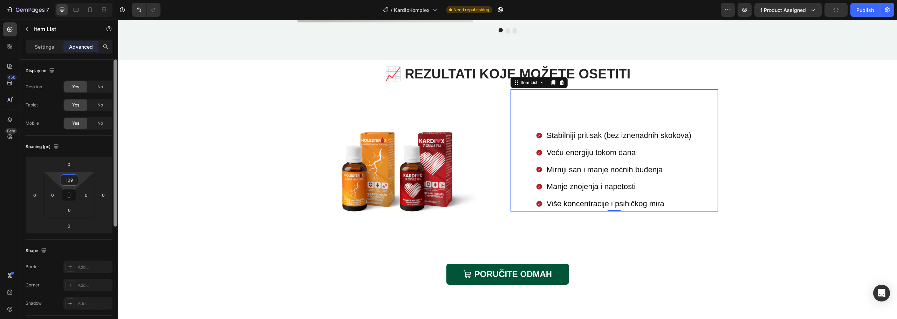
type input "110"
click at [851, 192] on div "⁠⁠⁠⁠⁠⁠⁠ 📈 REZULTATI KOJE MOŽETE OSETITI Heading Image Stabilniji pritisak (bez …" at bounding box center [507, 179] width 769 height 230
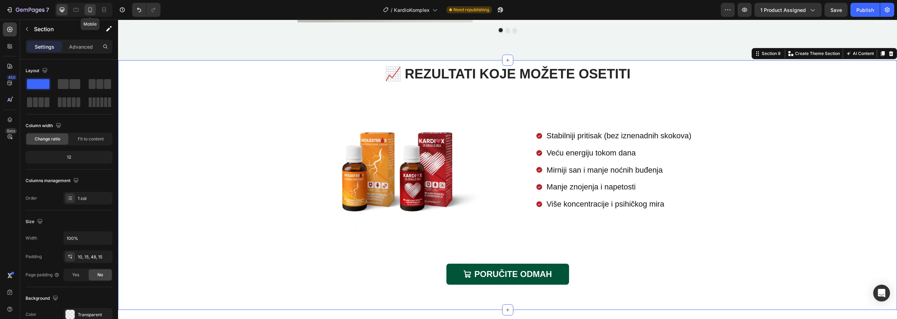
click at [90, 11] on icon at bounding box center [90, 9] width 7 height 7
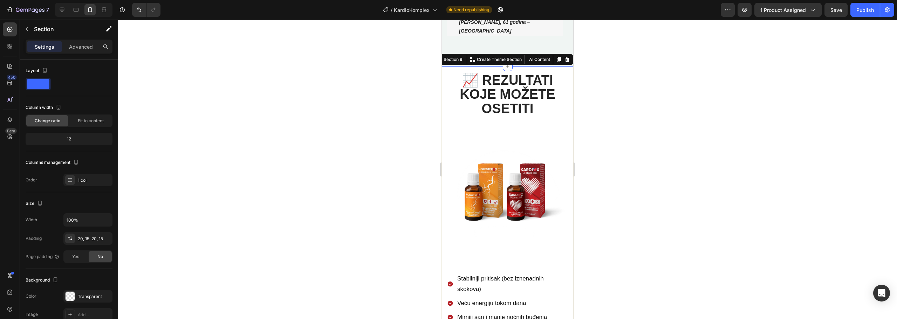
scroll to position [1278, 0]
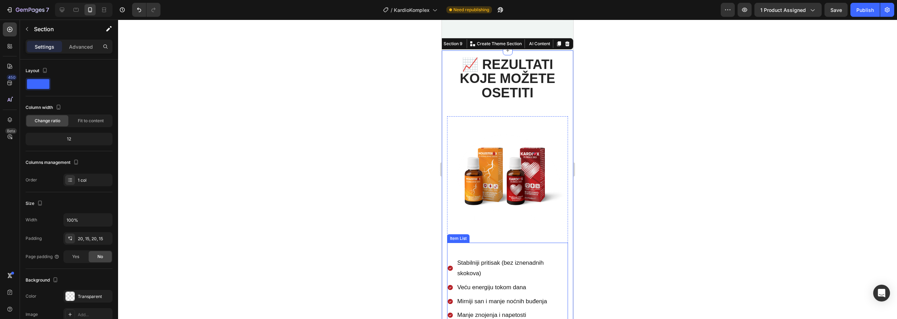
click at [509, 243] on div "Stabilniji pritisak (bez iznenadnih skokova) Veću energiju tokom dana Mirniji s…" at bounding box center [507, 289] width 121 height 93
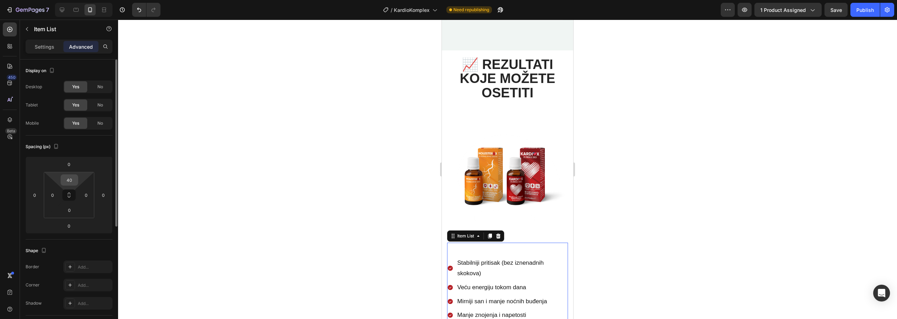
click at [69, 179] on input "40" at bounding box center [69, 180] width 14 height 11
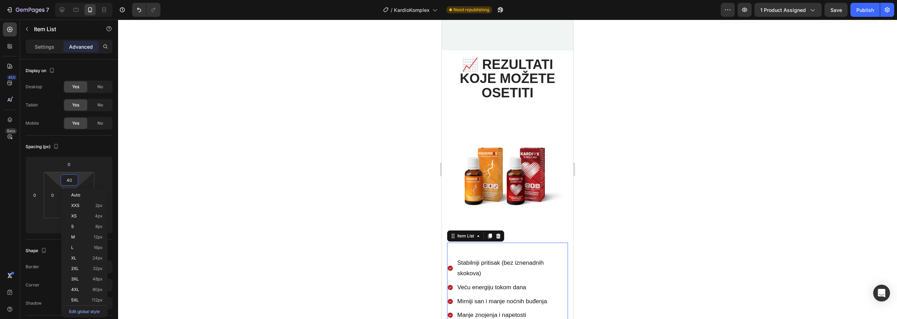
type input "0"
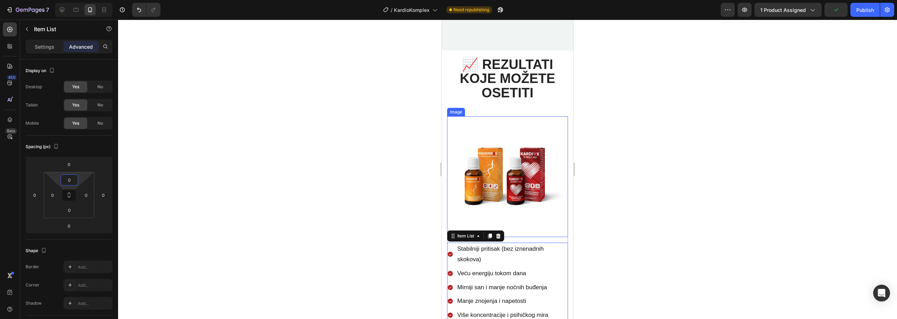
click at [516, 116] on img at bounding box center [507, 176] width 121 height 121
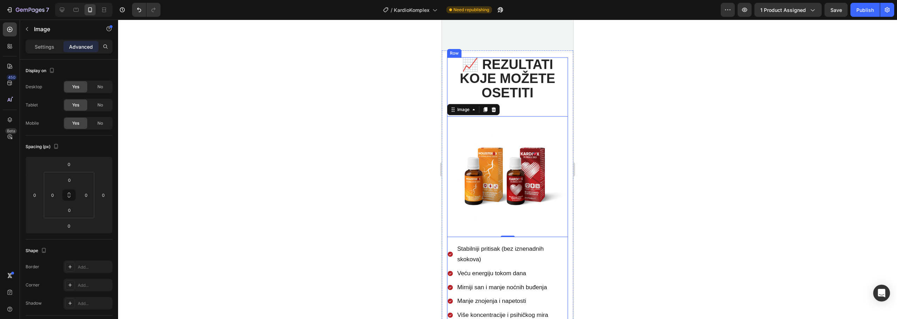
click at [516, 100] on div "⁠⁠⁠⁠⁠⁠⁠ 📈 REZULTATI KOJE MOŽETE OSETITI Heading Image 0 Stabilniji pritisak (be…" at bounding box center [507, 189] width 121 height 265
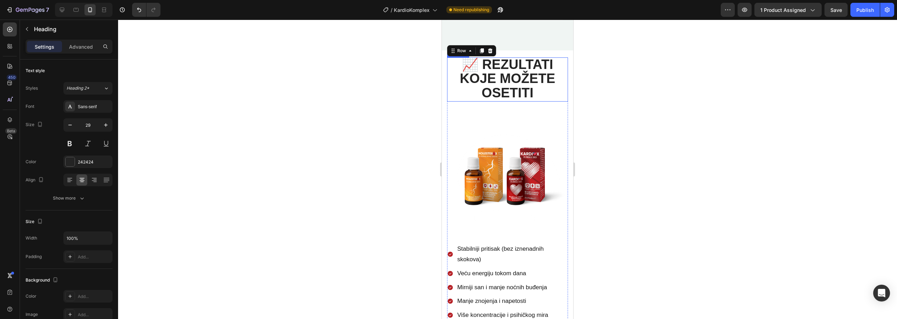
click at [525, 77] on strong "📈 REZULTATI KOJE MOŽETE OSETITI" at bounding box center [507, 78] width 95 height 43
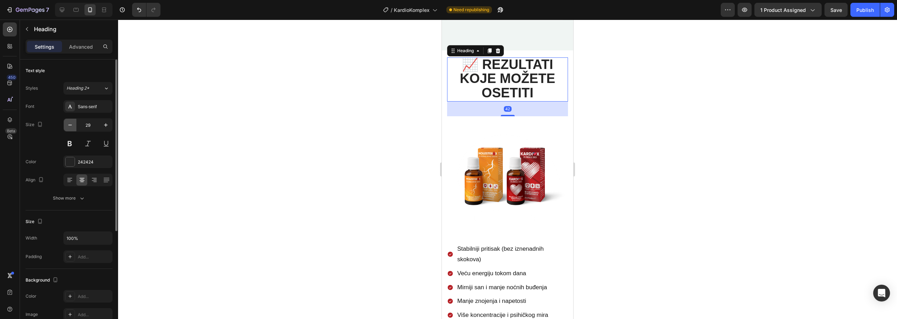
click at [71, 125] on icon "button" at bounding box center [70, 125] width 7 height 7
click at [105, 125] on icon "button" at bounding box center [105, 125] width 7 height 7
type input "29"
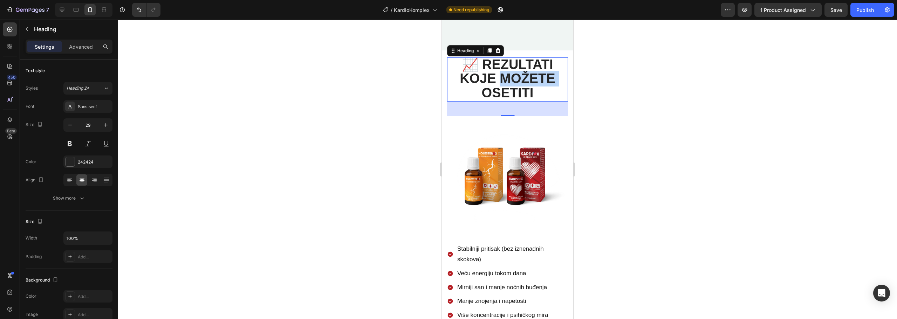
click at [509, 72] on strong "📈 REZULTATI KOJE MOŽETE OSETITI" at bounding box center [507, 78] width 95 height 43
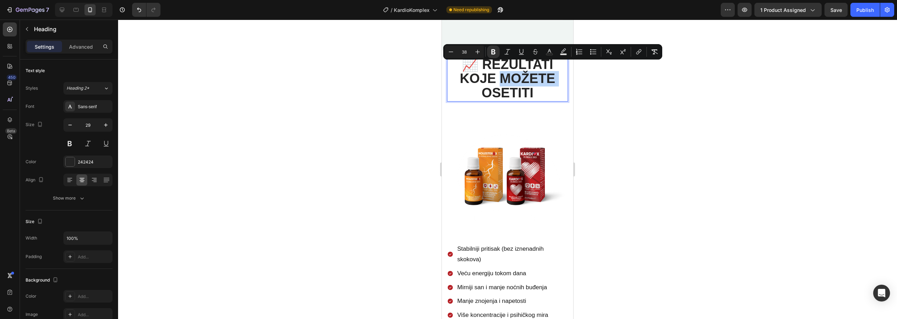
click at [509, 72] on strong "📈 REZULTATI KOJE MOŽETE OSETITI" at bounding box center [507, 78] width 95 height 43
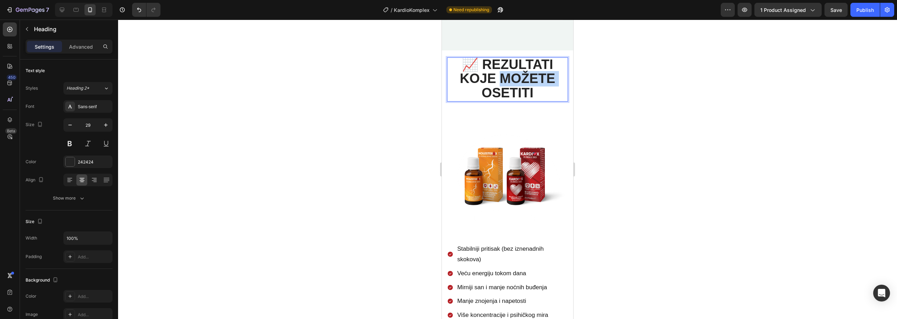
click at [509, 72] on strong "📈 REZULTATI KOJE MOŽETE OSETITI" at bounding box center [507, 78] width 95 height 43
drag, startPoint x: 536, startPoint y: 86, endPoint x: 483, endPoint y: 52, distance: 63.2
click at [483, 58] on p "📈 REZULTATI KOJE MOŽETE OSETITI" at bounding box center [508, 79] width 120 height 43
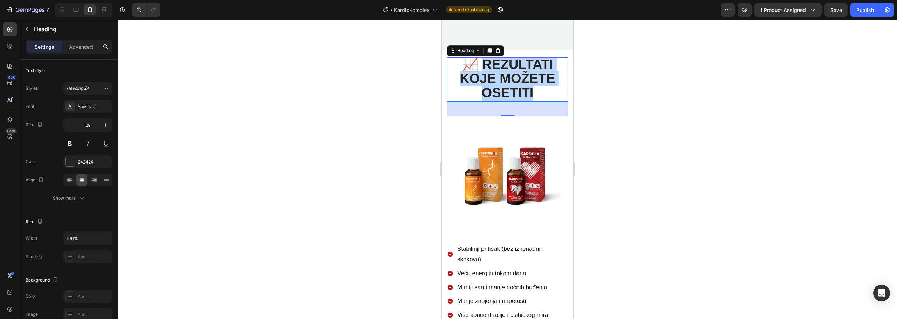
click at [509, 65] on strong "📈 REZULTATI KOJE MOŽETE OSETITI" at bounding box center [507, 78] width 95 height 43
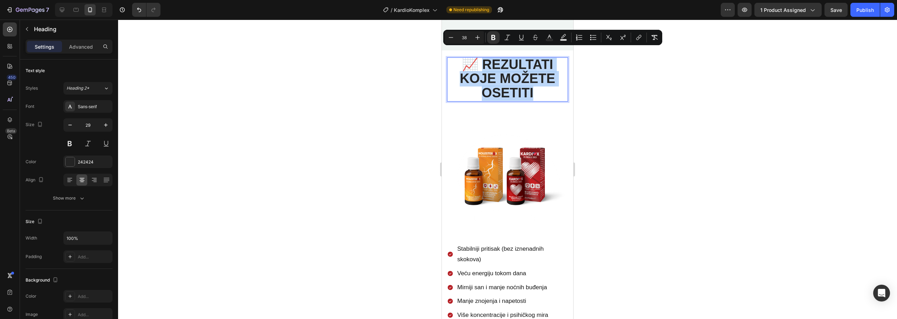
drag, startPoint x: 534, startPoint y: 85, endPoint x: 483, endPoint y: 56, distance: 57.9
click at [483, 58] on p "📈 REZULTATI KOJE MOŽETE OSETITI" at bounding box center [508, 79] width 120 height 43
click at [453, 40] on icon "Editor contextual toolbar" at bounding box center [451, 37] width 7 height 7
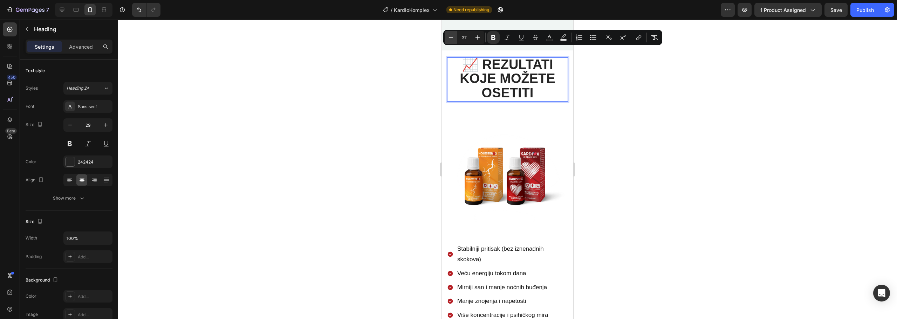
click at [453, 40] on icon "Editor contextual toolbar" at bounding box center [451, 37] width 7 height 7
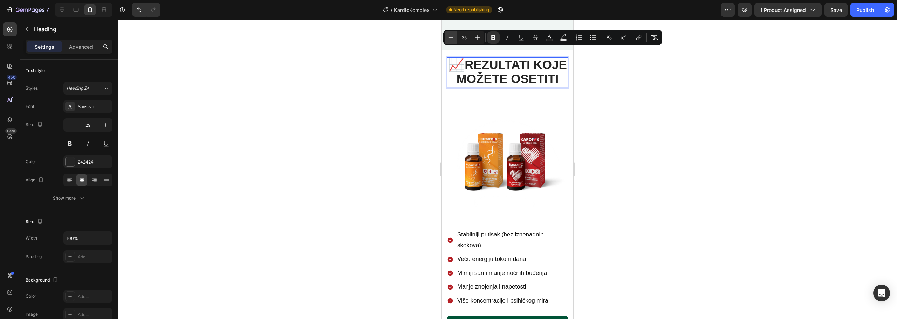
click at [453, 40] on icon "Editor contextual toolbar" at bounding box center [451, 37] width 7 height 7
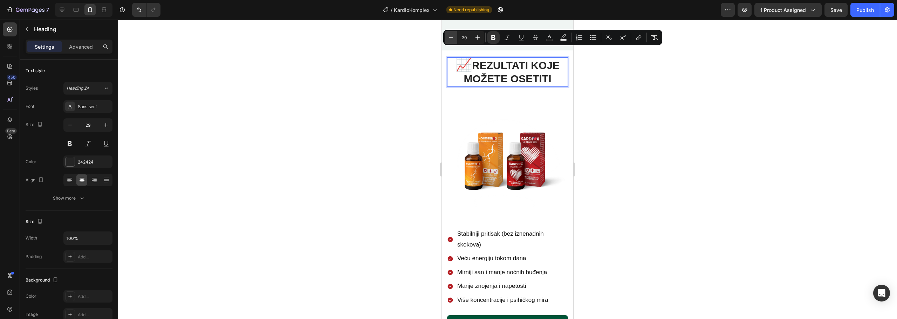
click at [453, 40] on icon "Editor contextual toolbar" at bounding box center [451, 37] width 7 height 7
type input "29"
click at [480, 60] on strong "REZULTATI KOJE MOŽETE OSETITI" at bounding box center [512, 72] width 93 height 25
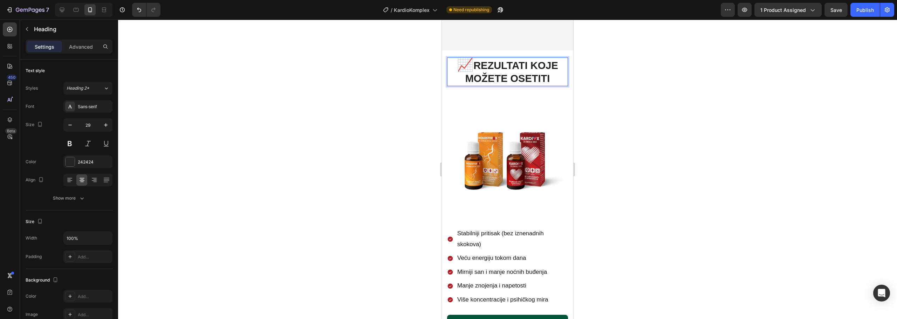
click at [472, 57] on strong "📈" at bounding box center [465, 64] width 16 height 15
click at [545, 88] on div "REZULTATI KOJE MOŽETE OSETITI Heading 42 Image Stabilniji pritisak (bez iznenad…" at bounding box center [507, 181] width 121 height 249
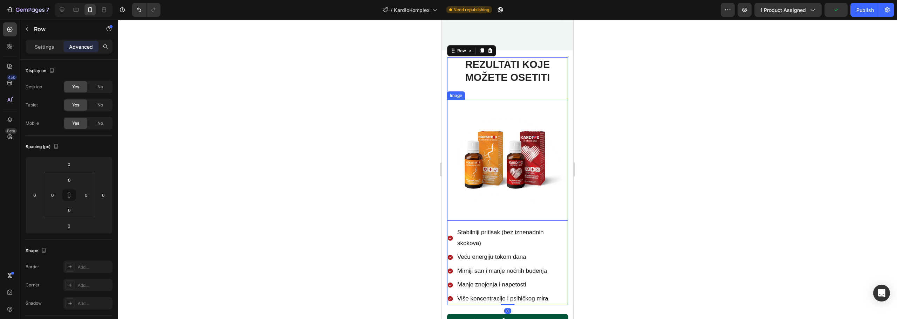
click at [536, 100] on img at bounding box center [507, 160] width 121 height 121
click at [45, 47] on p "Settings" at bounding box center [45, 46] width 20 height 7
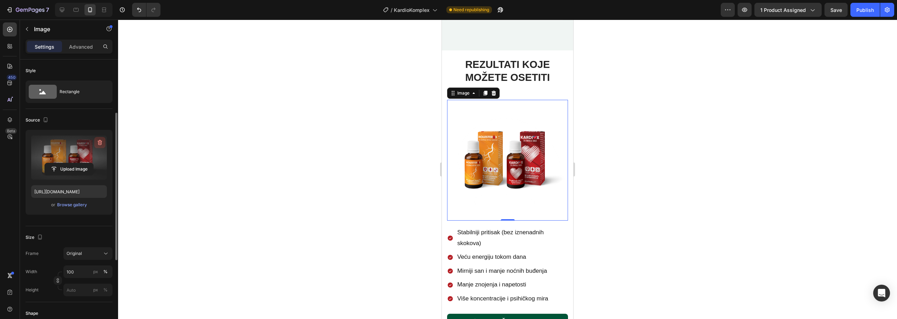
scroll to position [35, 0]
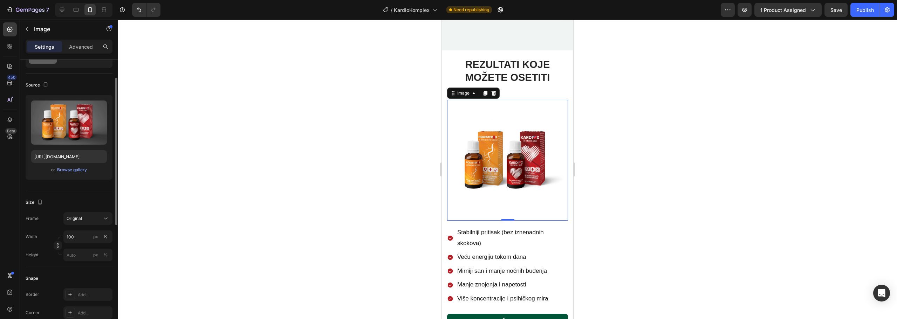
click at [748, 134] on div at bounding box center [507, 170] width 779 height 300
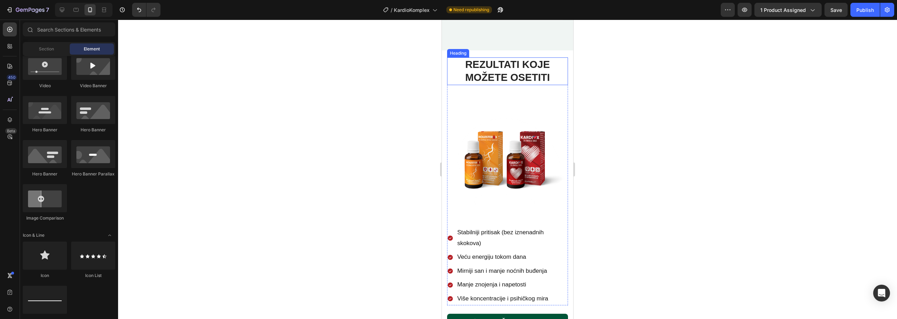
click at [535, 64] on strong "REZULTATI KOJE MOŽETE OSETITI" at bounding box center [508, 71] width 85 height 25
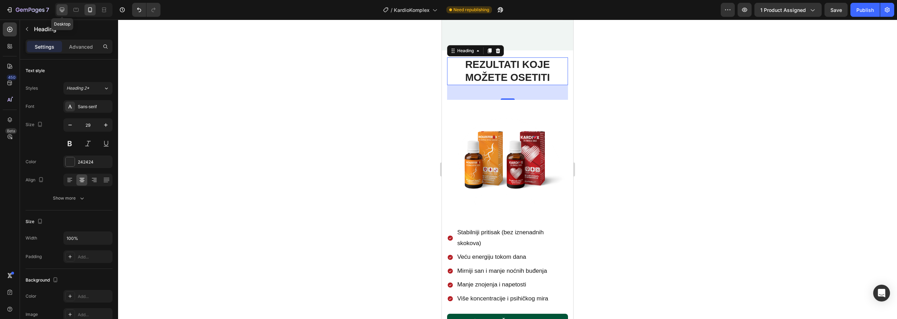
click at [64, 11] on icon at bounding box center [62, 10] width 5 height 5
type input "40"
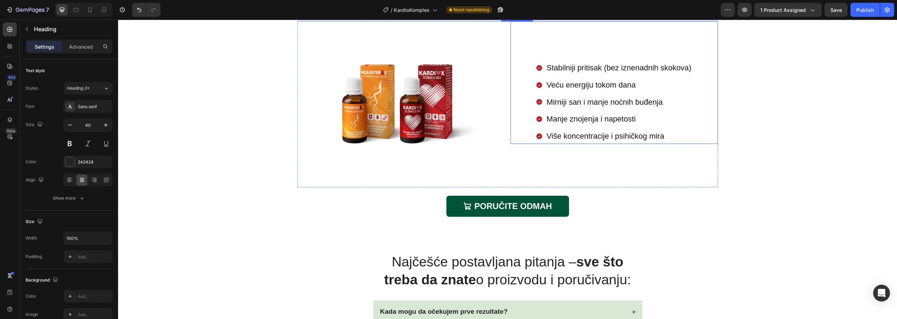
scroll to position [1202, 0]
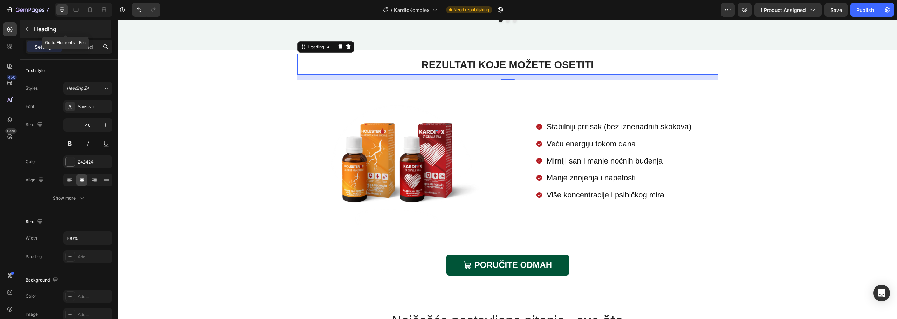
click at [27, 30] on icon "button" at bounding box center [27, 29] width 6 height 6
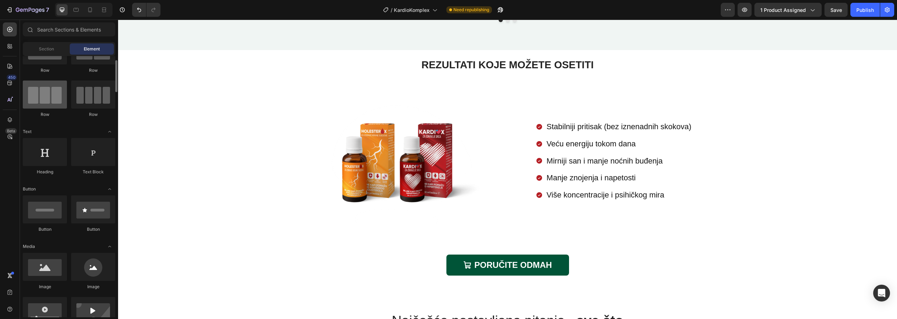
scroll to position [0, 0]
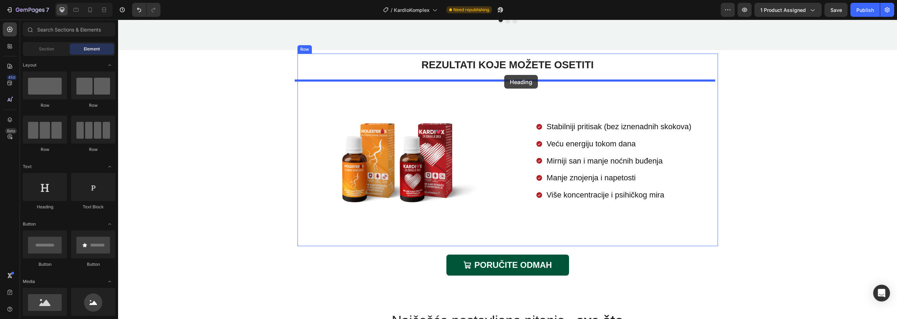
drag, startPoint x: 219, startPoint y: 209, endPoint x: 504, endPoint y: 75, distance: 315.6
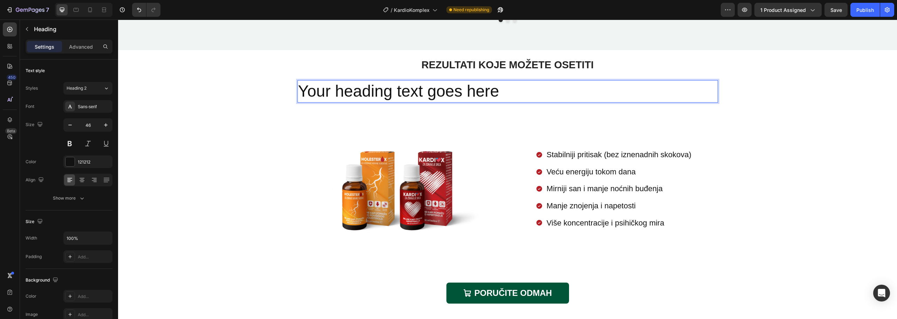
click at [505, 95] on h2 "Your heading text goes here" at bounding box center [508, 91] width 421 height 22
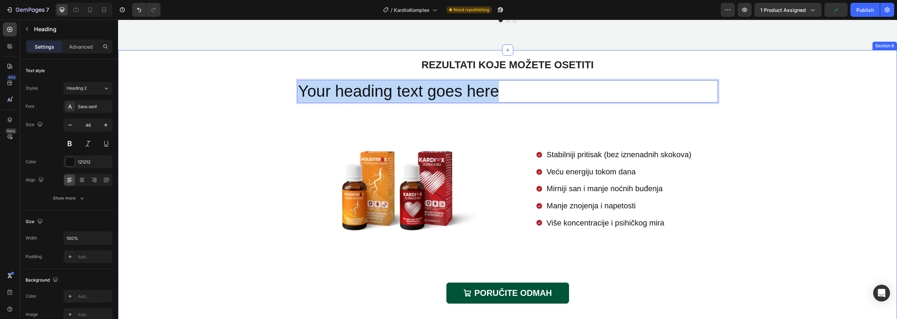
drag, startPoint x: 487, startPoint y: 94, endPoint x: 278, endPoint y: 96, distance: 209.7
click at [278, 96] on div "REZULTATI KOJE MOŽETE OSETITI Heading Your heading text goes here Heading 16 Im…" at bounding box center [507, 183] width 769 height 258
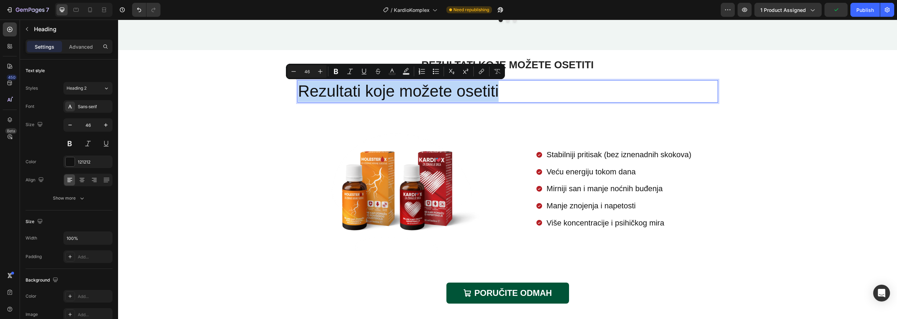
drag, startPoint x: 504, startPoint y: 91, endPoint x: 296, endPoint y: 93, distance: 207.9
click at [298, 93] on p "Rezultati koje možete osetiti" at bounding box center [507, 91] width 419 height 21
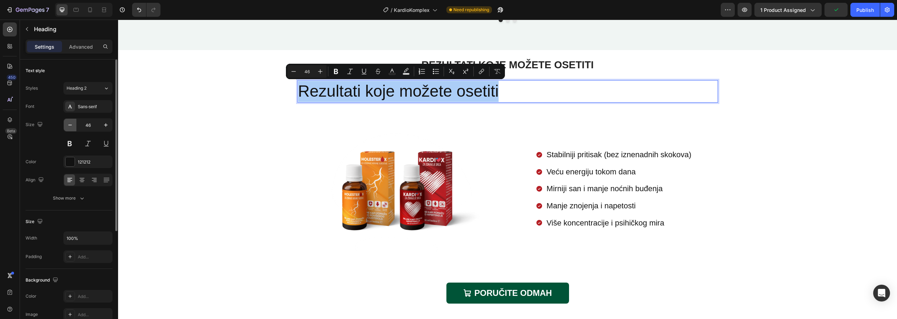
click at [71, 127] on icon "button" at bounding box center [70, 125] width 7 height 7
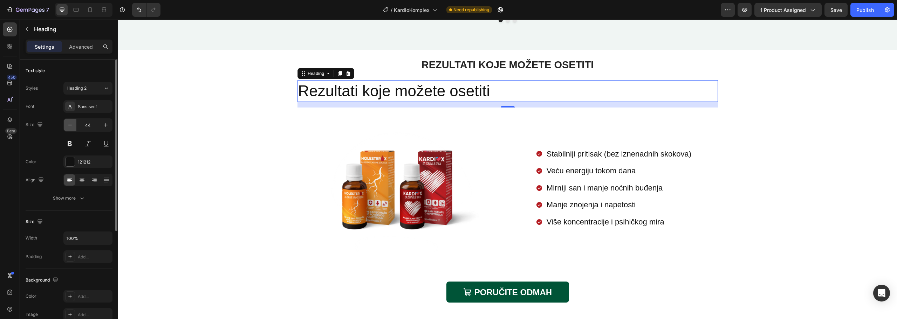
click at [71, 127] on icon "button" at bounding box center [70, 125] width 7 height 7
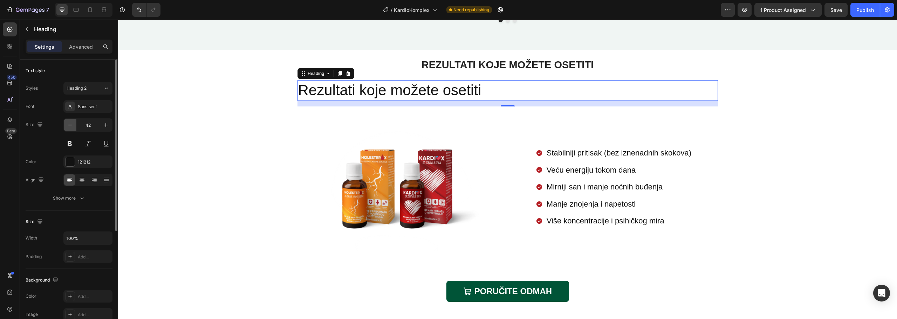
click at [71, 127] on icon "button" at bounding box center [70, 125] width 7 height 7
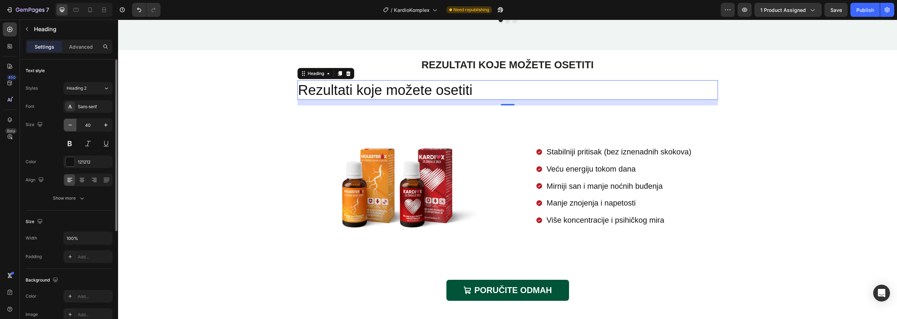
click at [71, 127] on icon "button" at bounding box center [70, 125] width 7 height 7
type input "38"
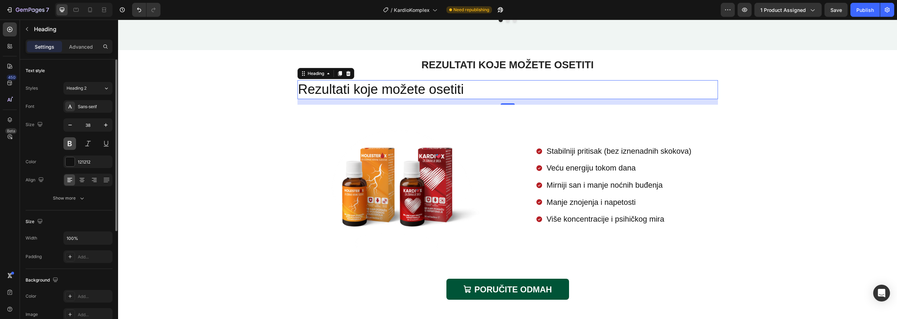
click at [71, 144] on button at bounding box center [69, 143] width 13 height 13
click at [83, 181] on icon at bounding box center [82, 181] width 5 height 1
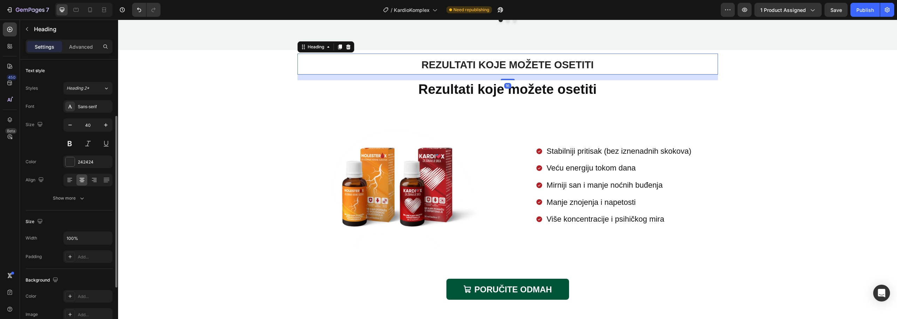
click at [628, 66] on h2 "REZULTATI KOJE MOŽETE OSETITI" at bounding box center [508, 64] width 421 height 21
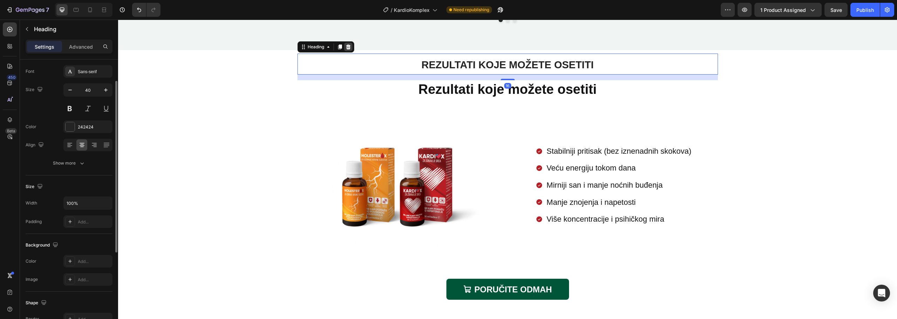
click at [346, 49] on icon at bounding box center [349, 47] width 6 height 6
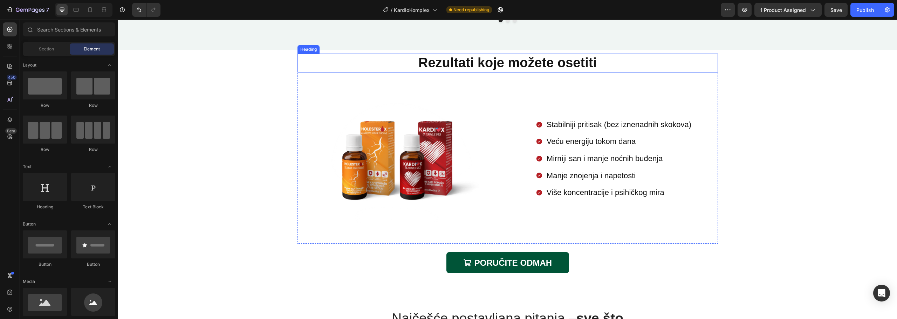
click at [607, 65] on p "Rezultati koje možete osetiti" at bounding box center [507, 62] width 419 height 17
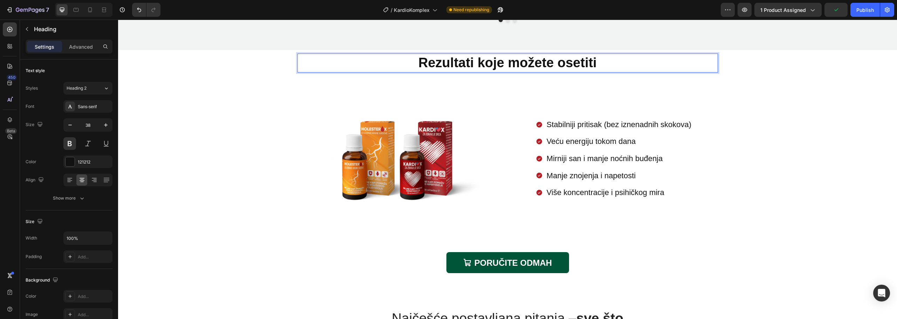
click at [608, 65] on p "Rezultati koje možete osetiti" at bounding box center [507, 62] width 419 height 17
click at [69, 144] on button at bounding box center [69, 143] width 13 height 13
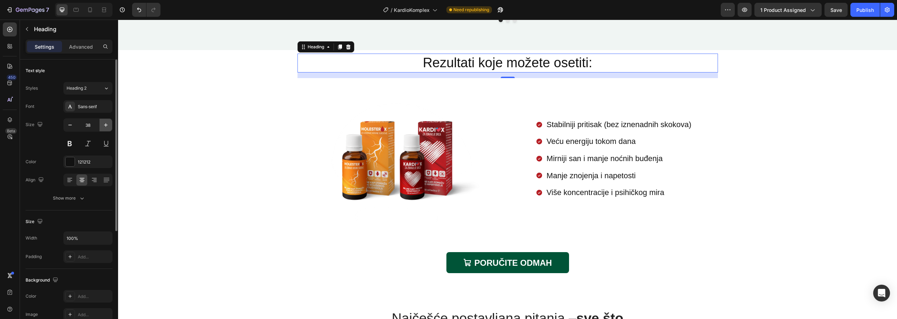
click at [106, 126] on icon "button" at bounding box center [105, 125] width 7 height 7
type input "40"
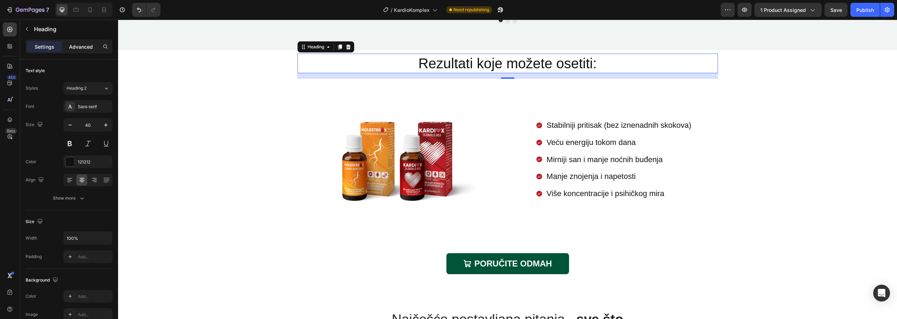
click at [84, 47] on p "Advanced" at bounding box center [81, 46] width 24 height 7
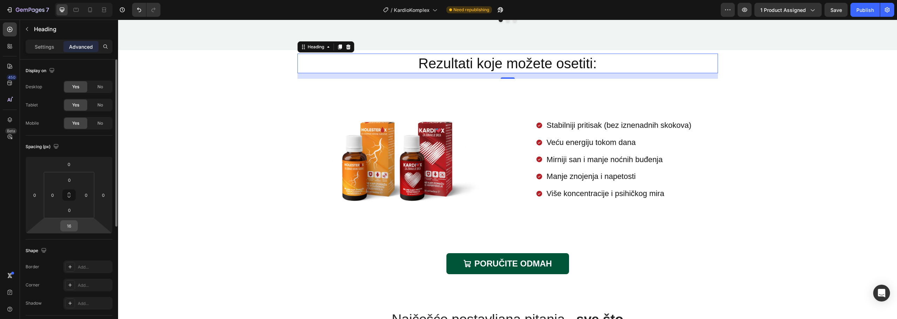
click at [68, 226] on input "16" at bounding box center [69, 226] width 14 height 11
type input "0"
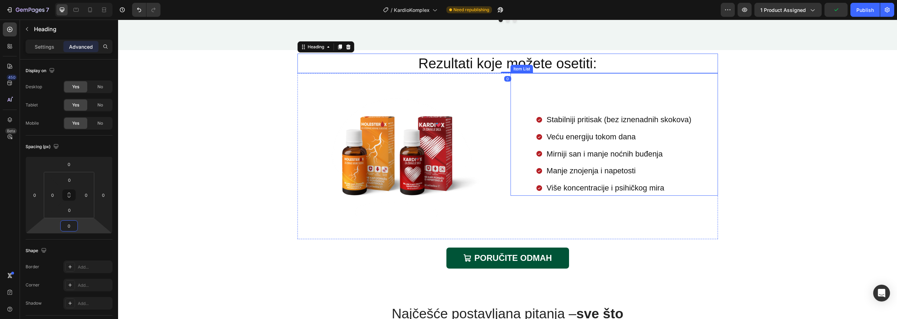
click at [544, 105] on div "Stabilniji pritisak (bez iznenadnih skokova) Veću energiju tokom dana Mirniji s…" at bounding box center [615, 134] width 208 height 123
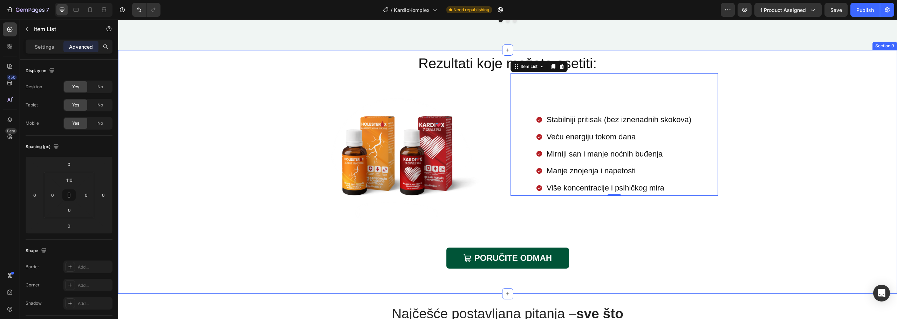
click at [790, 121] on div "Rezultati koje možete osetiti: Heading Image Stabilniji pritisak (bez iznenadni…" at bounding box center [507, 166] width 769 height 224
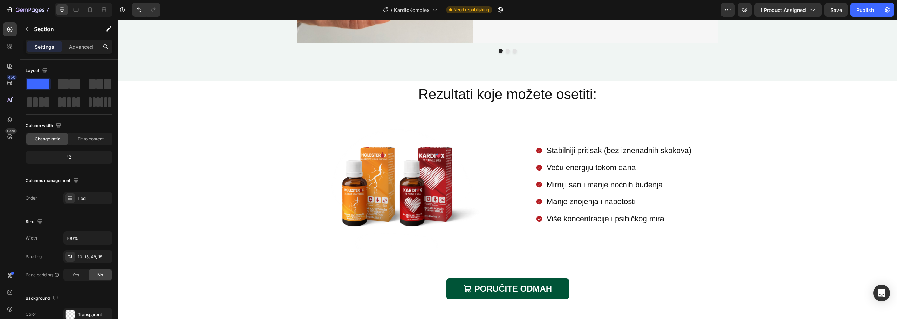
scroll to position [1192, 0]
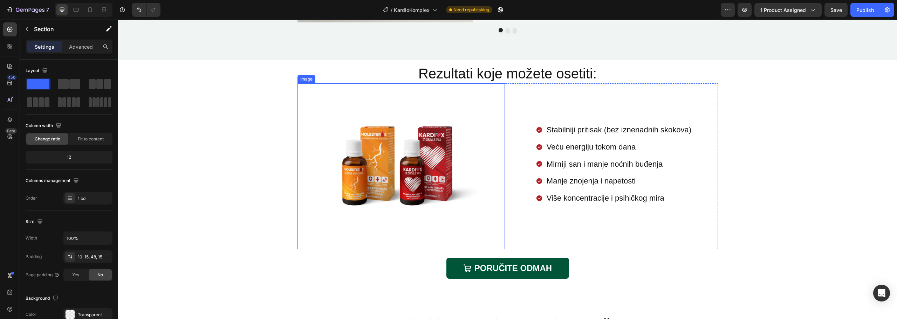
click at [420, 167] on img at bounding box center [401, 166] width 166 height 166
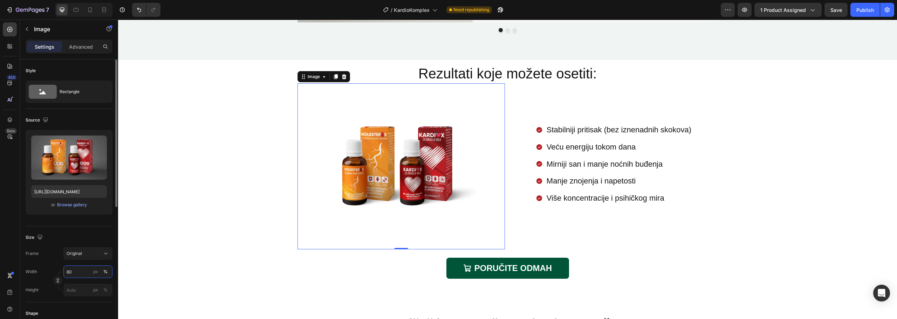
click at [80, 270] on input "80" at bounding box center [87, 272] width 49 height 13
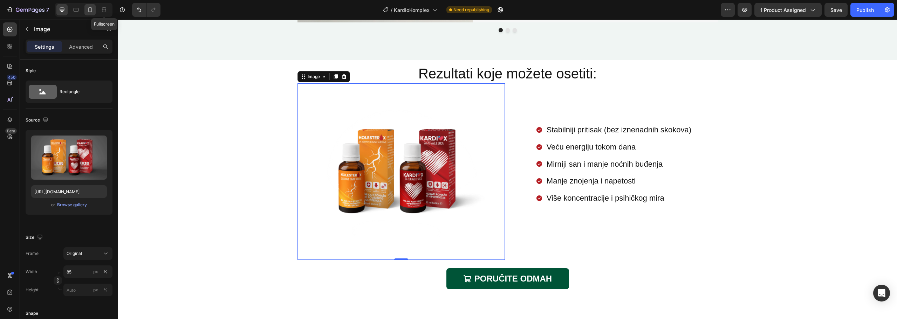
click at [90, 11] on icon at bounding box center [90, 9] width 7 height 7
type input "100"
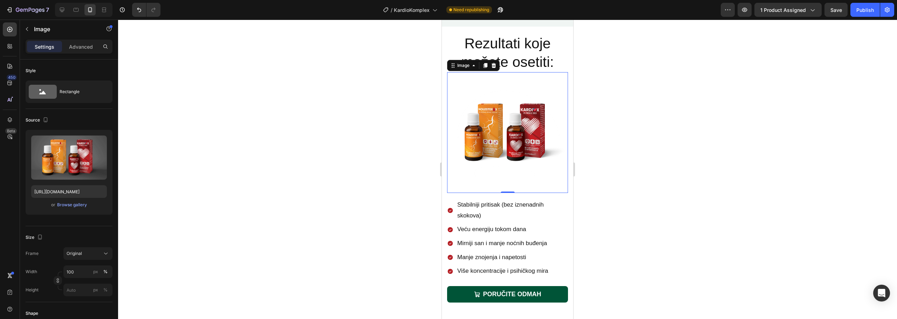
scroll to position [1180, 0]
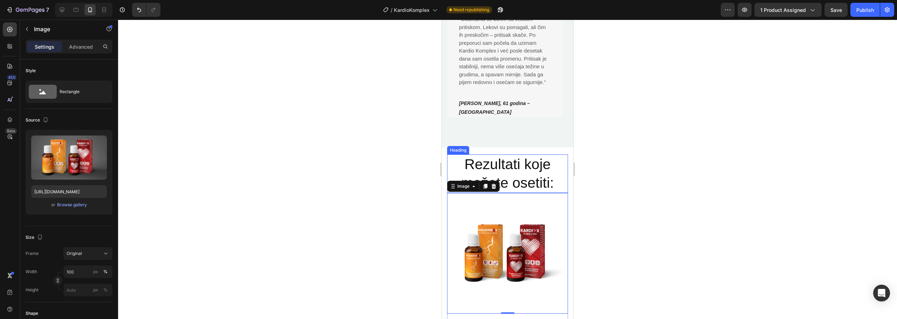
click at [522, 163] on h2 "Rezultati koje možete osetiti:" at bounding box center [507, 174] width 121 height 39
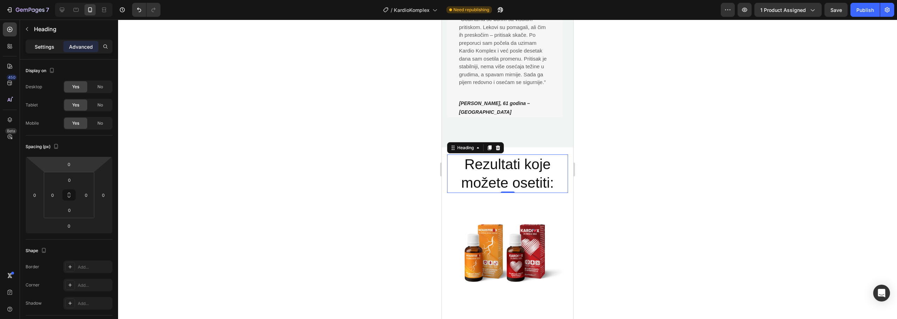
click at [39, 49] on p "Settings" at bounding box center [45, 46] width 20 height 7
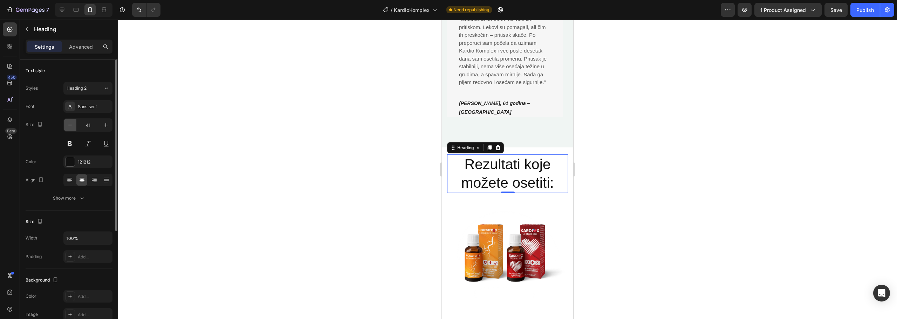
click at [68, 126] on icon "button" at bounding box center [70, 125] width 7 height 7
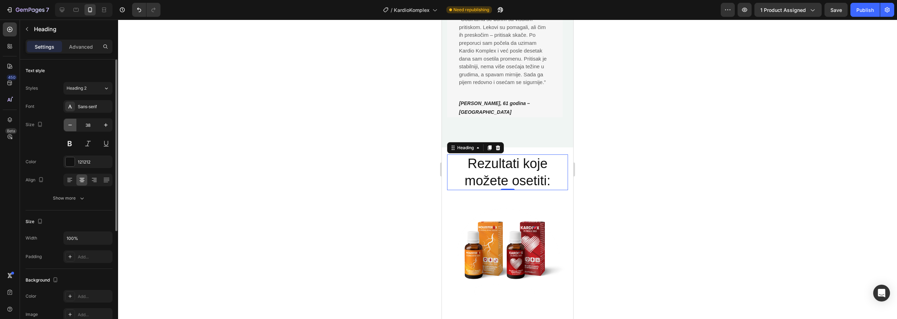
click at [68, 126] on icon "button" at bounding box center [70, 125] width 7 height 7
type input "35"
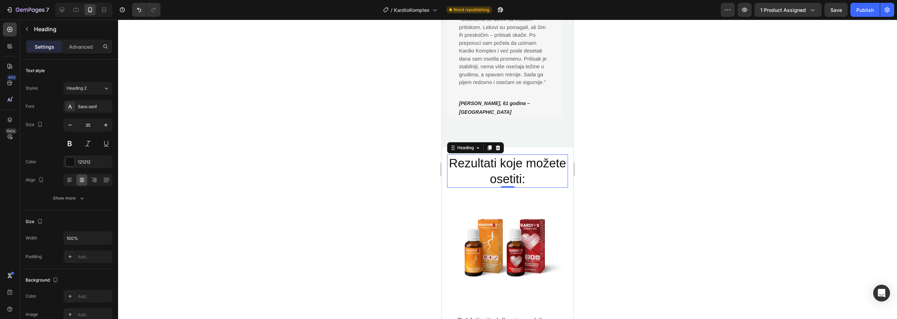
click at [671, 169] on div at bounding box center [507, 170] width 779 height 300
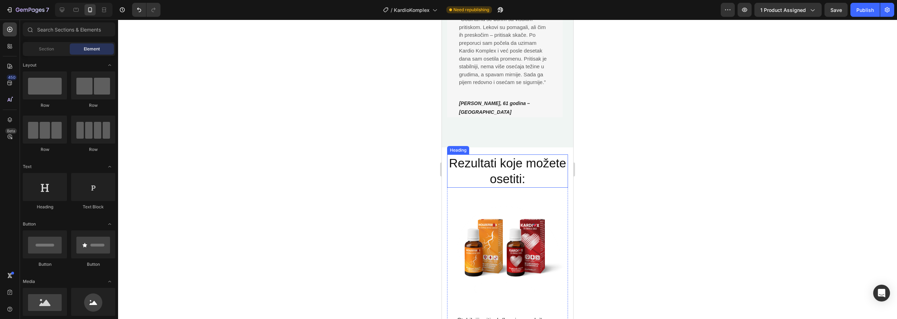
click at [506, 158] on h2 "Rezultati koje možete osetiti:" at bounding box center [507, 171] width 121 height 33
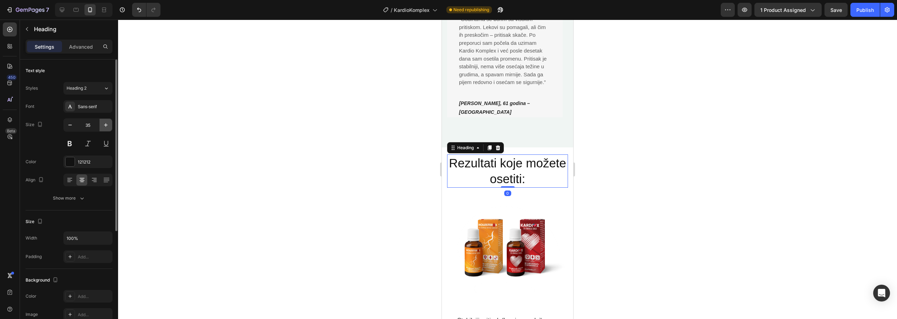
click at [106, 126] on icon "button" at bounding box center [105, 125] width 7 height 7
type input "37"
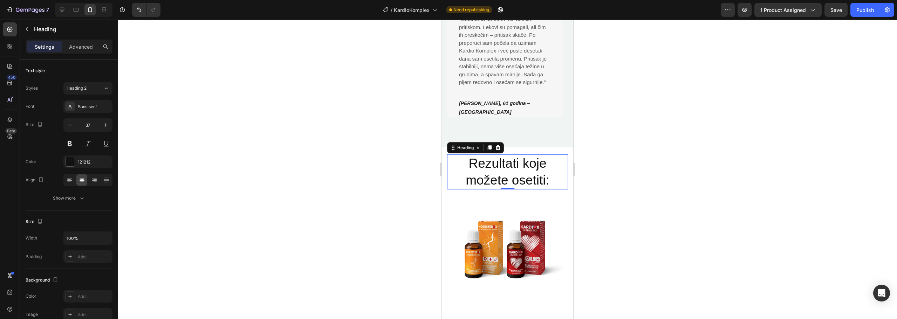
click at [736, 138] on div at bounding box center [507, 170] width 779 height 300
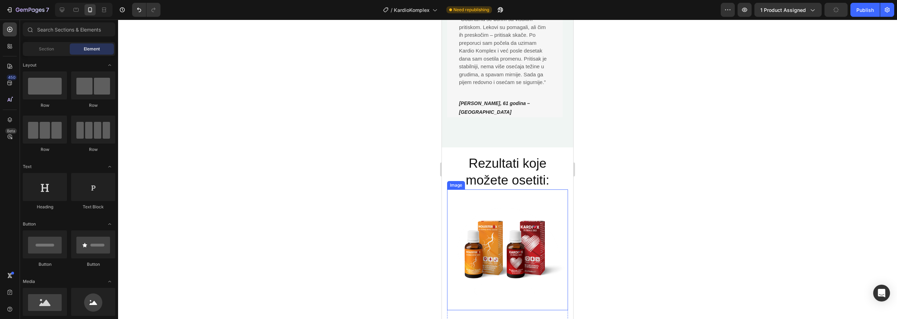
click at [531, 231] on img at bounding box center [507, 250] width 121 height 121
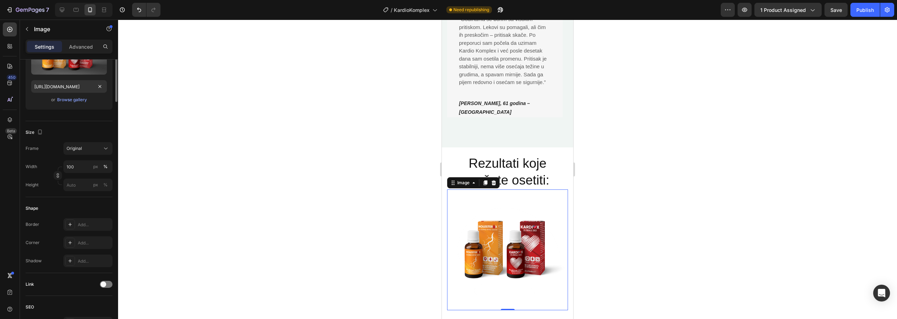
scroll to position [0, 0]
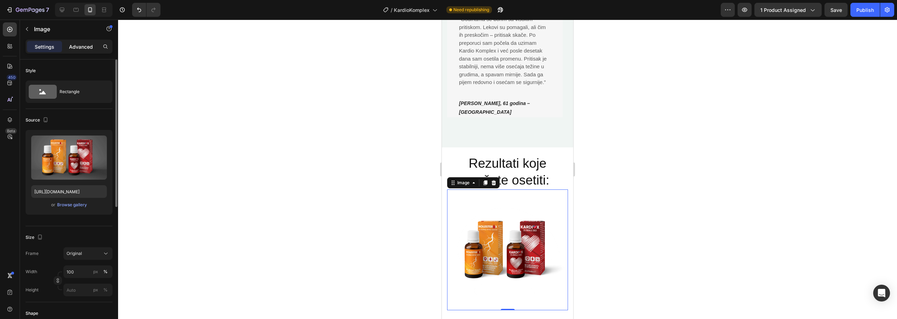
click at [75, 50] on p "Advanced" at bounding box center [81, 46] width 24 height 7
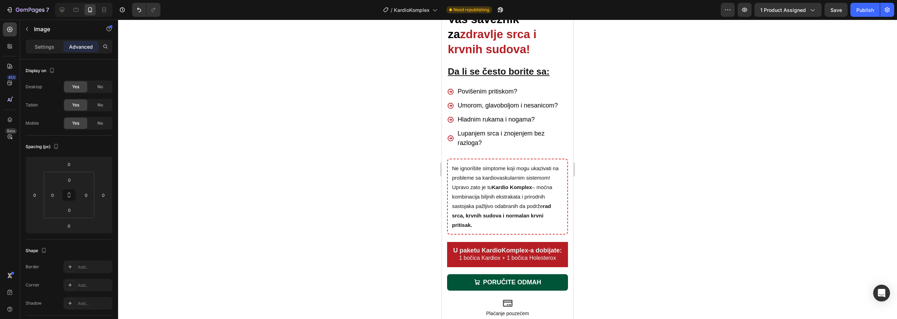
scroll to position [386, 0]
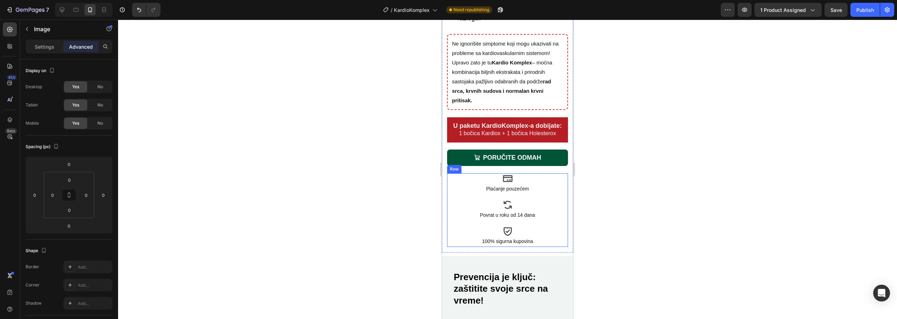
click at [555, 206] on div "Icon Plaćanje pouzećem Text Block Icon Povrat u roku od 14 dana Text Block Icon…" at bounding box center [507, 211] width 121 height 74
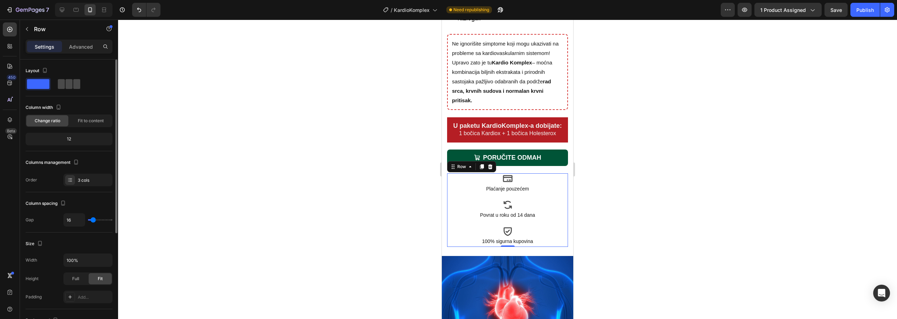
click at [74, 86] on span at bounding box center [76, 84] width 7 height 10
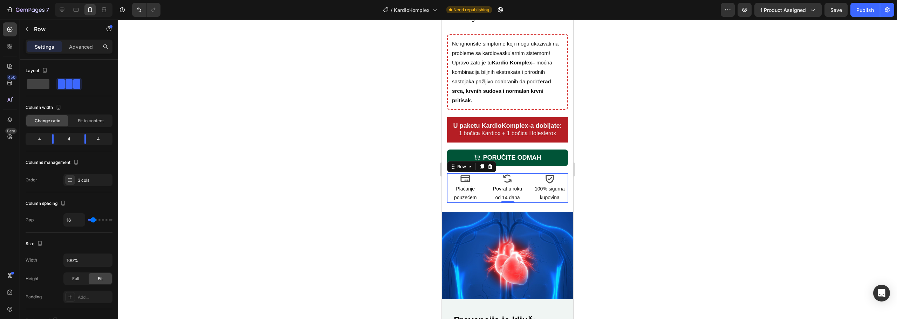
click at [700, 201] on div at bounding box center [507, 170] width 779 height 300
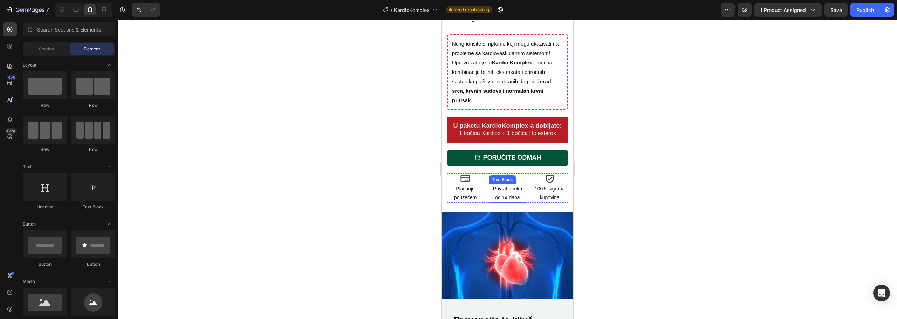
click at [516, 202] on p "Povrat u roku od 14 dana" at bounding box center [507, 194] width 35 height 18
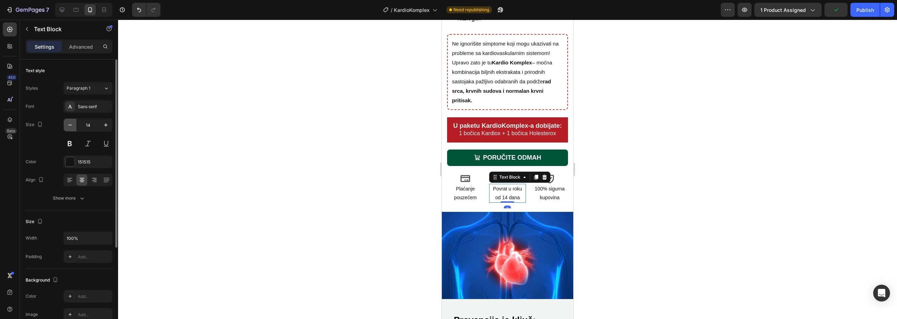
click at [73, 128] on icon "button" at bounding box center [70, 125] width 7 height 7
click at [106, 127] on icon "button" at bounding box center [105, 125] width 7 height 7
type input "13"
click at [690, 211] on div at bounding box center [507, 170] width 779 height 300
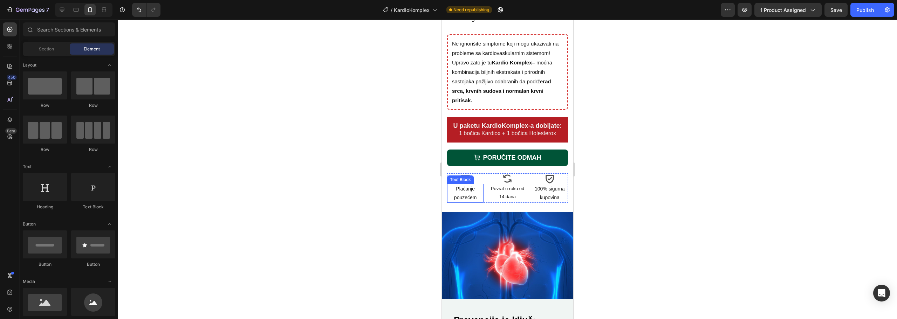
click at [472, 199] on p "Plaćanje pouzećem" at bounding box center [465, 194] width 35 height 18
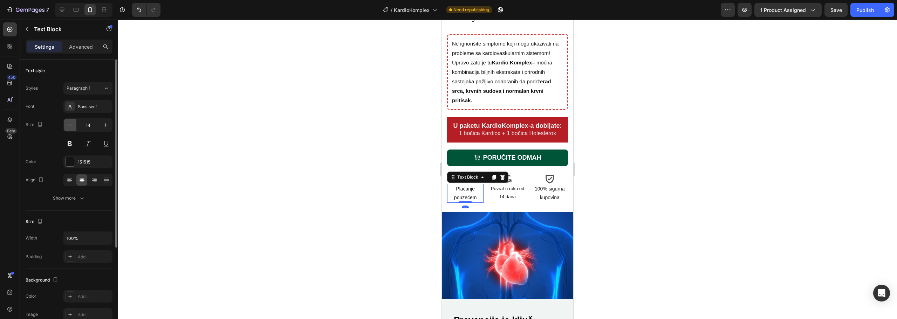
click at [68, 124] on icon "button" at bounding box center [70, 125] width 7 height 7
type input "13"
click at [544, 201] on p "100% sigurna kupovina" at bounding box center [550, 194] width 35 height 18
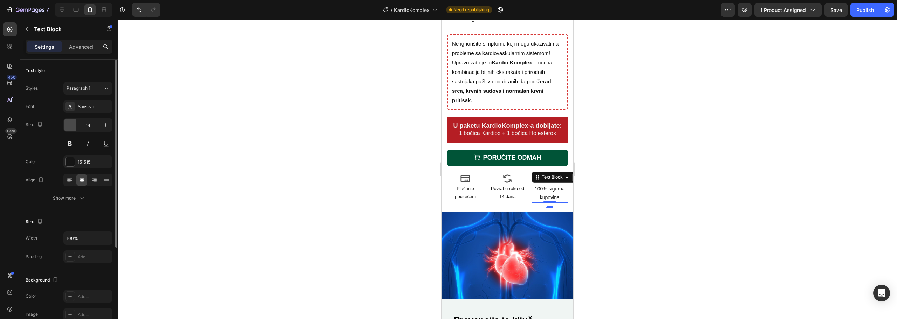
click at [71, 126] on icon "button" at bounding box center [70, 125] width 7 height 7
type input "13"
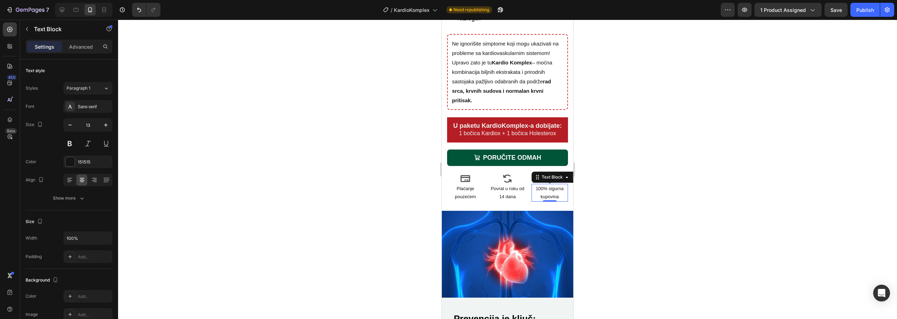
click at [692, 187] on div at bounding box center [507, 170] width 779 height 300
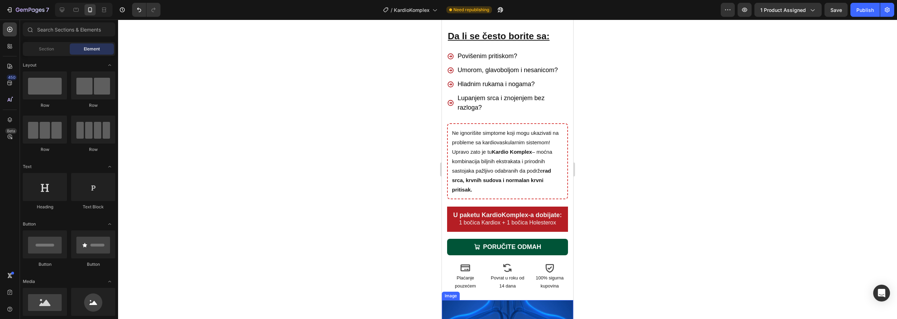
scroll to position [280, 0]
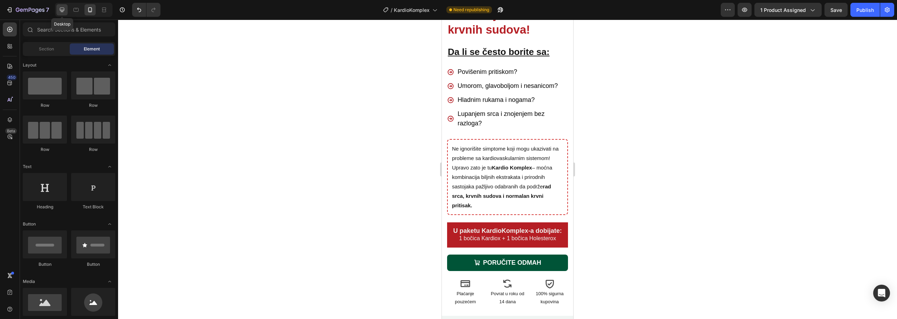
click at [61, 10] on icon at bounding box center [62, 10] width 5 height 5
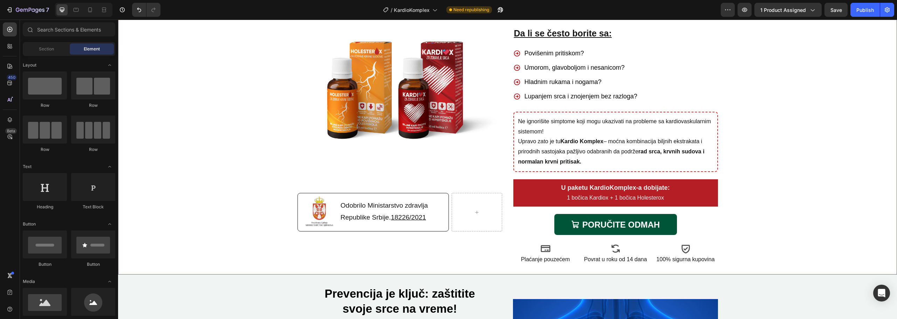
scroll to position [70, 0]
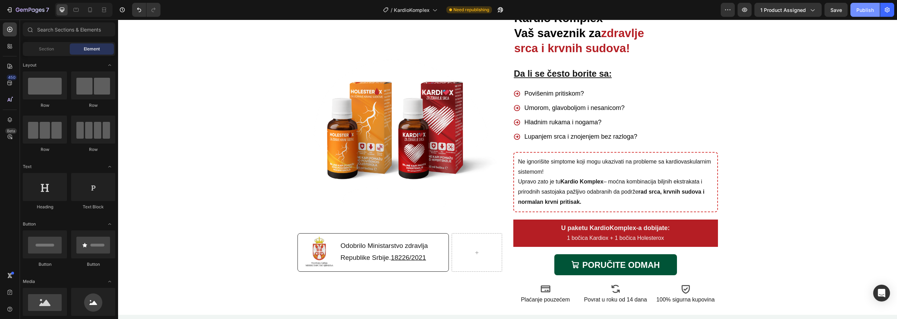
click at [866, 11] on div "Publish" at bounding box center [866, 9] width 18 height 7
